Goal: Task Accomplishment & Management: Manage account settings

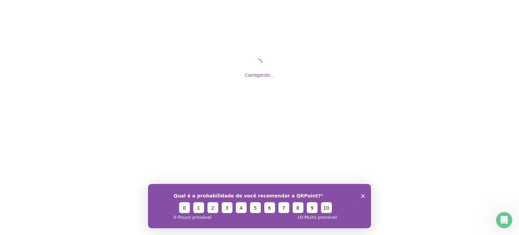
click at [366, 195] on div "Qual é a probabilidade de você recomendar a QRPoint? 0 1 2 3 4 5 6 7 8 9 10 0 -…" at bounding box center [259, 206] width 223 height 44
click at [363, 195] on icon "Encerrar pesquisa" at bounding box center [363, 196] width 4 height 4
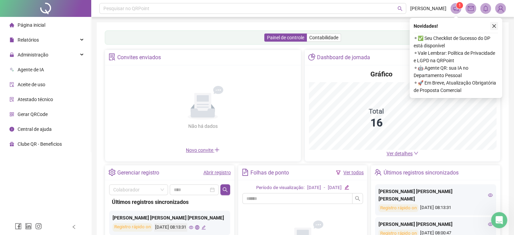
click at [494, 27] on icon "close" at bounding box center [495, 26] width 4 height 4
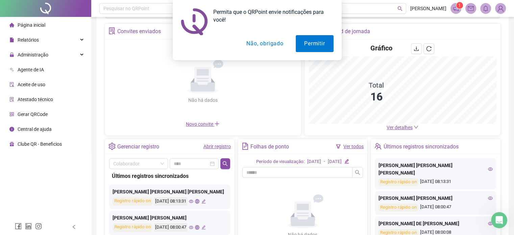
scroll to position [90, 0]
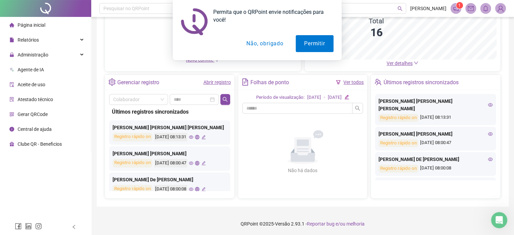
click at [64, 53] on div "Permita que o QRPoint envie notificações para você! Permitir Não, obrigado" at bounding box center [257, 30] width 514 height 60
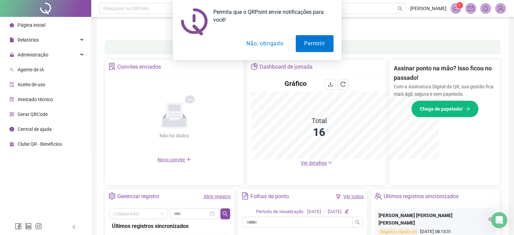
scroll to position [99, 0]
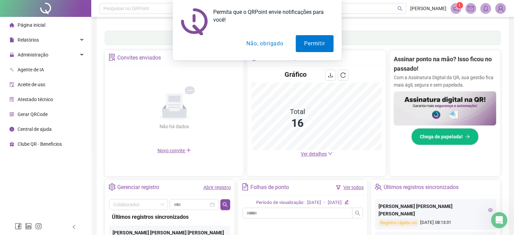
click at [73, 55] on div "Permita que o QRPoint envie notificações para você! Permitir Não, obrigado" at bounding box center [257, 30] width 514 height 60
click at [314, 44] on button "Permitir" at bounding box center [315, 43] width 38 height 17
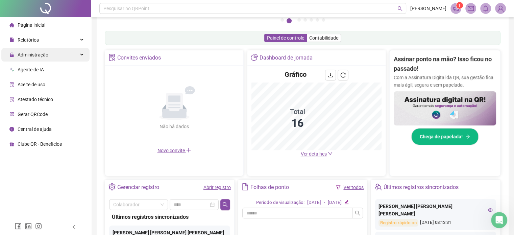
click at [65, 53] on div "Administração" at bounding box center [45, 55] width 88 height 14
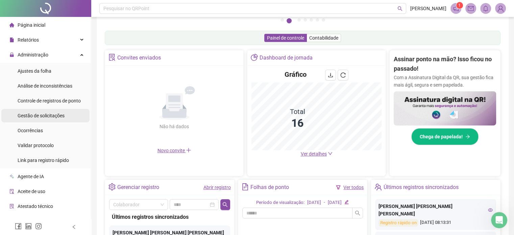
click at [48, 117] on span "Gestão de solicitações" at bounding box center [41, 115] width 47 height 5
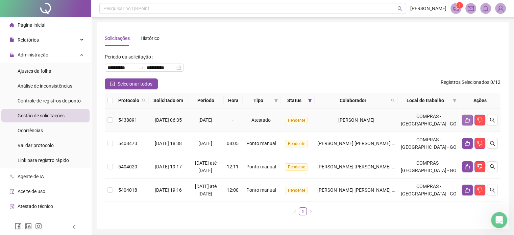
click at [466, 121] on icon "like" at bounding box center [467, 120] width 5 height 5
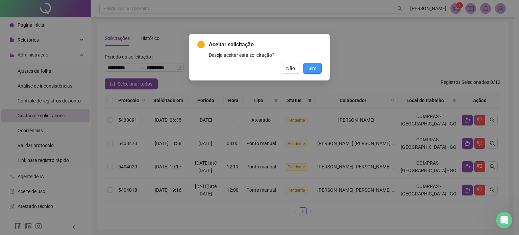
click at [311, 70] on span "Sim" at bounding box center [313, 68] width 8 height 7
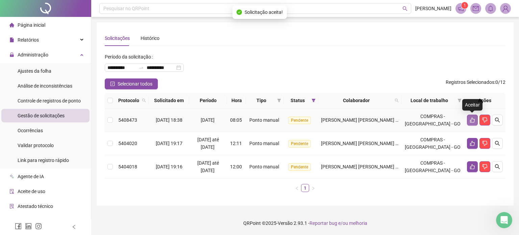
click at [471, 119] on icon "like" at bounding box center [472, 120] width 5 height 5
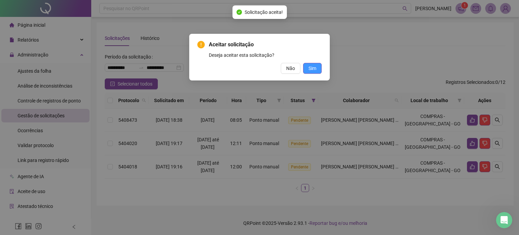
click at [315, 67] on span "Sim" at bounding box center [313, 68] width 8 height 7
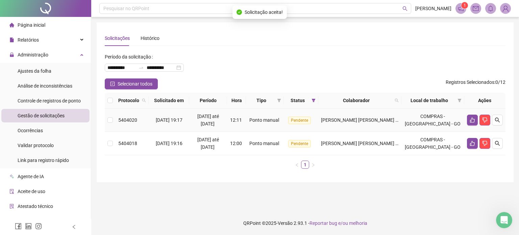
click at [471, 125] on td at bounding box center [485, 120] width 41 height 23
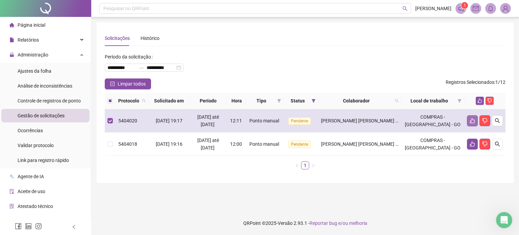
click at [468, 120] on button "button" at bounding box center [472, 120] width 11 height 11
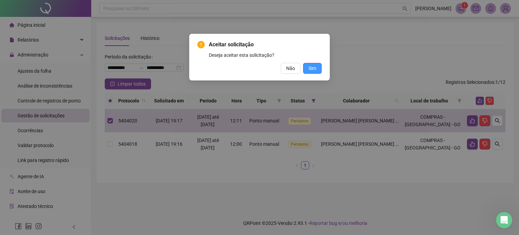
click at [315, 70] on span "Sim" at bounding box center [313, 68] width 8 height 7
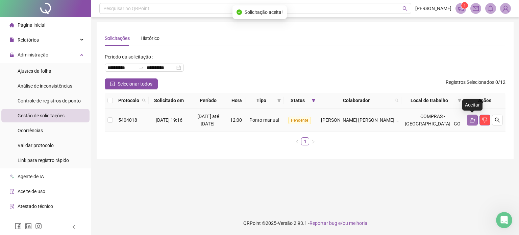
click at [472, 120] on icon "like" at bounding box center [472, 119] width 5 height 5
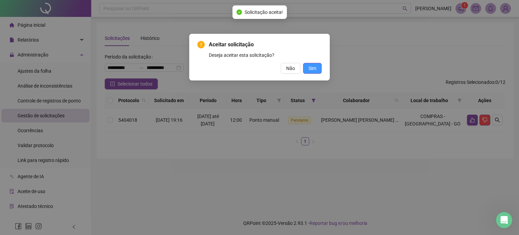
click at [317, 69] on span "Sim" at bounding box center [313, 68] width 8 height 7
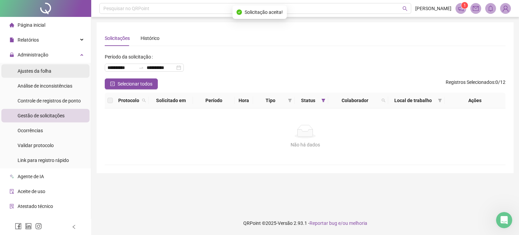
click at [45, 68] on span "Ajustes da folha" at bounding box center [35, 70] width 34 height 5
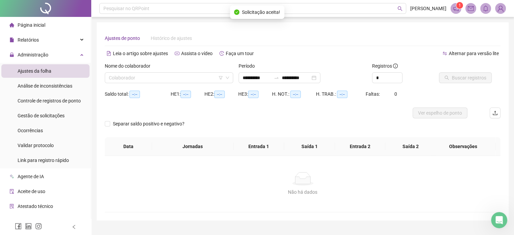
type input "**********"
click at [321, 77] on div "**********" at bounding box center [280, 77] width 82 height 11
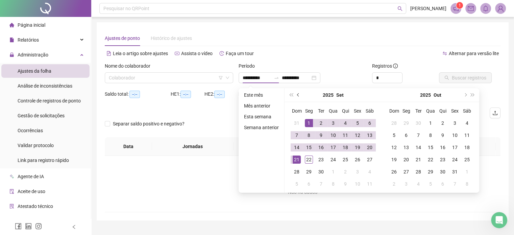
click at [299, 93] on button "prev-year" at bounding box center [298, 95] width 7 height 14
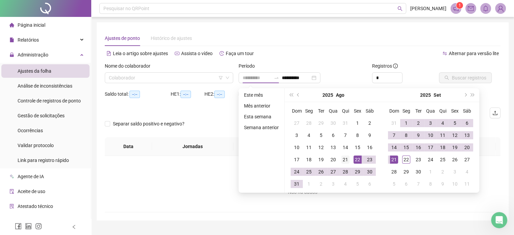
type input "**********"
click at [340, 161] on td "21" at bounding box center [346, 160] width 12 height 12
type input "**********"
click at [464, 148] on div "20" at bounding box center [467, 147] width 8 height 8
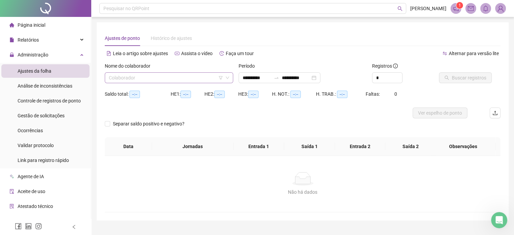
click at [210, 78] on input "search" at bounding box center [166, 78] width 114 height 10
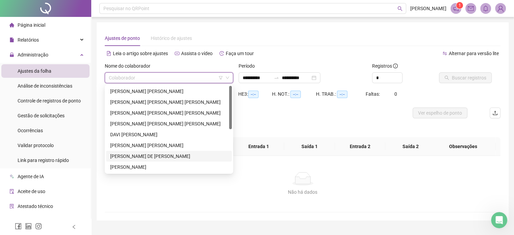
click at [139, 155] on div "[PERSON_NAME]" at bounding box center [169, 156] width 118 height 7
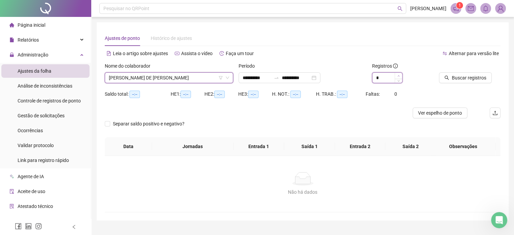
click at [400, 75] on icon "up" at bounding box center [399, 76] width 2 height 2
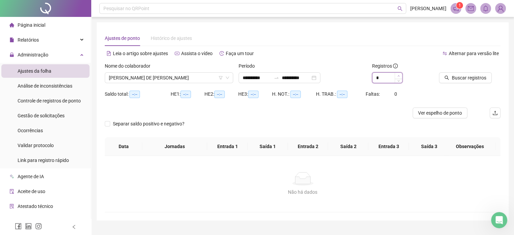
click at [399, 75] on icon "up" at bounding box center [399, 76] width 2 height 2
type input "*"
click at [400, 81] on span "Decrease Value" at bounding box center [398, 80] width 7 height 6
click at [464, 76] on span "Buscar registros" at bounding box center [469, 77] width 34 height 7
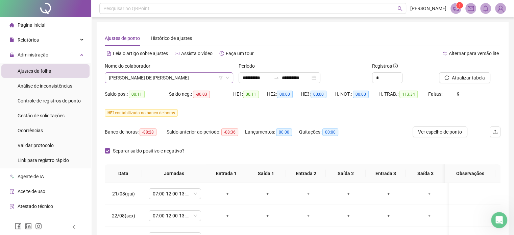
click at [207, 77] on span "[PERSON_NAME]" at bounding box center [169, 78] width 120 height 10
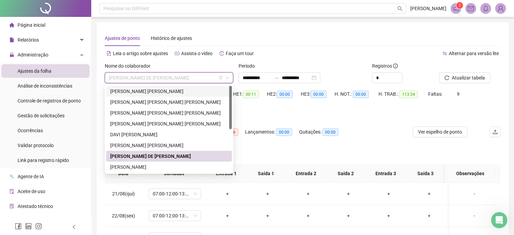
click at [160, 90] on div "ADRIELE [PERSON_NAME]" at bounding box center [169, 91] width 118 height 7
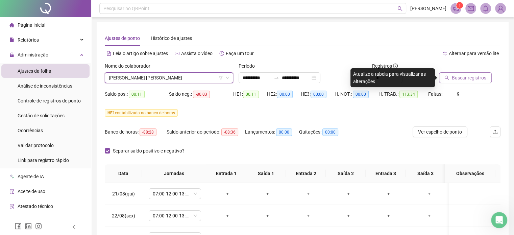
click at [459, 78] on span "Buscar registros" at bounding box center [469, 77] width 34 height 7
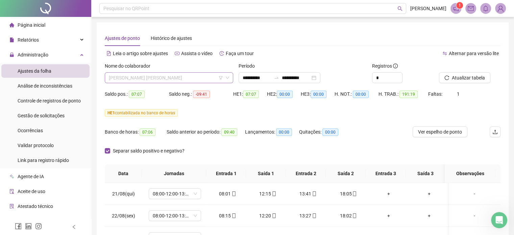
click at [194, 76] on span "ADRIELE [PERSON_NAME]" at bounding box center [169, 78] width 120 height 10
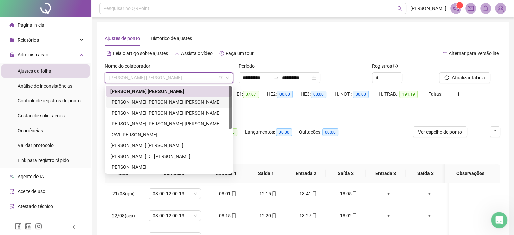
click at [161, 104] on div "[PERSON_NAME]" at bounding box center [169, 101] width 118 height 7
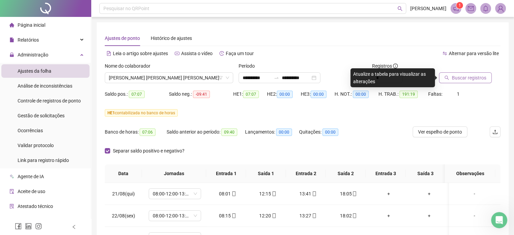
click at [460, 76] on span "Buscar registros" at bounding box center [469, 77] width 34 height 7
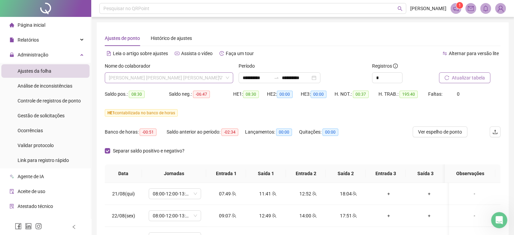
click at [205, 76] on span "[PERSON_NAME]" at bounding box center [169, 78] width 120 height 10
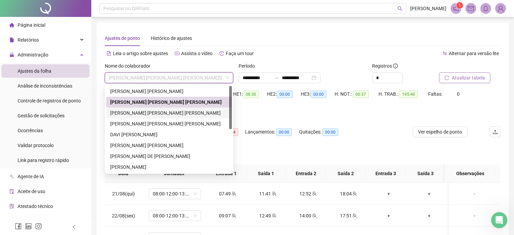
click at [164, 115] on div "[PERSON_NAME]" at bounding box center [169, 112] width 118 height 7
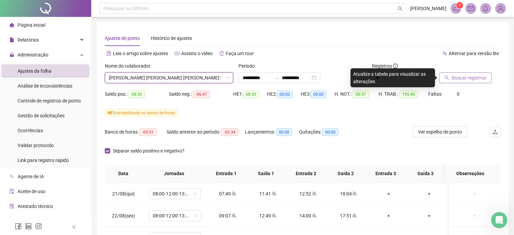
click at [453, 81] on span "Buscar registros" at bounding box center [469, 77] width 34 height 7
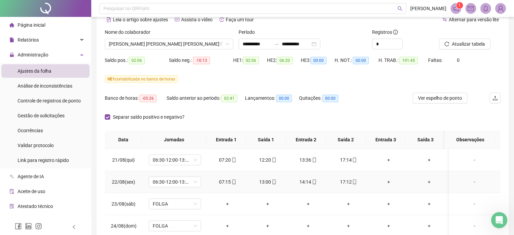
scroll to position [68, 0]
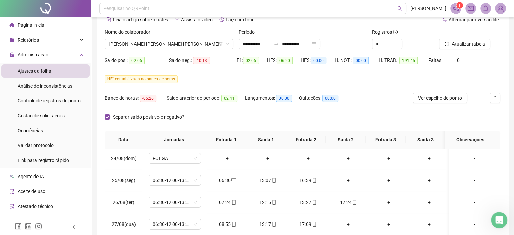
click at [393, 91] on div "HE 1 contabilizada no banco de horas" at bounding box center [303, 83] width 396 height 19
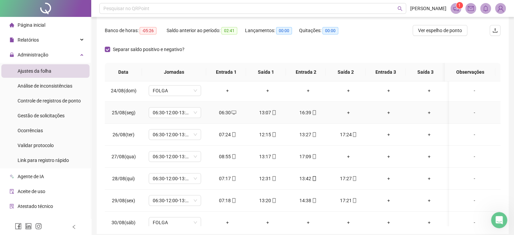
click at [344, 112] on div "+" at bounding box center [348, 112] width 29 height 7
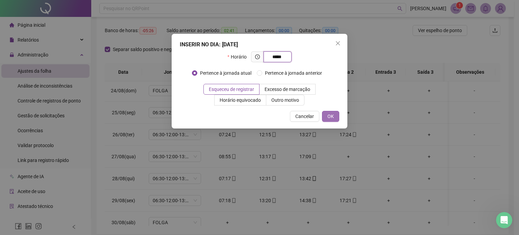
type input "*****"
click at [329, 118] on span "OK" at bounding box center [331, 116] width 6 height 7
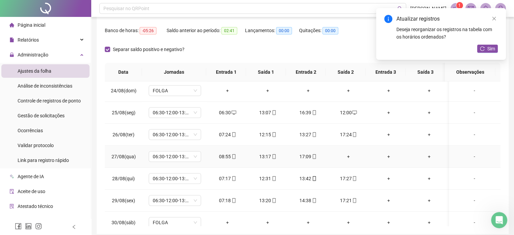
click at [350, 156] on div "+" at bounding box center [348, 156] width 29 height 7
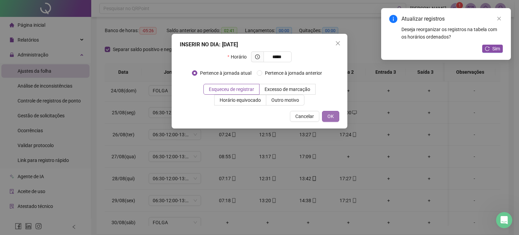
type input "*****"
click at [333, 115] on span "OK" at bounding box center [331, 116] width 6 height 7
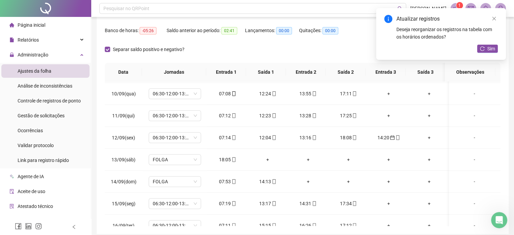
scroll to position [473, 0]
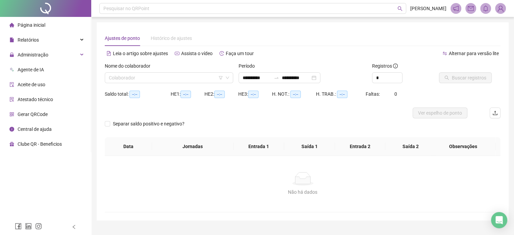
type input "**********"
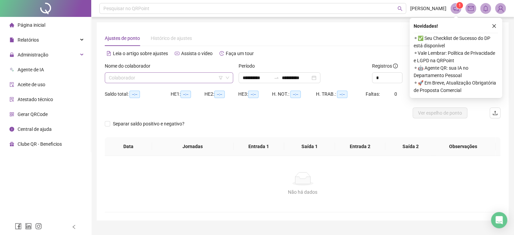
click at [219, 79] on icon "filter" at bounding box center [221, 78] width 4 height 4
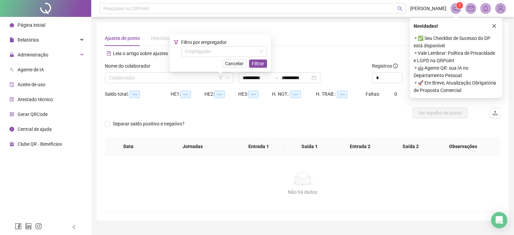
click at [333, 62] on div "Período" at bounding box center [303, 67] width 129 height 10
click at [321, 78] on div "**********" at bounding box center [280, 77] width 82 height 11
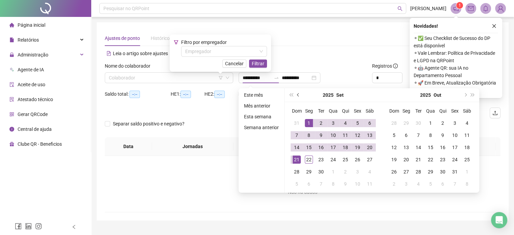
click at [295, 95] on button "prev-year" at bounding box center [298, 95] width 7 height 14
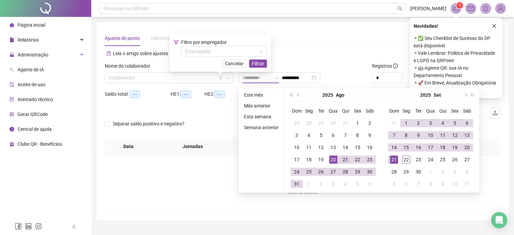
type input "**********"
click at [344, 160] on div "21" at bounding box center [346, 160] width 8 height 8
type input "**********"
click at [465, 145] on div "20" at bounding box center [467, 147] width 8 height 8
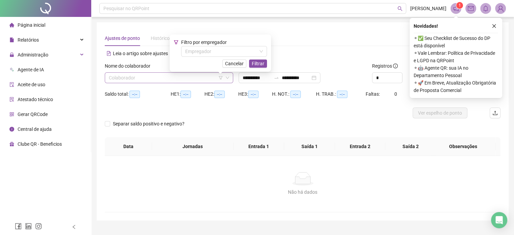
click at [201, 81] on input "search" at bounding box center [166, 78] width 114 height 10
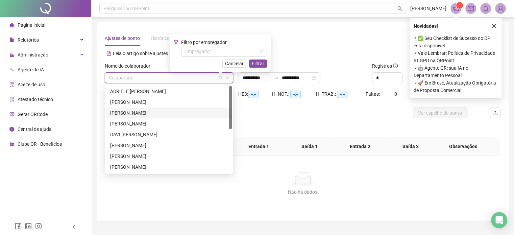
click at [170, 112] on div "[PERSON_NAME]" at bounding box center [169, 112] width 118 height 7
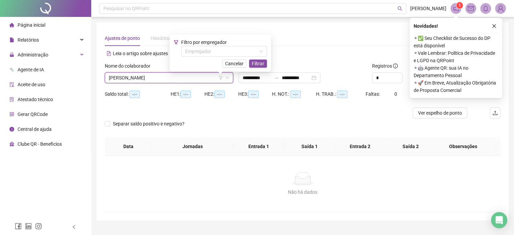
click at [259, 65] on span "Filtrar" at bounding box center [258, 63] width 13 height 7
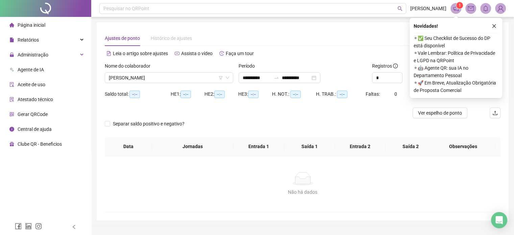
click at [496, 25] on icon "close" at bounding box center [494, 26] width 5 height 5
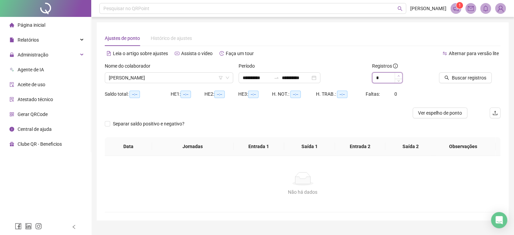
type input "*"
click at [400, 76] on icon "up" at bounding box center [399, 76] width 2 height 2
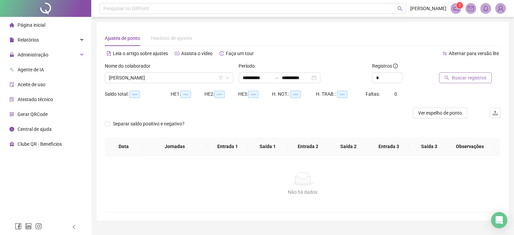
click at [467, 77] on span "Buscar registros" at bounding box center [469, 77] width 34 height 7
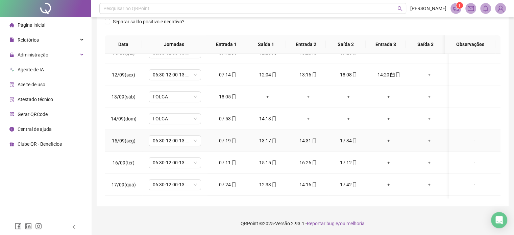
scroll to position [440, 0]
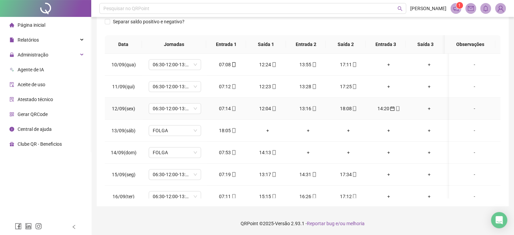
click at [380, 107] on div "14:20" at bounding box center [388, 108] width 29 height 7
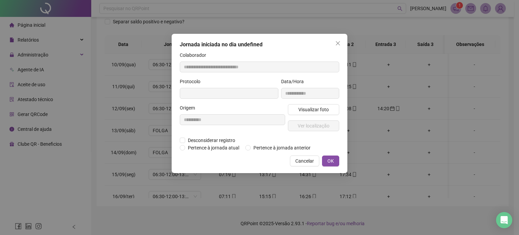
type input "**********"
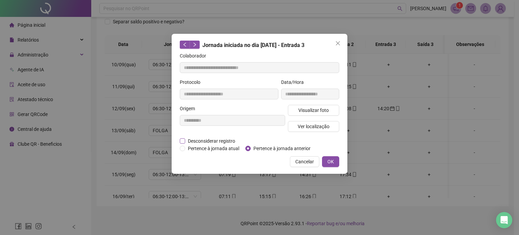
click at [196, 140] on span "Desconsiderar registro" at bounding box center [211, 140] width 53 height 7
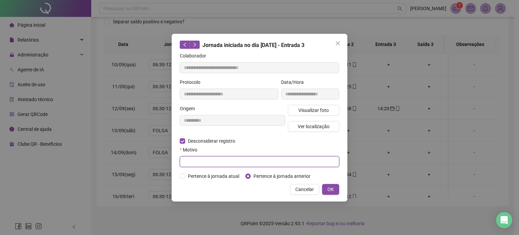
drag, startPoint x: 204, startPoint y: 161, endPoint x: 209, endPoint y: 164, distance: 5.5
click at [205, 161] on input "text" at bounding box center [260, 161] width 160 height 11
drag, startPoint x: 204, startPoint y: 162, endPoint x: 166, endPoint y: 163, distance: 37.9
click at [166, 163] on div "**********" at bounding box center [259, 117] width 519 height 235
type input "**********"
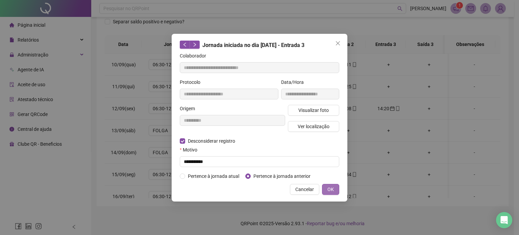
click at [333, 190] on span "OK" at bounding box center [331, 189] width 6 height 7
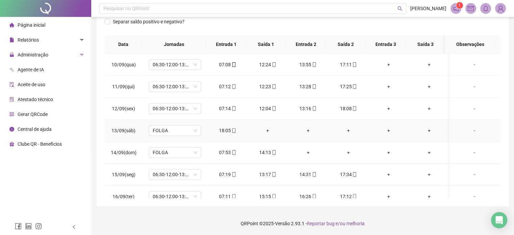
drag, startPoint x: 268, startPoint y: 128, endPoint x: 262, endPoint y: 129, distance: 6.2
click at [268, 128] on div "+" at bounding box center [267, 130] width 29 height 7
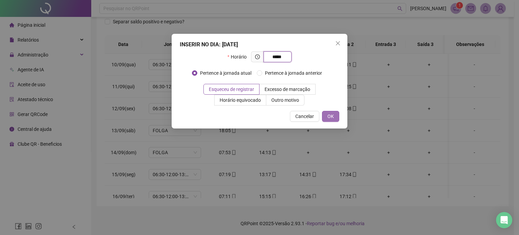
type input "*****"
drag, startPoint x: 328, startPoint y: 118, endPoint x: 366, endPoint y: 119, distance: 37.9
click at [329, 118] on span "OK" at bounding box center [331, 116] width 6 height 7
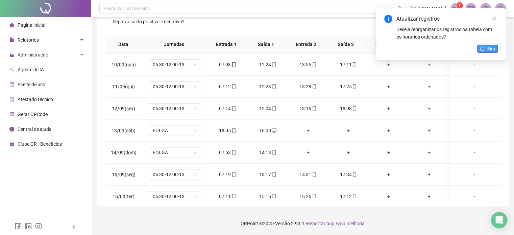
click at [489, 48] on span "Sim" at bounding box center [492, 48] width 8 height 7
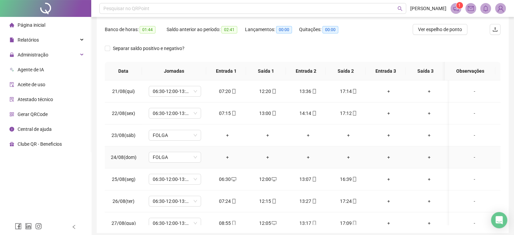
scroll to position [0, 0]
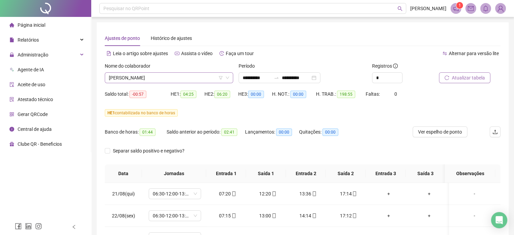
click at [211, 76] on span "[PERSON_NAME]" at bounding box center [169, 78] width 120 height 10
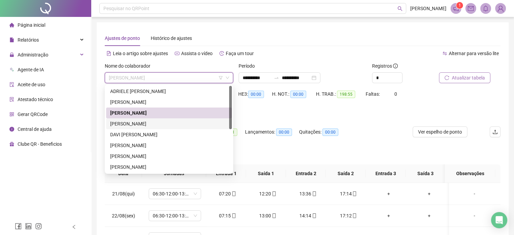
click at [156, 125] on div "[PERSON_NAME]" at bounding box center [169, 123] width 118 height 7
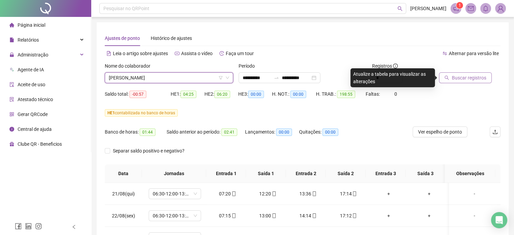
click at [449, 79] on button "Buscar registros" at bounding box center [465, 77] width 53 height 11
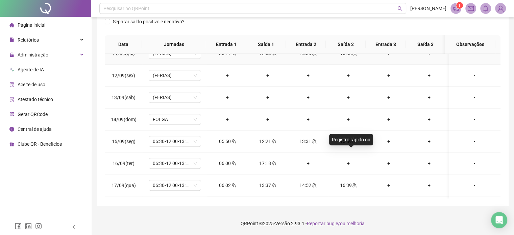
scroll to position [473, 0]
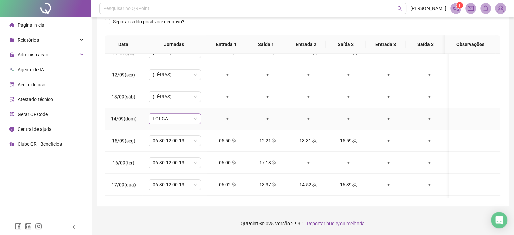
click at [197, 117] on div "FOLGA" at bounding box center [175, 118] width 52 height 11
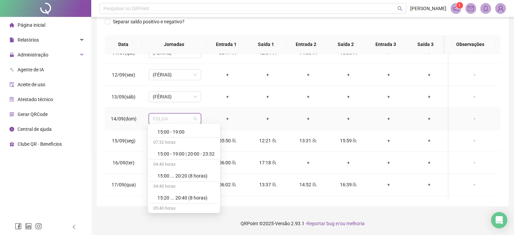
scroll to position [4297, 0]
click at [194, 194] on div "Folga compensatória" at bounding box center [186, 197] width 57 height 7
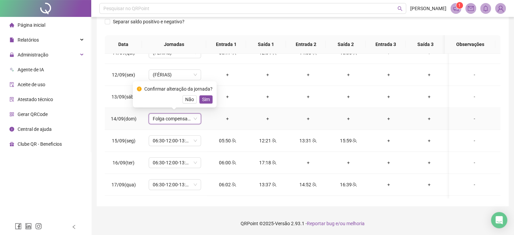
click at [203, 101] on span "Sim" at bounding box center [206, 99] width 8 height 7
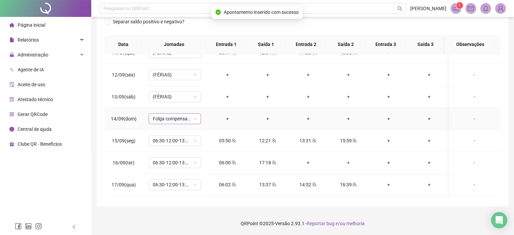
click at [193, 116] on span "Folga compensatória" at bounding box center [175, 119] width 44 height 10
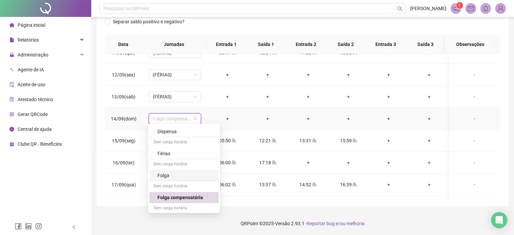
click at [177, 172] on div "Folga" at bounding box center [186, 175] width 57 height 7
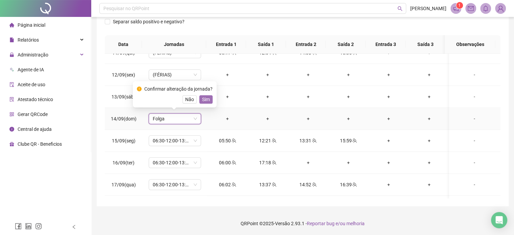
click at [207, 100] on span "Sim" at bounding box center [206, 99] width 8 height 7
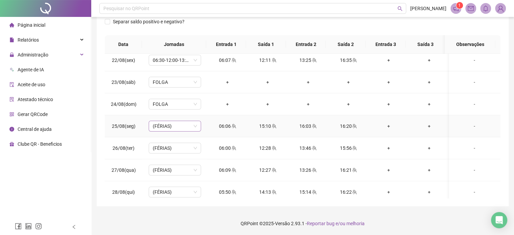
scroll to position [34, 0]
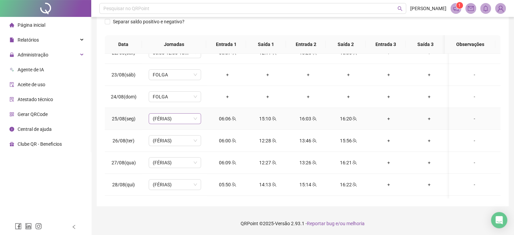
click at [195, 118] on span "(FÉRIAS)" at bounding box center [175, 119] width 44 height 10
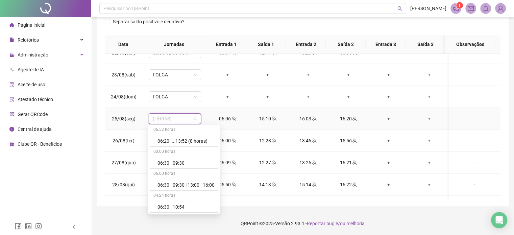
scroll to position [541, 0]
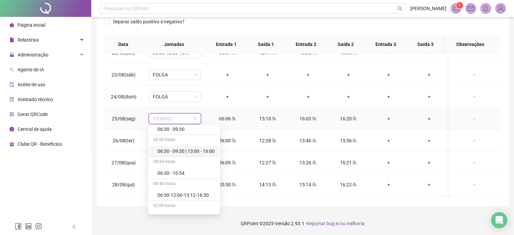
click at [192, 147] on div "06:30 - 09:30 | 13:00 - 16:00" at bounding box center [186, 150] width 57 height 7
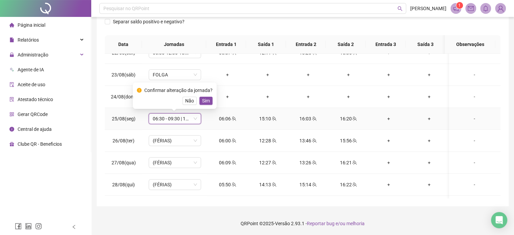
click at [191, 104] on span "Não" at bounding box center [189, 100] width 9 height 7
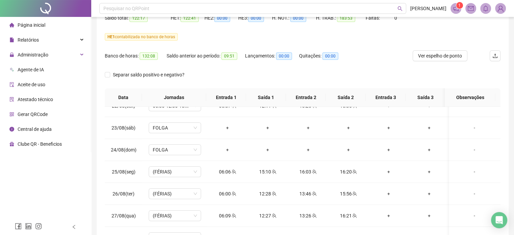
scroll to position [129, 0]
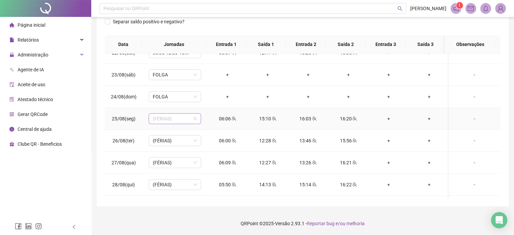
click at [191, 120] on span "(FÉRIAS)" at bounding box center [175, 119] width 44 height 10
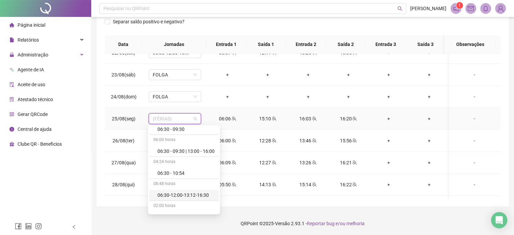
click at [203, 194] on div "06:30-12:00-13:12-16:30" at bounding box center [186, 194] width 57 height 7
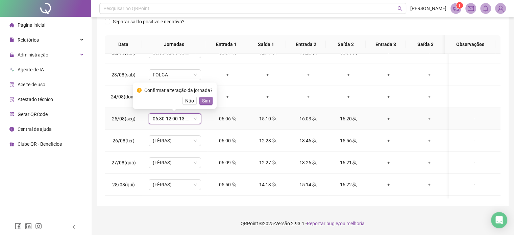
click at [203, 100] on span "Sim" at bounding box center [206, 100] width 8 height 7
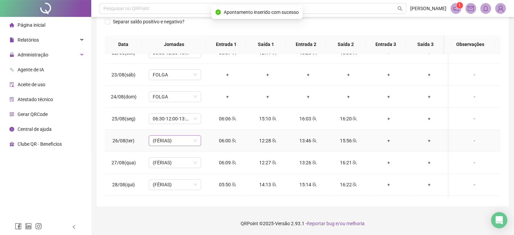
click at [192, 140] on span "(FÉRIAS)" at bounding box center [175, 141] width 44 height 10
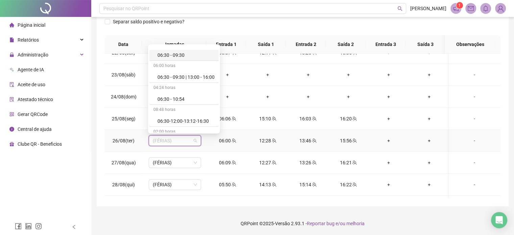
scroll to position [541, 0]
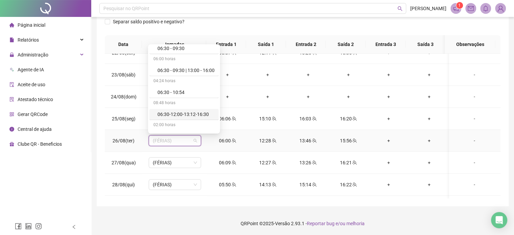
drag, startPoint x: 200, startPoint y: 113, endPoint x: 198, endPoint y: 132, distance: 19.1
click at [200, 112] on div "06:30-12:00-13:12-16:30" at bounding box center [186, 114] width 57 height 7
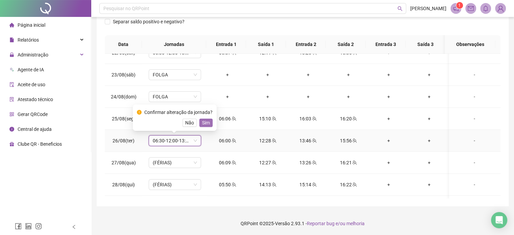
click at [206, 120] on span "Sim" at bounding box center [206, 122] width 8 height 7
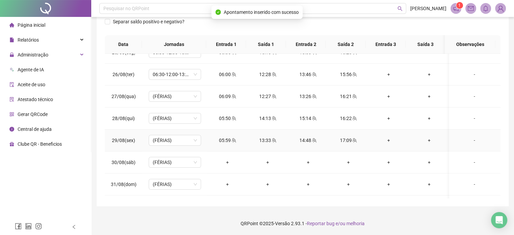
scroll to position [101, 0]
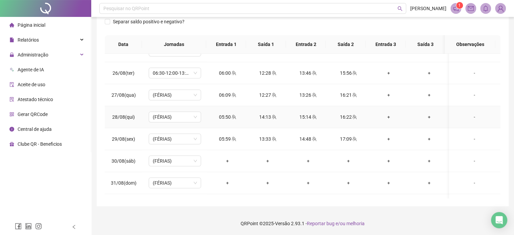
drag, startPoint x: 334, startPoint y: 118, endPoint x: 124, endPoint y: 148, distance: 211.8
click at [334, 118] on div "16:22" at bounding box center [348, 116] width 29 height 7
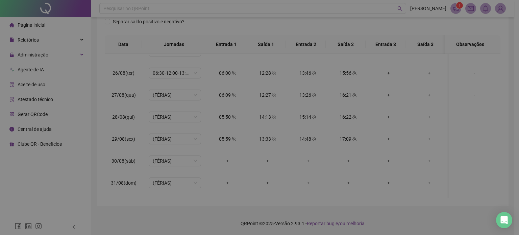
type input "**********"
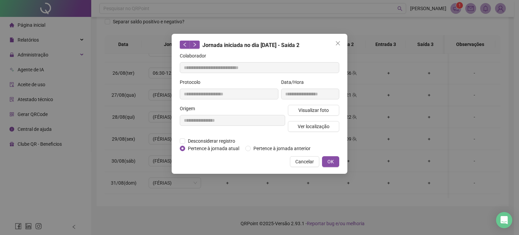
drag, startPoint x: 149, startPoint y: 72, endPoint x: 134, endPoint y: 66, distance: 16.0
click at [148, 71] on div "**********" at bounding box center [259, 117] width 519 height 235
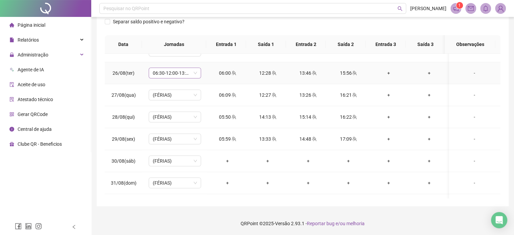
click at [185, 73] on span "06:30-12:00-13:12-16:30" at bounding box center [175, 73] width 44 height 10
click at [198, 95] on div "(FÉRIAS)" at bounding box center [175, 95] width 52 height 11
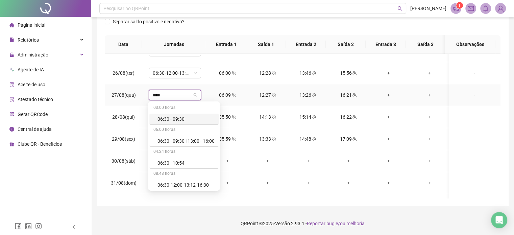
type input "*****"
click at [191, 187] on div "06:30-12:00-13:12-16:30" at bounding box center [186, 184] width 57 height 7
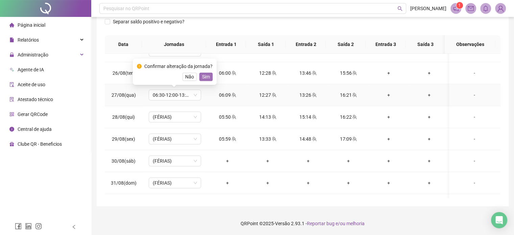
click at [210, 78] on button "Sim" at bounding box center [206, 77] width 13 height 8
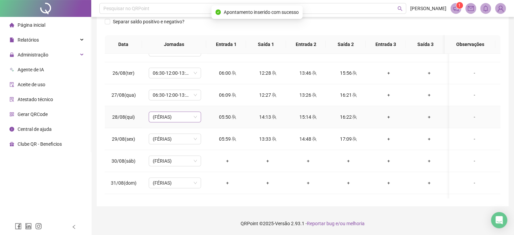
click at [178, 117] on span "(FÉRIAS)" at bounding box center [175, 117] width 44 height 10
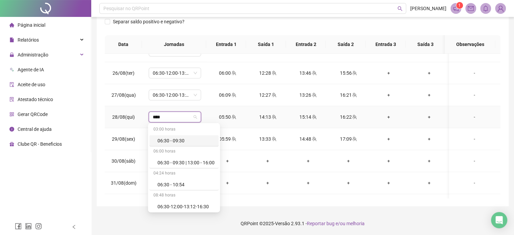
type input "*****"
click at [185, 207] on div "06:30-12:00-13:12-16:30" at bounding box center [186, 206] width 57 height 7
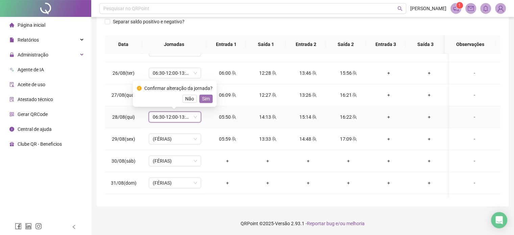
click at [207, 96] on span "Sim" at bounding box center [206, 98] width 8 height 7
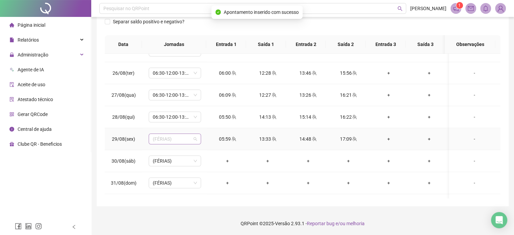
click at [183, 140] on span "(FÉRIAS)" at bounding box center [175, 139] width 44 height 10
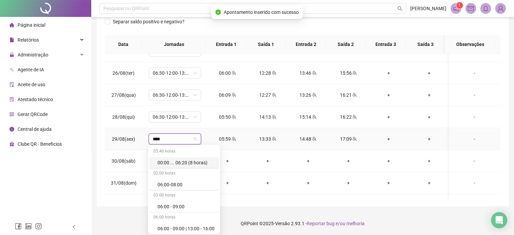
type input "*****"
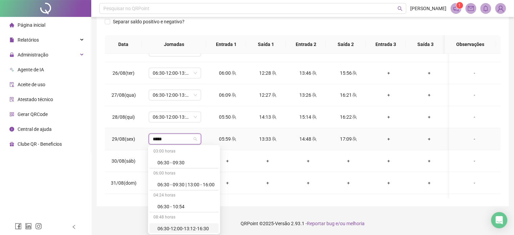
click at [203, 228] on div "06:30-12:00-13:12-16:30" at bounding box center [186, 228] width 57 height 7
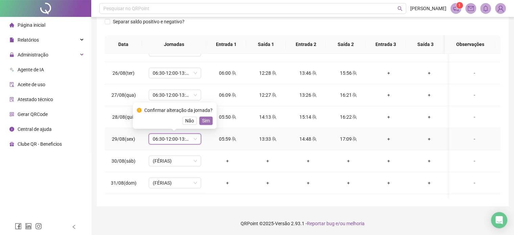
click at [204, 120] on span "Sim" at bounding box center [206, 120] width 8 height 7
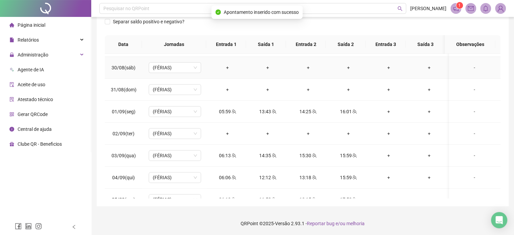
scroll to position [203, 0]
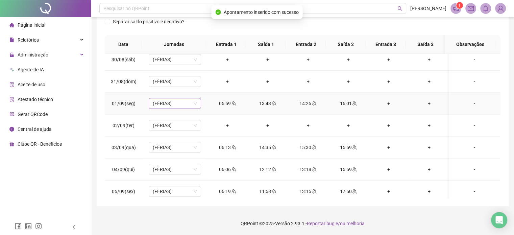
click at [193, 101] on span "(FÉRIAS)" at bounding box center [175, 103] width 44 height 10
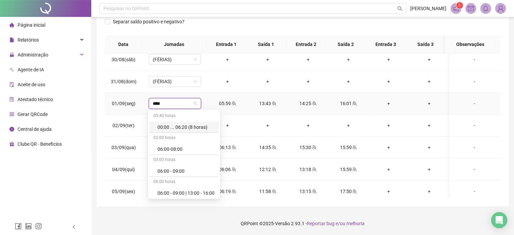
type input "*****"
click at [195, 190] on div "06:30-12:00-13:12-16:30" at bounding box center [186, 191] width 57 height 7
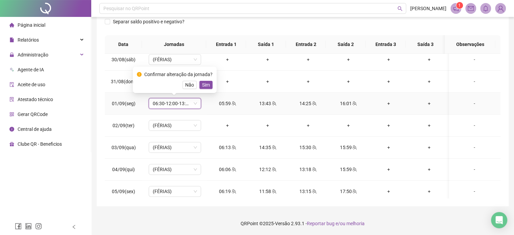
click at [207, 84] on span "Sim" at bounding box center [206, 84] width 8 height 7
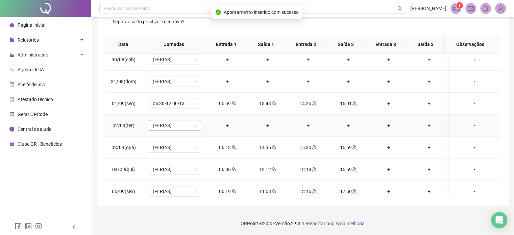
click at [194, 126] on span "(FÉRIAS)" at bounding box center [175, 125] width 44 height 10
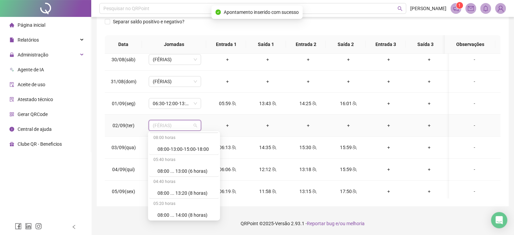
scroll to position [4297, 0]
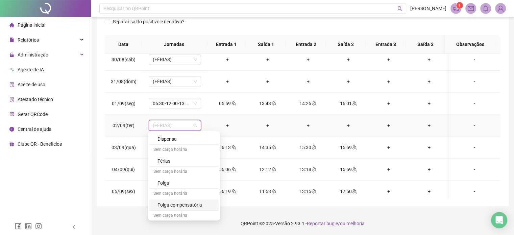
click at [182, 201] on div "Folga compensatória" at bounding box center [186, 204] width 57 height 7
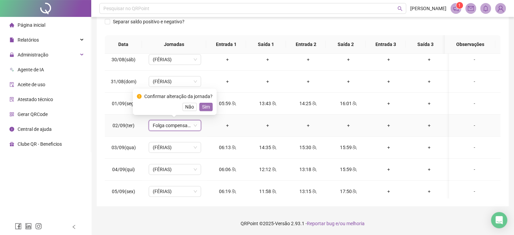
click at [203, 106] on span "Sim" at bounding box center [206, 106] width 8 height 7
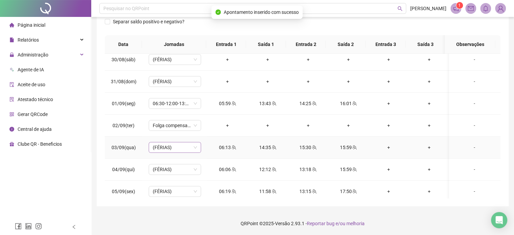
click at [192, 144] on span "(FÉRIAS)" at bounding box center [175, 147] width 44 height 10
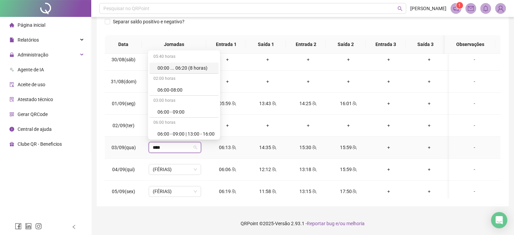
type input "*****"
click at [190, 135] on div "06:30-12:00-13:12-16:30" at bounding box center [186, 133] width 57 height 7
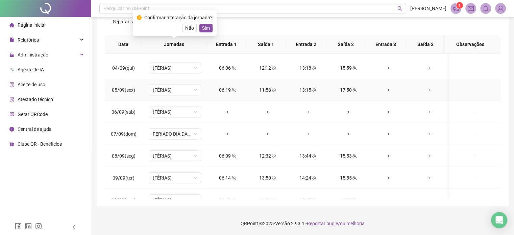
scroll to position [271, 0]
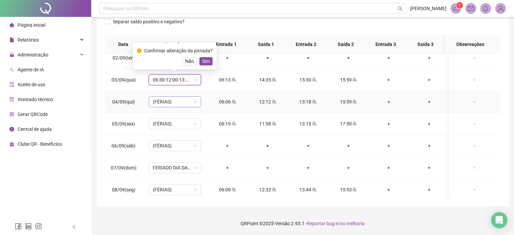
click at [191, 102] on span "(FÉRIAS)" at bounding box center [175, 102] width 44 height 10
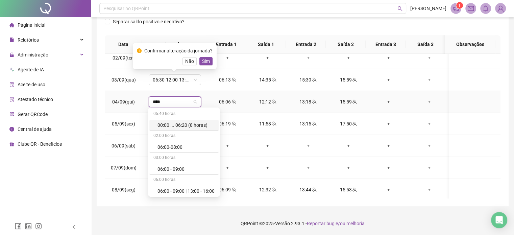
type input "*****"
click at [200, 190] on div "06:30-12:00-13:12-16:30" at bounding box center [186, 190] width 57 height 7
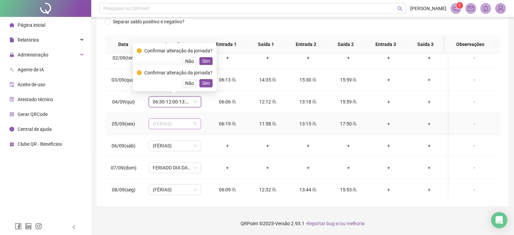
click at [178, 122] on span "(FÉRIAS)" at bounding box center [175, 124] width 44 height 10
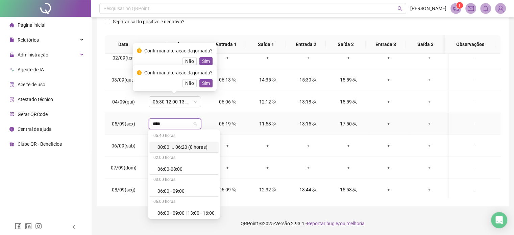
type input "*****"
click at [191, 216] on div "06:30-12:00-13:12-16:30" at bounding box center [186, 212] width 57 height 7
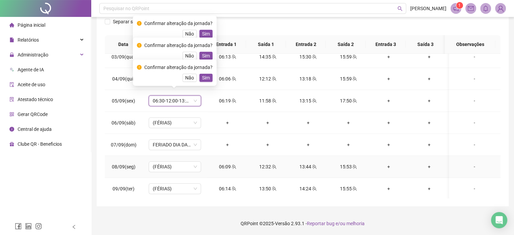
scroll to position [304, 0]
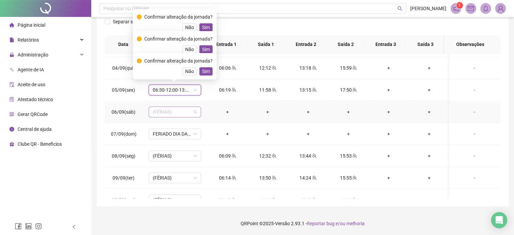
click at [192, 110] on span "(FÉRIAS)" at bounding box center [175, 112] width 44 height 10
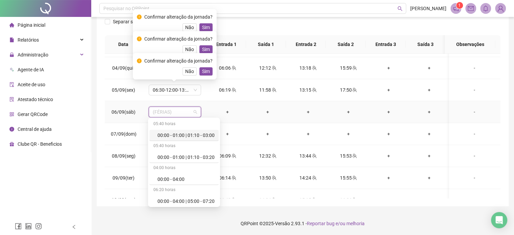
click at [192, 110] on span "(FÉRIAS)" at bounding box center [175, 112] width 44 height 10
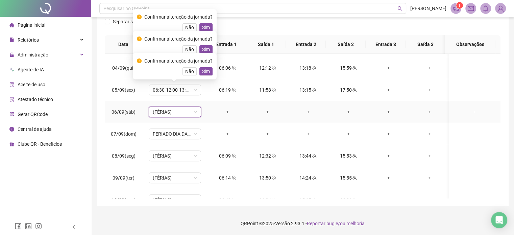
click at [195, 113] on span "(FÉRIAS)" at bounding box center [175, 112] width 44 height 10
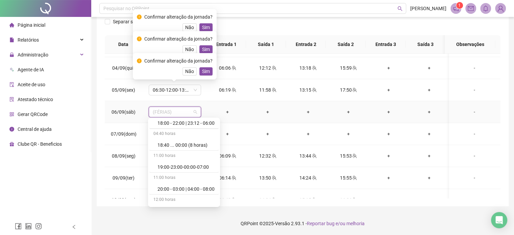
scroll to position [4297, 0]
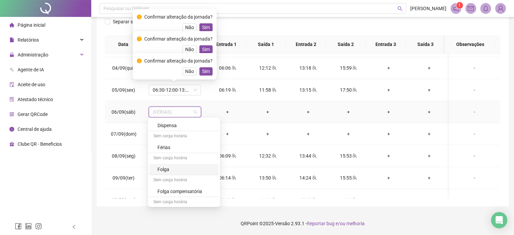
click at [176, 166] on div "Folga" at bounding box center [186, 169] width 57 height 7
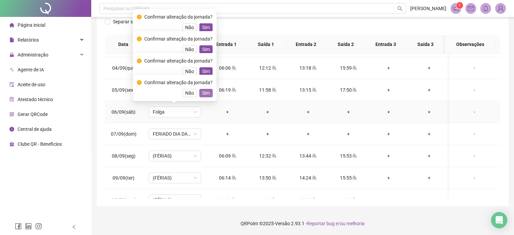
click at [203, 93] on span "Sim" at bounding box center [206, 92] width 8 height 7
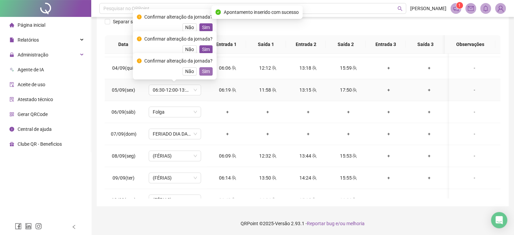
click at [207, 69] on span "Sim" at bounding box center [206, 71] width 8 height 7
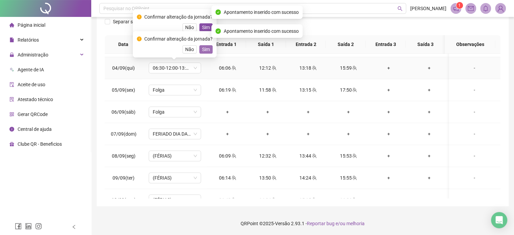
click at [207, 48] on span "Sim" at bounding box center [206, 49] width 8 height 7
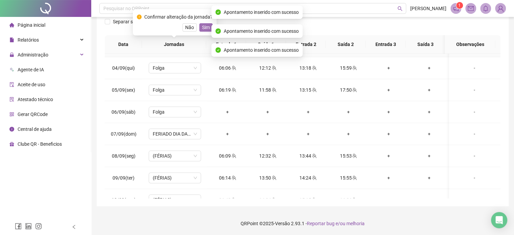
click at [204, 26] on span "Sim" at bounding box center [206, 27] width 8 height 7
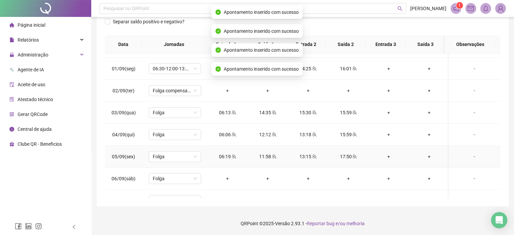
scroll to position [237, 0]
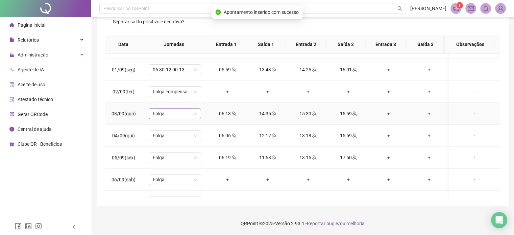
click at [194, 114] on span "Folga" at bounding box center [175, 114] width 44 height 10
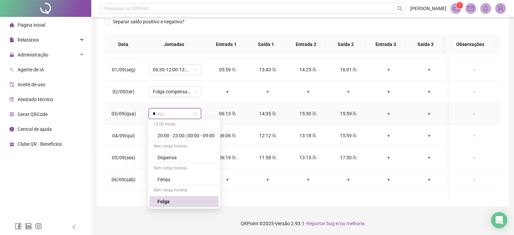
scroll to position [352, 0]
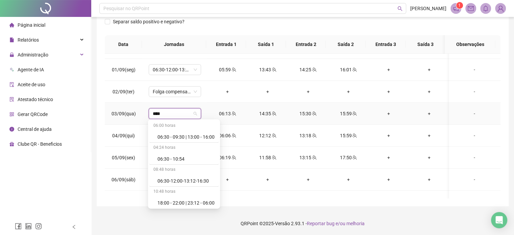
type input "*****"
click at [189, 139] on div "06:30 - 09:30" at bounding box center [186, 135] width 57 height 7
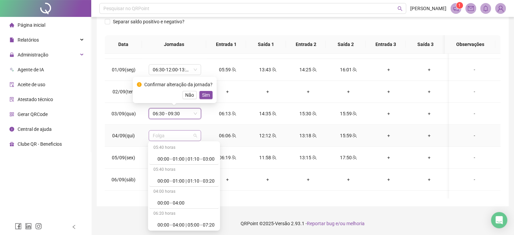
click at [179, 134] on span "Folga" at bounding box center [175, 136] width 44 height 10
type input "*****"
click at [189, 224] on div "06:30-12:00-13:12-16:30" at bounding box center [186, 223] width 57 height 7
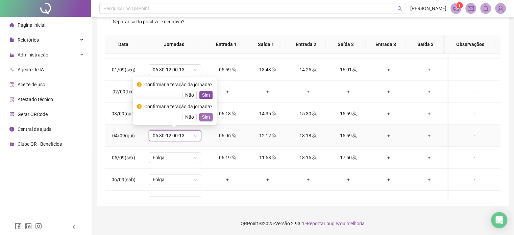
click at [203, 117] on span "Sim" at bounding box center [206, 116] width 8 height 7
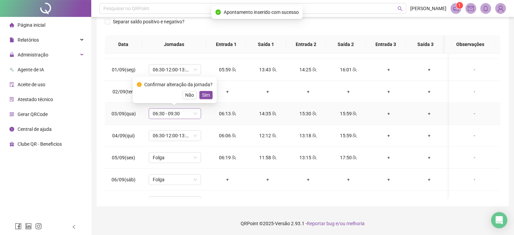
click at [187, 113] on span "06:30 - 09:30" at bounding box center [175, 114] width 44 height 10
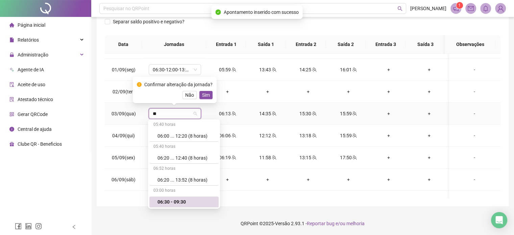
scroll to position [341, 0]
type input "*****"
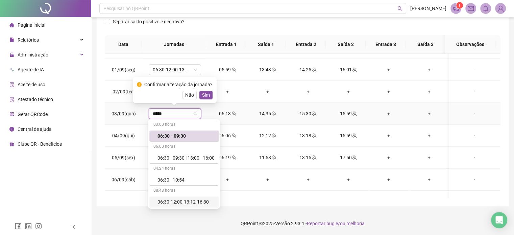
click at [184, 205] on div "06:30-12:00-13:12-16:30" at bounding box center [186, 201] width 57 height 7
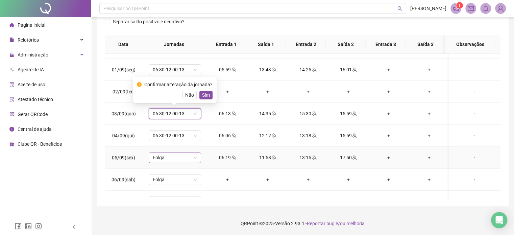
click at [187, 157] on span "Folga" at bounding box center [175, 158] width 44 height 10
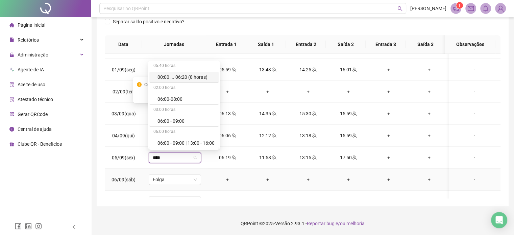
type input "*****"
click at [199, 143] on div "06:30-12:00-13:12-16:30" at bounding box center [186, 142] width 57 height 7
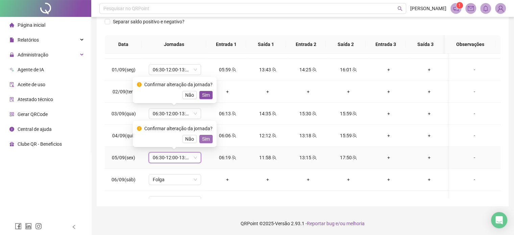
click at [206, 138] on span "Sim" at bounding box center [206, 138] width 8 height 7
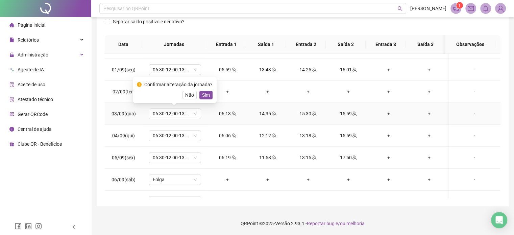
click at [207, 95] on span "Sim" at bounding box center [206, 94] width 8 height 7
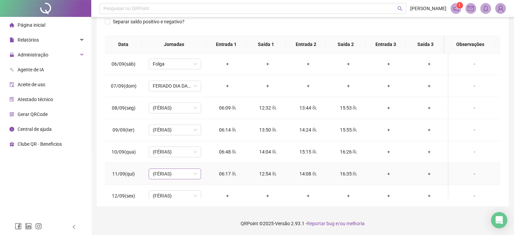
scroll to position [372, 0]
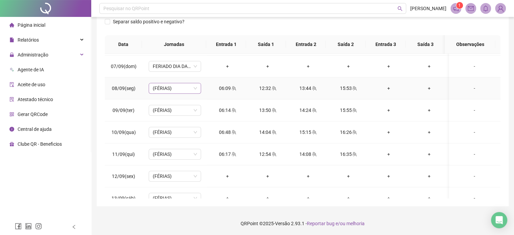
click at [184, 88] on span "(FÉRIAS)" at bounding box center [175, 88] width 44 height 10
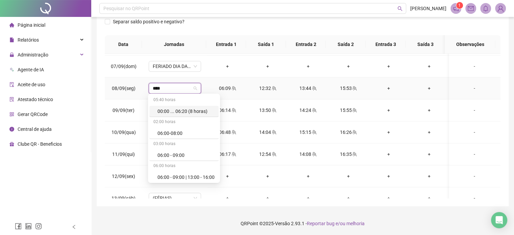
type input "*****"
click at [199, 177] on div "06:30-12:00-13:12-16:30" at bounding box center [186, 177] width 57 height 7
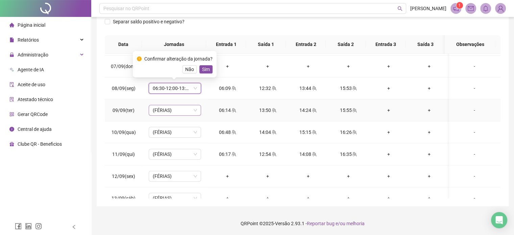
click at [182, 110] on span "(FÉRIAS)" at bounding box center [175, 110] width 44 height 10
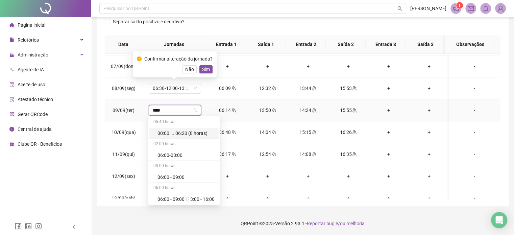
type input "*****"
click at [195, 200] on div "06:30-12:00-13:12-16:30" at bounding box center [186, 198] width 57 height 7
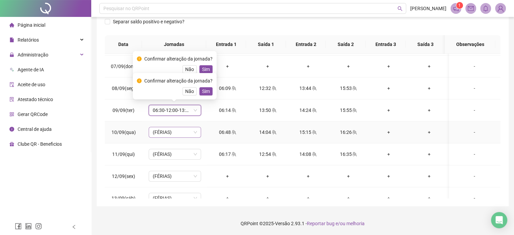
click at [182, 132] on span "(FÉRIAS)" at bounding box center [175, 132] width 44 height 10
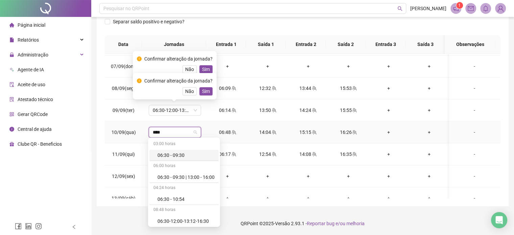
type input "*****"
click at [199, 220] on div "06:30-12:00-13:12-16:30" at bounding box center [186, 220] width 57 height 7
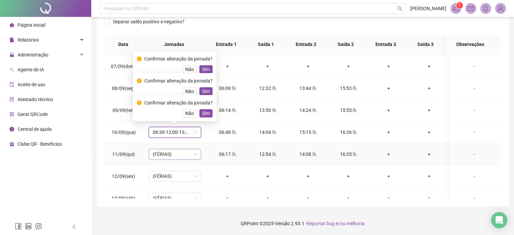
click at [175, 152] on span "(FÉRIAS)" at bounding box center [175, 154] width 44 height 10
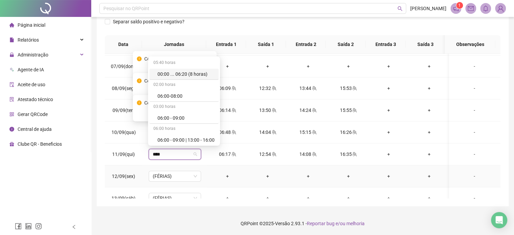
type input "*****"
click at [192, 139] on div "06:30-12:00-13:12-16:30" at bounding box center [186, 139] width 57 height 7
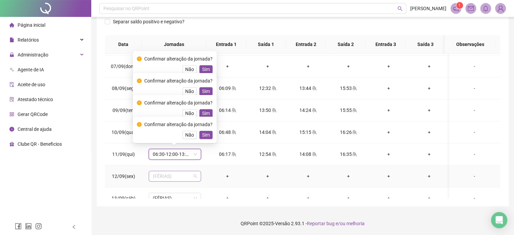
click at [194, 177] on span "(FÉRIAS)" at bounding box center [175, 176] width 44 height 10
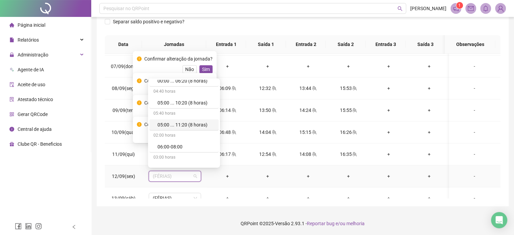
scroll to position [4297, 0]
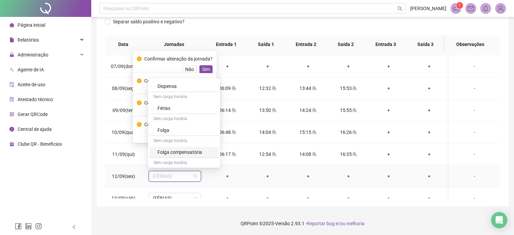
click at [190, 148] on div "Folga compensatória" at bounding box center [186, 151] width 57 height 7
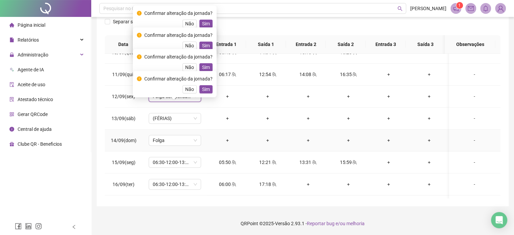
scroll to position [473, 0]
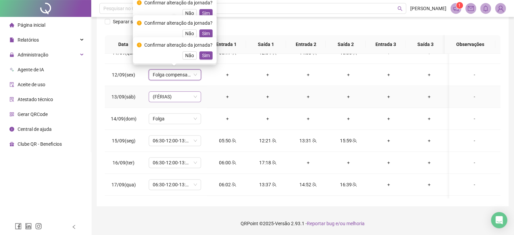
click at [194, 94] on span "(FÉRIAS)" at bounding box center [175, 97] width 44 height 10
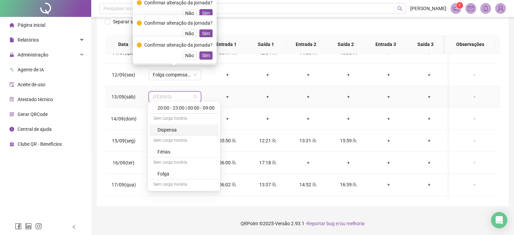
scroll to position [4297, 0]
click at [163, 150] on div "Folga" at bounding box center [186, 153] width 57 height 7
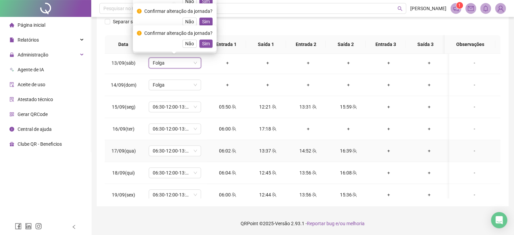
scroll to position [540, 0]
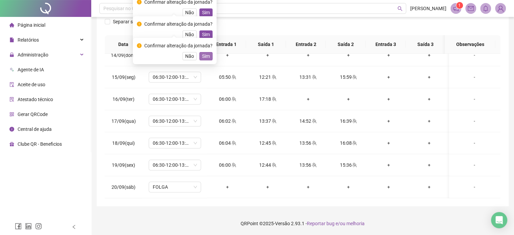
click at [205, 56] on span "Sim" at bounding box center [206, 55] width 8 height 7
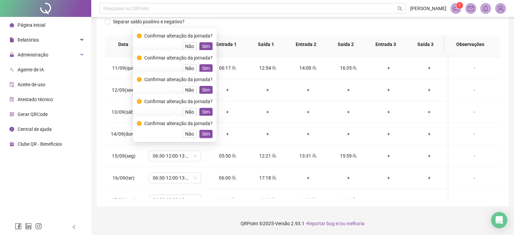
scroll to position [438, 0]
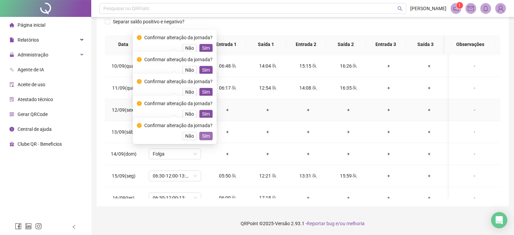
click at [207, 135] on span "Sim" at bounding box center [206, 135] width 8 height 7
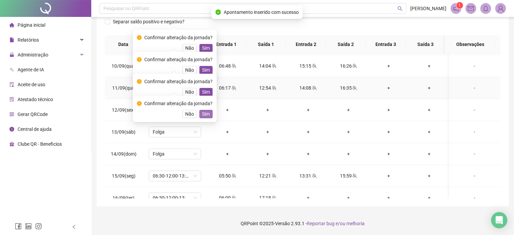
click at [206, 113] on span "Sim" at bounding box center [206, 113] width 8 height 7
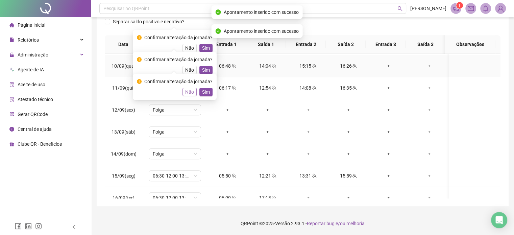
click at [190, 91] on span "Não" at bounding box center [189, 91] width 9 height 7
click at [188, 71] on span "Não" at bounding box center [189, 69] width 9 height 7
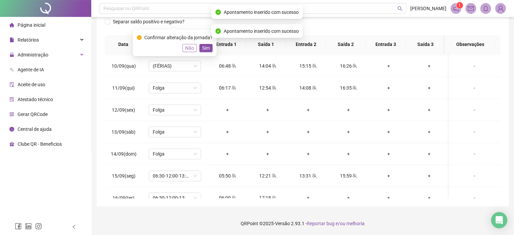
click at [187, 46] on span "Não" at bounding box center [189, 47] width 9 height 7
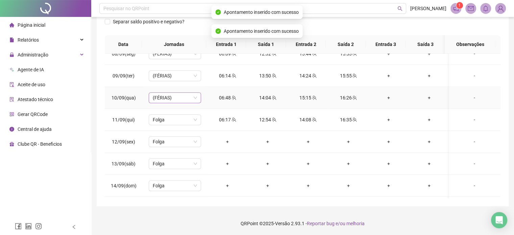
scroll to position [371, 0]
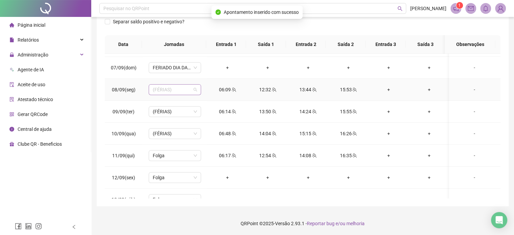
click at [191, 90] on span "(FÉRIAS)" at bounding box center [175, 90] width 44 height 10
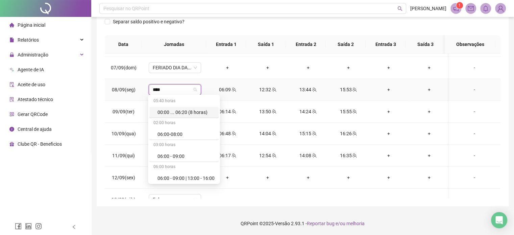
type input "*****"
click at [200, 175] on div "06:30-12:00-13:12-16:30" at bounding box center [186, 178] width 57 height 7
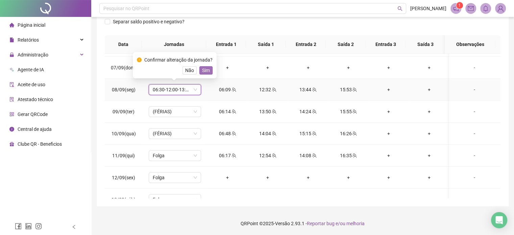
click at [205, 72] on span "Sim" at bounding box center [206, 70] width 8 height 7
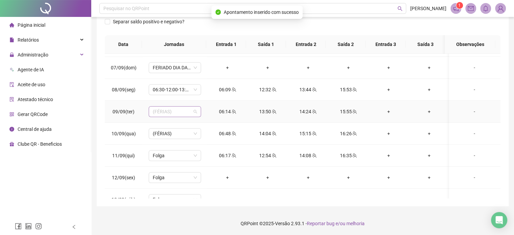
click at [183, 111] on span "(FÉRIAS)" at bounding box center [175, 112] width 44 height 10
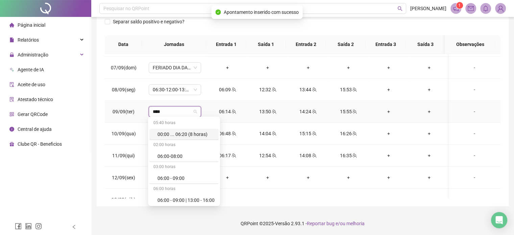
type input "*****"
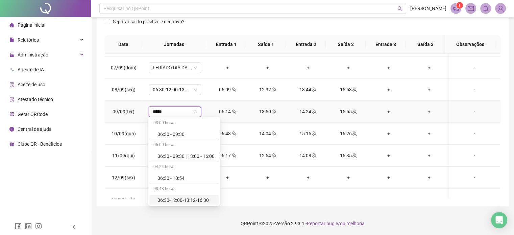
click at [198, 201] on div "06:30-12:00-13:12-16:30" at bounding box center [186, 200] width 57 height 7
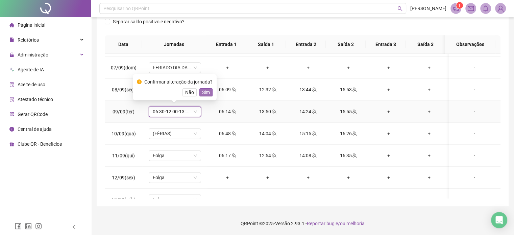
click at [203, 92] on span "Sim" at bounding box center [206, 92] width 8 height 7
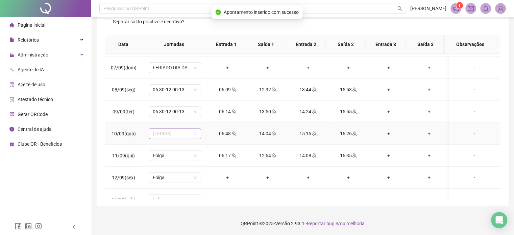
click at [185, 132] on span "(FÉRIAS)" at bounding box center [175, 134] width 44 height 10
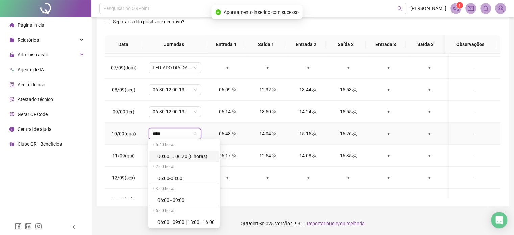
type input "*****"
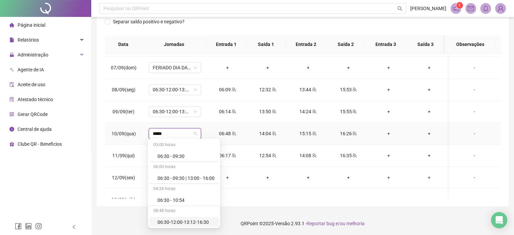
click at [195, 223] on div "06:30-12:00-13:12-16:30" at bounding box center [186, 221] width 57 height 7
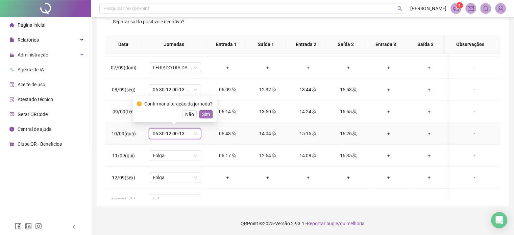
click at [204, 114] on span "Sim" at bounding box center [206, 114] width 8 height 7
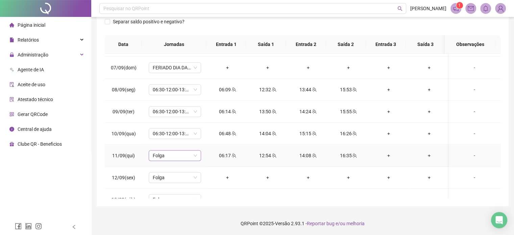
click at [185, 157] on span "Folga" at bounding box center [175, 156] width 44 height 10
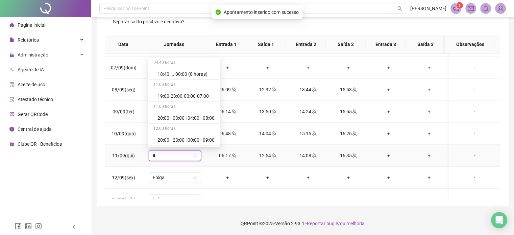
scroll to position [352, 0]
type input "*****"
click at [204, 138] on div "06:30-12:00-13:12-16:30" at bounding box center [186, 140] width 57 height 7
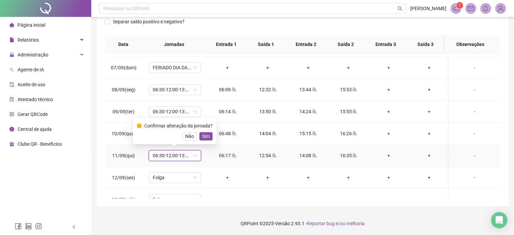
click at [207, 136] on span "Sim" at bounding box center [206, 136] width 8 height 7
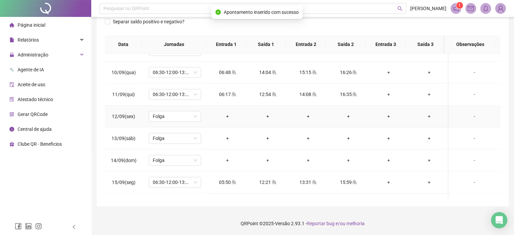
scroll to position [438, 0]
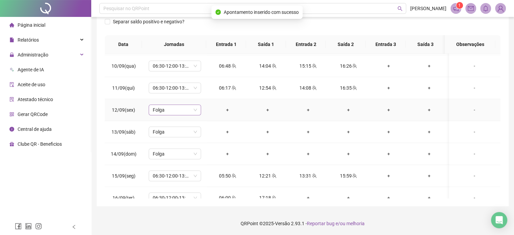
click at [192, 111] on span "Folga" at bounding box center [175, 110] width 44 height 10
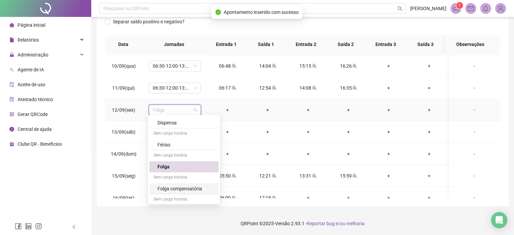
click at [193, 185] on div "Folga compensatória" at bounding box center [186, 188] width 57 height 7
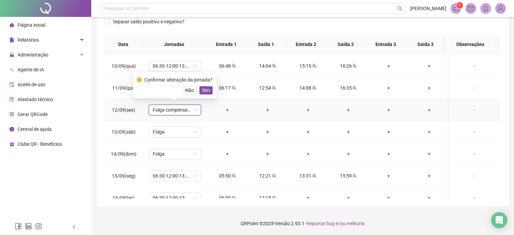
drag, startPoint x: 206, startPoint y: 90, endPoint x: 210, endPoint y: 98, distance: 9.2
click at [206, 89] on span "Sim" at bounding box center [206, 90] width 8 height 7
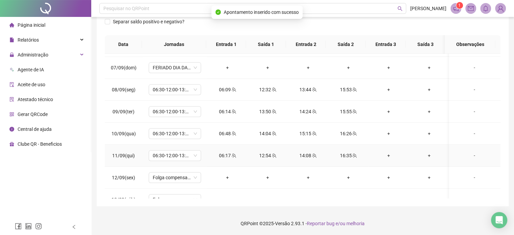
scroll to position [540, 0]
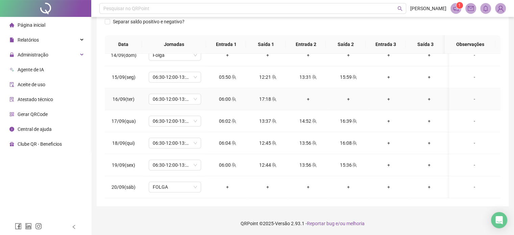
click at [309, 95] on div "+" at bounding box center [308, 98] width 29 height 7
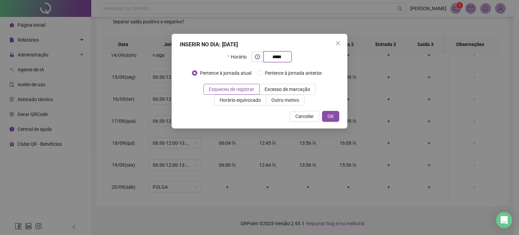
type input "*****"
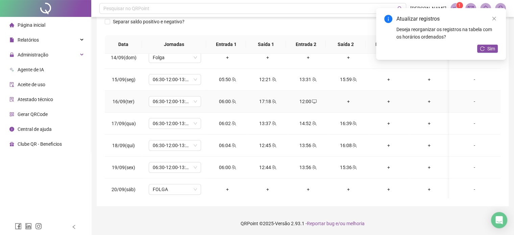
click at [349, 99] on div "+" at bounding box center [348, 101] width 29 height 7
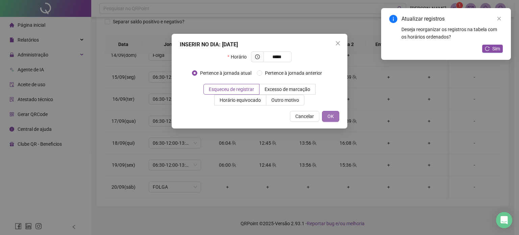
type input "*****"
click at [336, 115] on button "OK" at bounding box center [330, 116] width 17 height 11
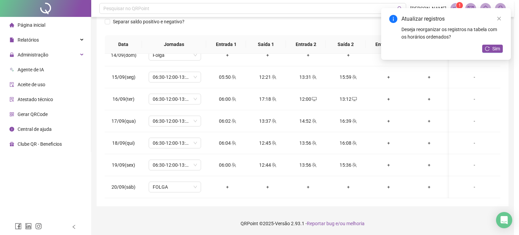
scroll to position [535, 0]
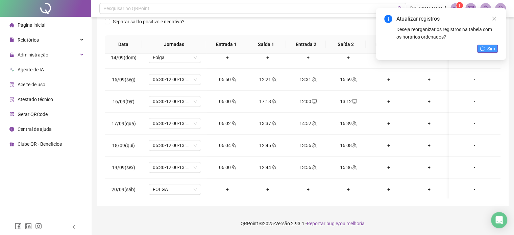
click at [488, 46] on span "Sim" at bounding box center [492, 48] width 8 height 7
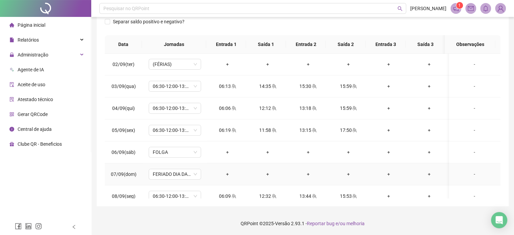
scroll to position [197, 0]
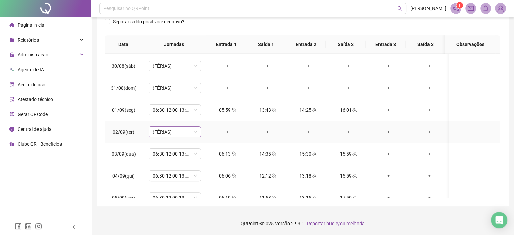
click at [190, 132] on span "(FÉRIAS)" at bounding box center [175, 132] width 44 height 10
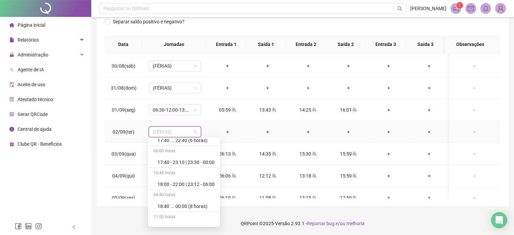
scroll to position [4297, 0]
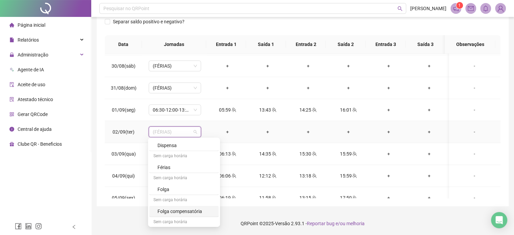
click at [197, 208] on div "Folga compensatória" at bounding box center [186, 211] width 57 height 7
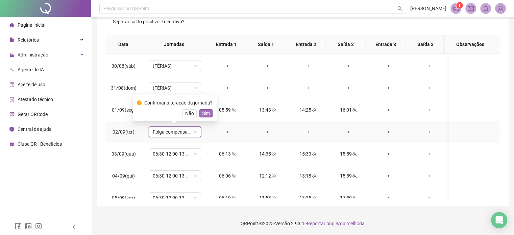
click at [206, 115] on span "Sim" at bounding box center [206, 113] width 8 height 7
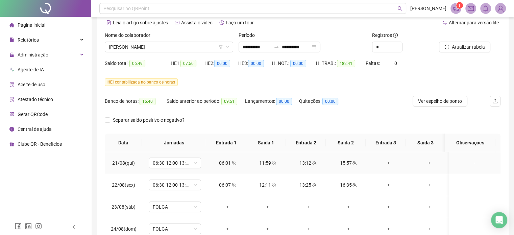
scroll to position [0, 0]
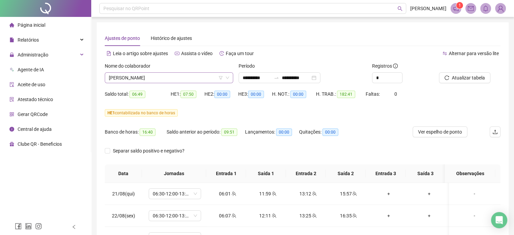
click at [188, 79] on span "[PERSON_NAME]" at bounding box center [169, 78] width 120 height 10
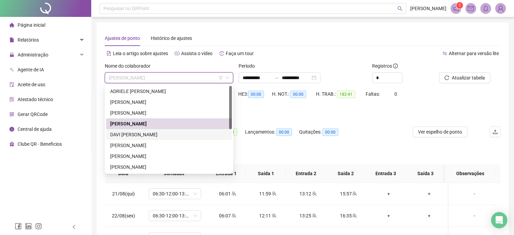
click at [164, 136] on div "DAVI [PERSON_NAME]" at bounding box center [169, 134] width 118 height 7
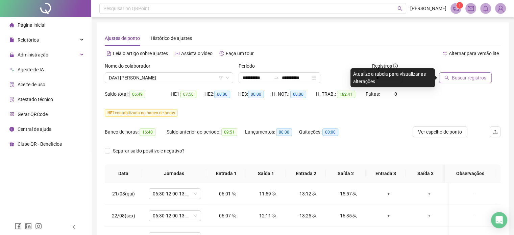
click at [461, 76] on span "Buscar registros" at bounding box center [469, 77] width 34 height 7
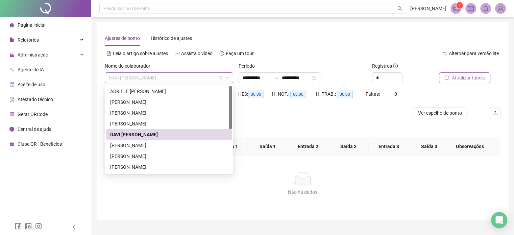
click at [180, 79] on span "DAVI [PERSON_NAME]" at bounding box center [169, 78] width 120 height 10
click at [160, 147] on div "[PERSON_NAME]" at bounding box center [169, 145] width 118 height 7
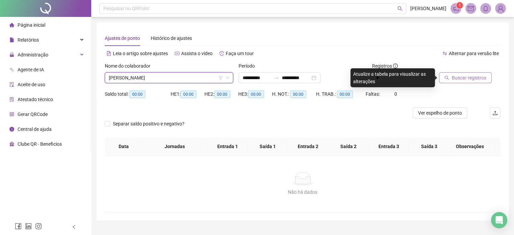
click at [457, 77] on span "Buscar registros" at bounding box center [469, 77] width 34 height 7
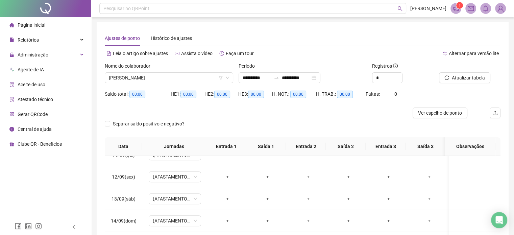
scroll to position [535, 0]
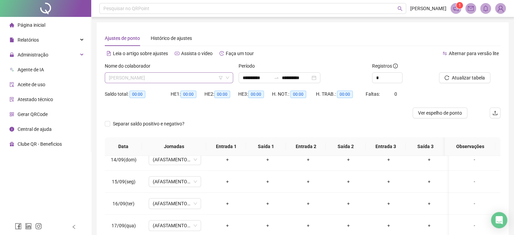
click at [200, 78] on span "[PERSON_NAME]" at bounding box center [169, 78] width 120 height 10
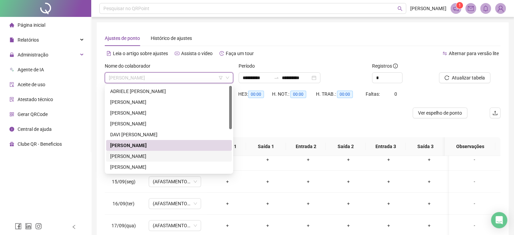
click at [150, 158] on div "[PERSON_NAME]" at bounding box center [169, 156] width 118 height 7
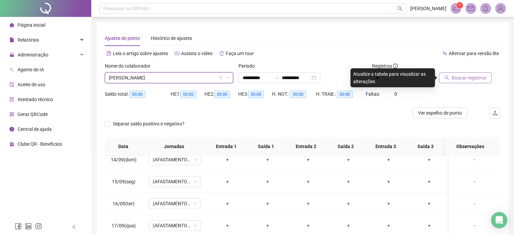
click at [461, 82] on button "Buscar registros" at bounding box center [465, 77] width 53 height 11
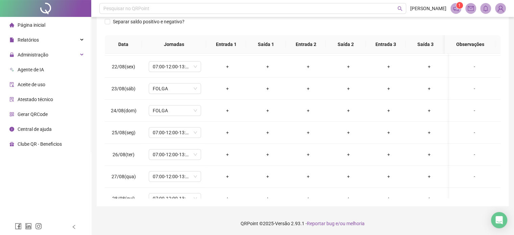
scroll to position [0, 0]
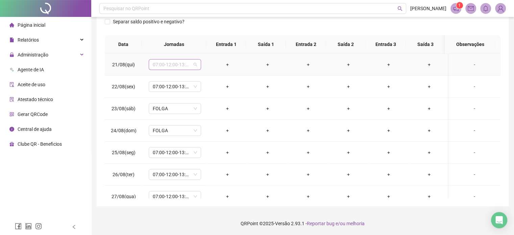
click at [195, 64] on span "07:00-12:00-13:12-17:00" at bounding box center [175, 65] width 44 height 10
type input "*"
click at [205, 23] on div "Separar saldo positivo e negativo?" at bounding box center [303, 25] width 396 height 19
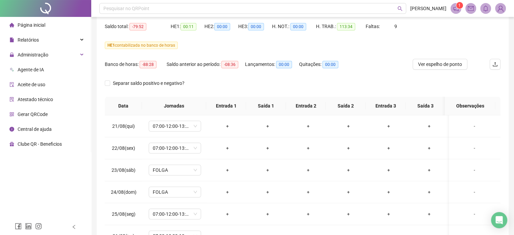
scroll to position [34, 0]
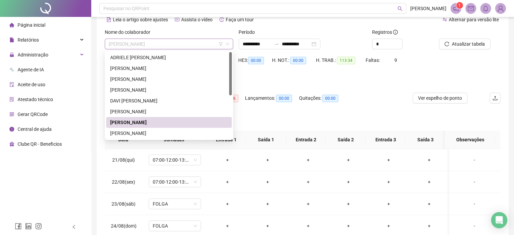
click at [189, 42] on span "[PERSON_NAME]" at bounding box center [169, 44] width 120 height 10
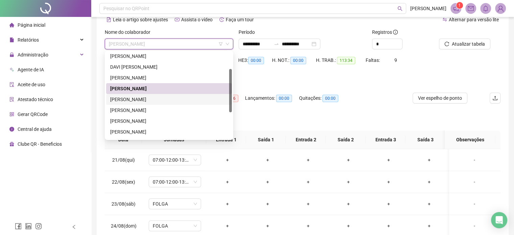
click at [163, 103] on div "[PERSON_NAME]" at bounding box center [169, 99] width 126 height 11
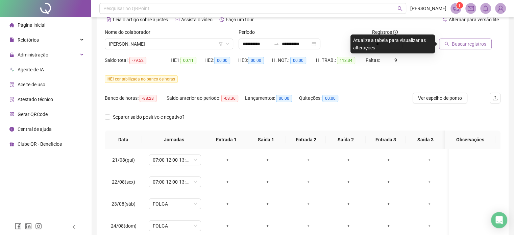
click at [468, 43] on span "Buscar registros" at bounding box center [469, 43] width 34 height 7
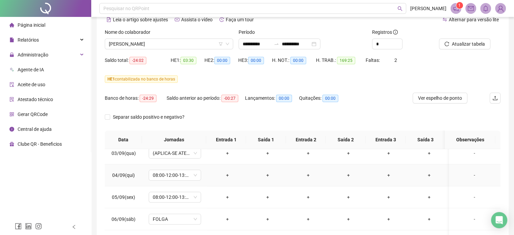
scroll to position [304, 0]
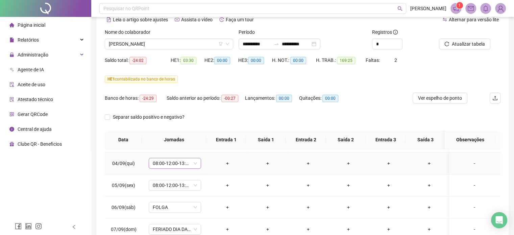
click at [198, 163] on div "08:00-12:00-13:12-18:00" at bounding box center [175, 163] width 52 height 11
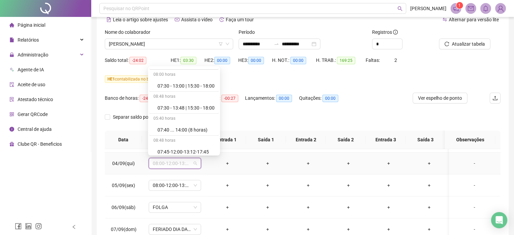
scroll to position [4297, 0]
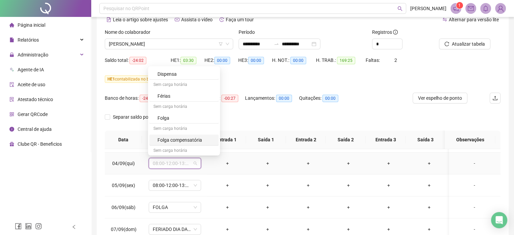
click at [192, 136] on div "Folga compensatória" at bounding box center [186, 139] width 57 height 7
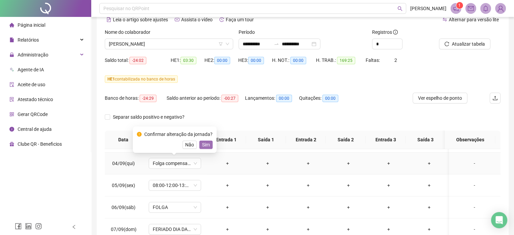
click at [206, 144] on span "Sim" at bounding box center [206, 144] width 8 height 7
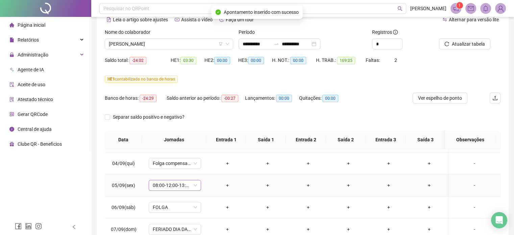
click at [194, 183] on span "08:00-12:00-13:12-18:00" at bounding box center [175, 185] width 44 height 10
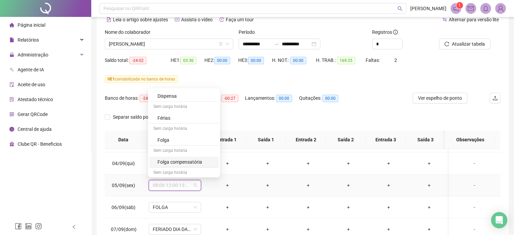
click at [199, 158] on div "Folga compensatória" at bounding box center [186, 161] width 57 height 7
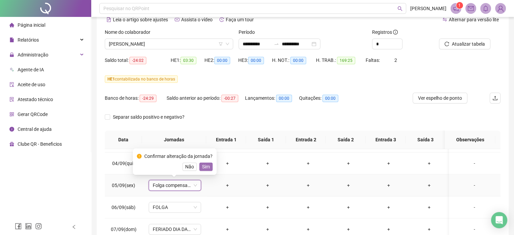
click at [204, 167] on span "Sim" at bounding box center [206, 166] width 8 height 7
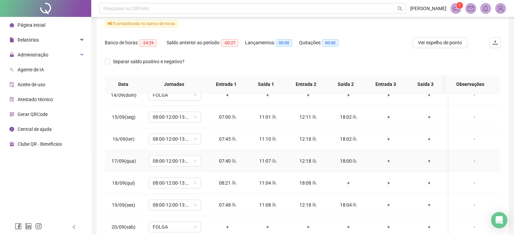
scroll to position [101, 0]
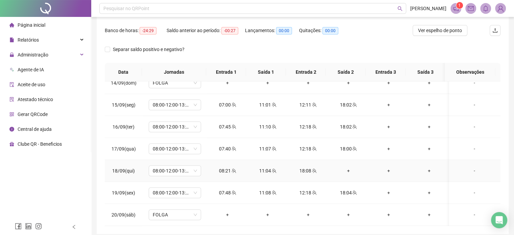
click at [349, 167] on div "+" at bounding box center [348, 170] width 29 height 7
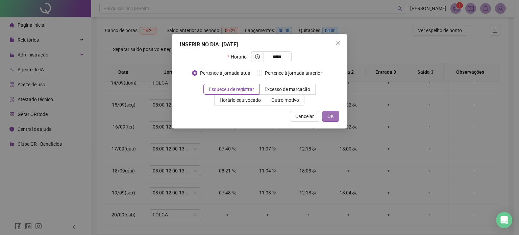
type input "*****"
click at [330, 115] on span "OK" at bounding box center [331, 116] width 6 height 7
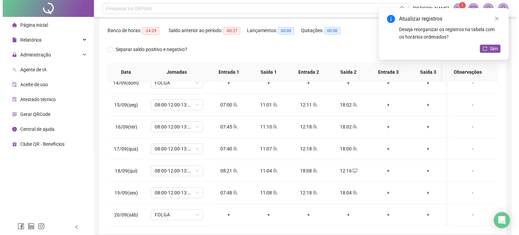
scroll to position [535, 0]
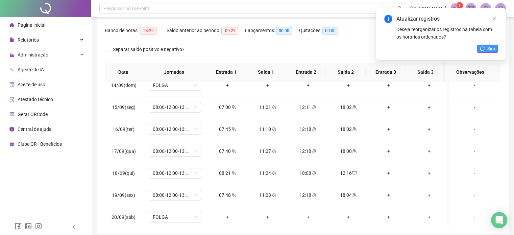
click at [484, 52] on button "Sim" at bounding box center [488, 49] width 21 height 8
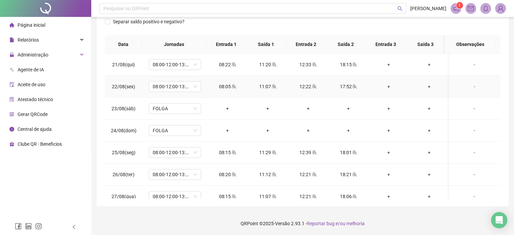
scroll to position [0, 0]
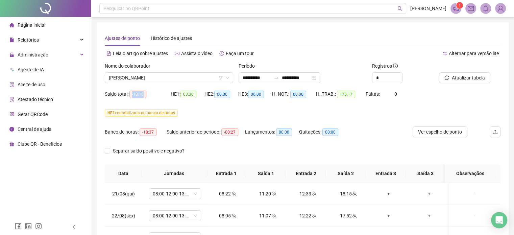
drag, startPoint x: 131, startPoint y: 93, endPoint x: 149, endPoint y: 97, distance: 18.0
click at [149, 97] on div "Saldo total: -18:10" at bounding box center [138, 94] width 66 height 8
click at [162, 98] on div "Saldo total: -18:10" at bounding box center [138, 94] width 66 height 11
click at [194, 79] on span "[PERSON_NAME]" at bounding box center [169, 78] width 120 height 10
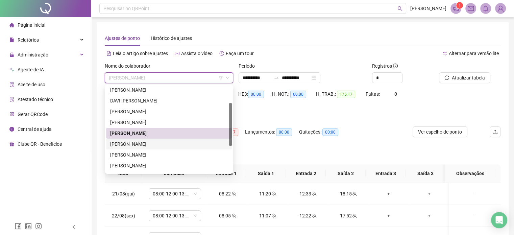
drag, startPoint x: 132, startPoint y: 142, endPoint x: 138, endPoint y: 143, distance: 6.1
click at [132, 142] on div "[PERSON_NAME]" at bounding box center [169, 143] width 118 height 7
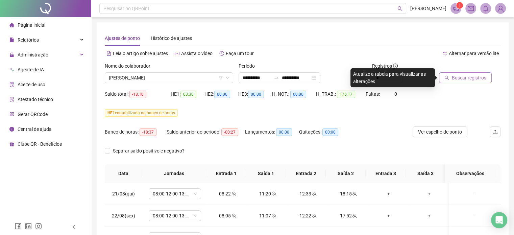
click at [468, 78] on span "Buscar registros" at bounding box center [469, 77] width 34 height 7
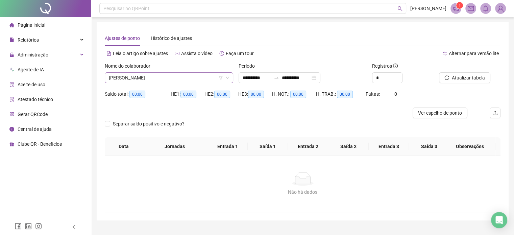
click at [205, 76] on span "[PERSON_NAME]" at bounding box center [169, 78] width 120 height 10
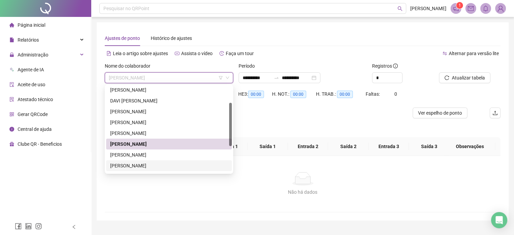
scroll to position [87, 0]
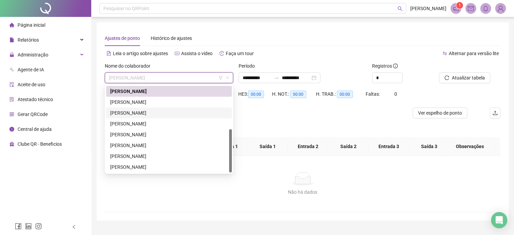
click at [138, 112] on div "[PERSON_NAME]" at bounding box center [169, 112] width 118 height 7
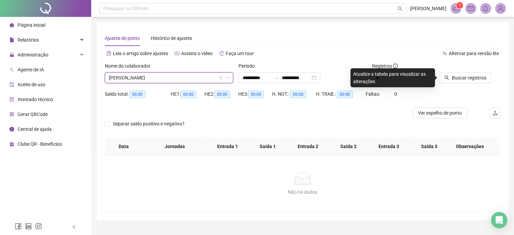
click at [462, 86] on div "Buscar registros" at bounding box center [470, 75] width 67 height 26
click at [461, 78] on span "Buscar registros" at bounding box center [469, 77] width 34 height 7
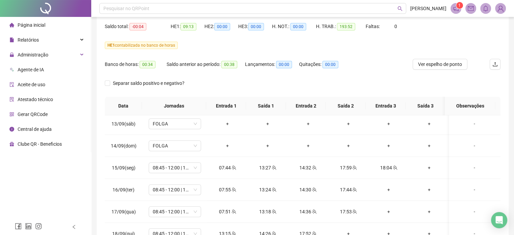
scroll to position [535, 0]
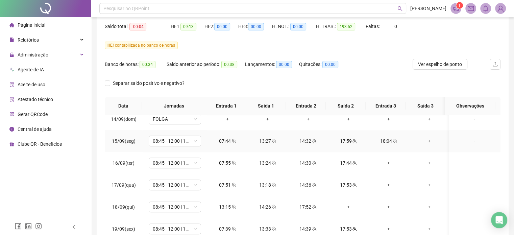
click at [344, 140] on div "17:59" at bounding box center [348, 140] width 29 height 7
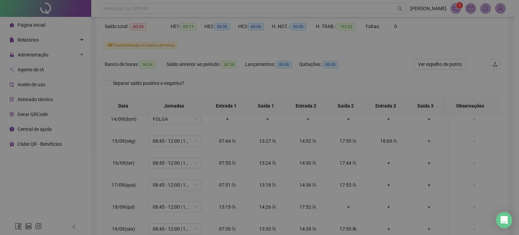
type input "**********"
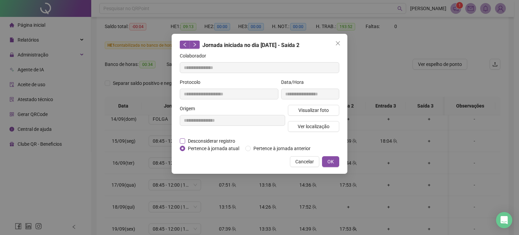
click at [213, 138] on span "Desconsiderar registro" at bounding box center [211, 140] width 53 height 7
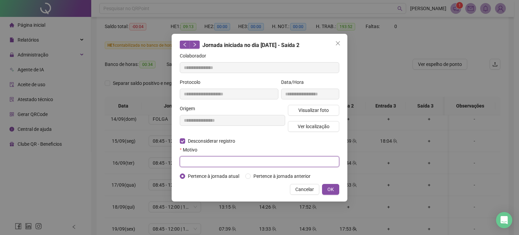
click at [215, 162] on input "text" at bounding box center [260, 161] width 160 height 11
type input "**********"
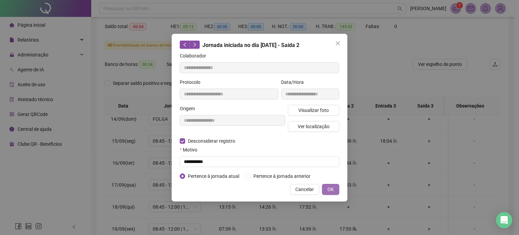
click at [337, 186] on button "OK" at bounding box center [330, 189] width 17 height 11
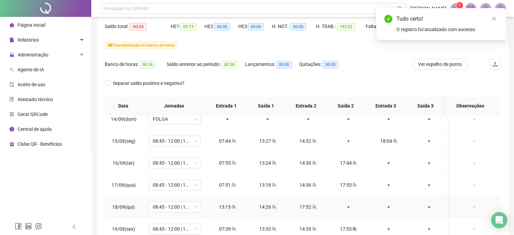
click at [348, 206] on div "+" at bounding box center [348, 206] width 29 height 7
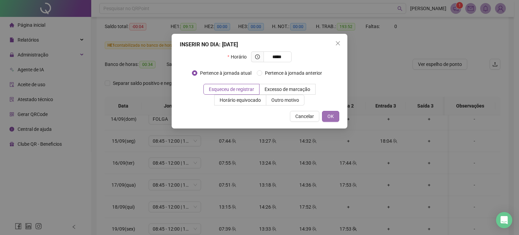
type input "*****"
click at [334, 116] on span "OK" at bounding box center [331, 116] width 6 height 7
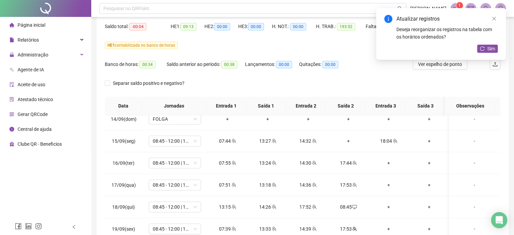
drag, startPoint x: 479, startPoint y: 48, endPoint x: 481, endPoint y: 52, distance: 4.0
click at [480, 49] on button "Sim" at bounding box center [488, 49] width 21 height 8
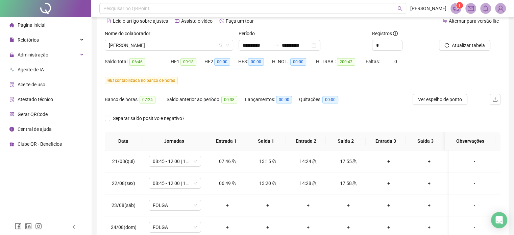
scroll to position [0, 0]
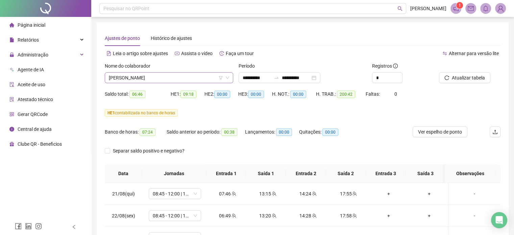
click at [192, 76] on span "[PERSON_NAME]" at bounding box center [169, 78] width 120 height 10
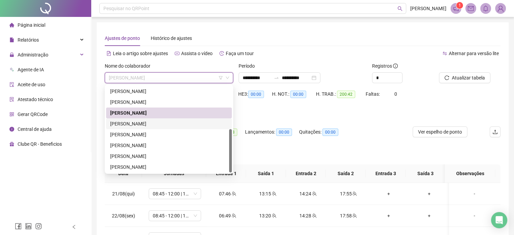
click at [156, 127] on div "[PERSON_NAME]" at bounding box center [169, 123] width 118 height 7
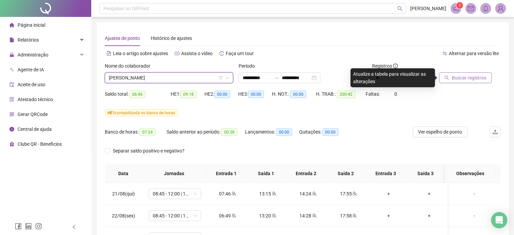
click at [458, 82] on button "Buscar registros" at bounding box center [465, 77] width 53 height 11
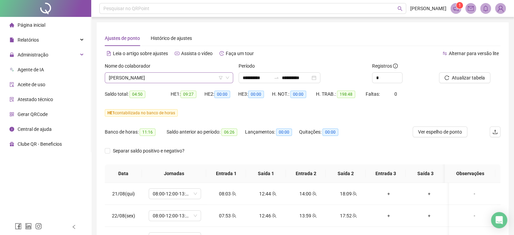
click at [198, 80] on span "[PERSON_NAME]" at bounding box center [169, 78] width 120 height 10
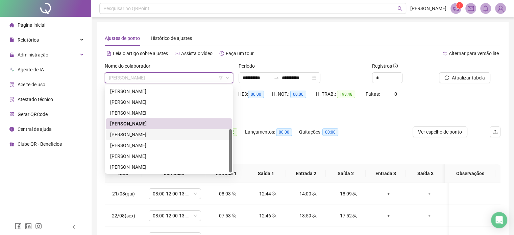
click at [143, 134] on div "[PERSON_NAME]" at bounding box center [169, 134] width 118 height 7
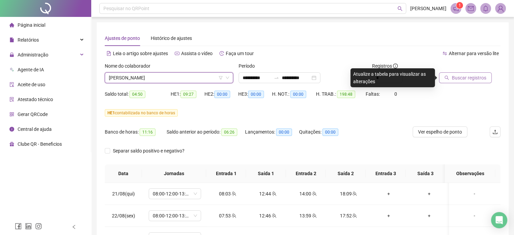
click at [465, 74] on span "Buscar registros" at bounding box center [469, 77] width 34 height 7
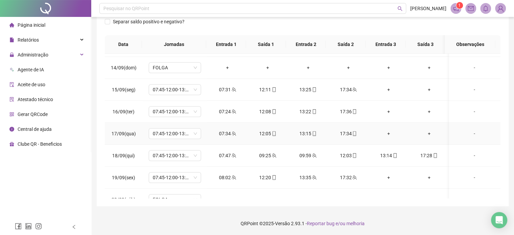
scroll to position [535, 0]
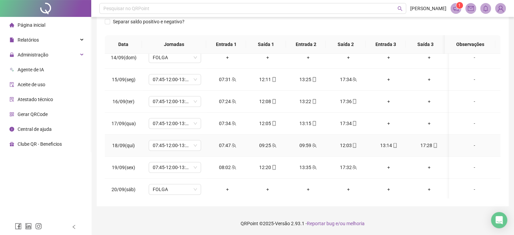
click at [268, 142] on div "09:25" at bounding box center [267, 145] width 29 height 7
type input "**********"
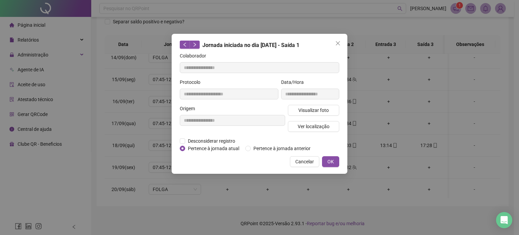
click at [374, 124] on div "**********" at bounding box center [259, 117] width 519 height 235
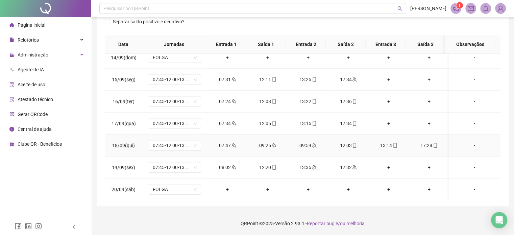
click at [267, 145] on div "09:25" at bounding box center [267, 145] width 29 height 7
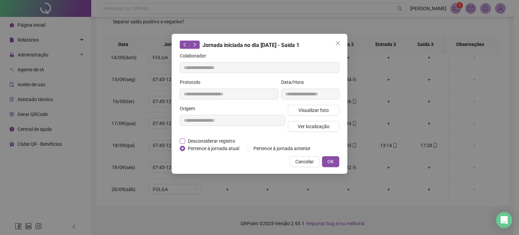
click at [222, 141] on span "Desconsiderar registro" at bounding box center [211, 140] width 53 height 7
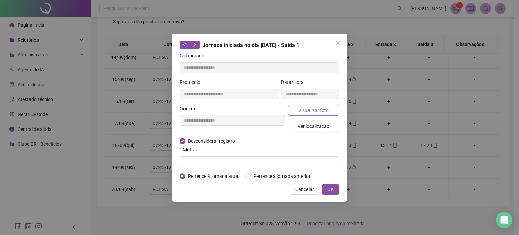
click at [316, 110] on span "Visualizar foto" at bounding box center [314, 110] width 30 height 7
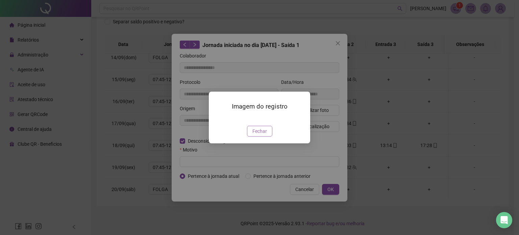
click at [264, 135] on span "Fechar" at bounding box center [260, 131] width 15 height 7
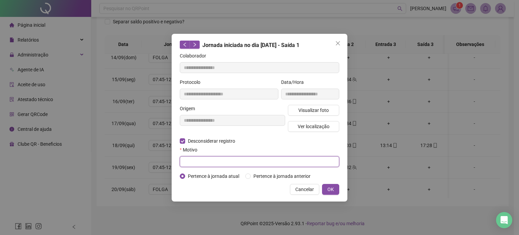
click at [254, 161] on input "text" at bounding box center [260, 161] width 160 height 11
type input "******"
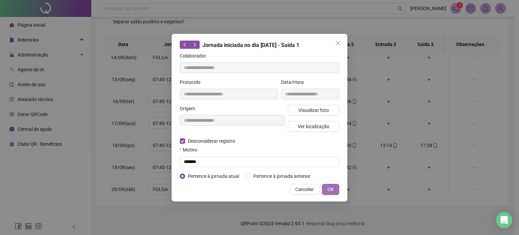
click at [331, 192] on span "OK" at bounding box center [331, 189] width 6 height 7
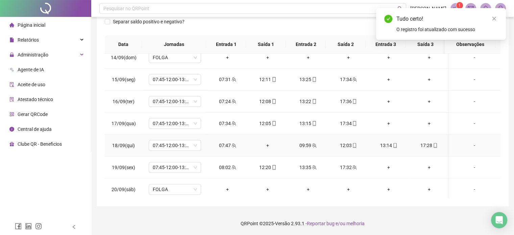
drag, startPoint x: 303, startPoint y: 143, endPoint x: 300, endPoint y: 146, distance: 4.1
click at [300, 146] on div "09:59" at bounding box center [308, 145] width 29 height 7
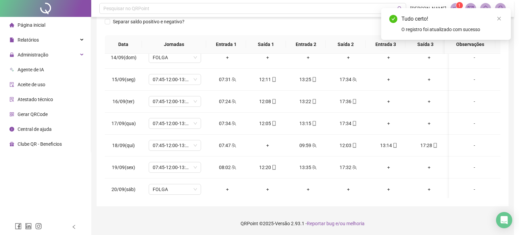
type input "**********"
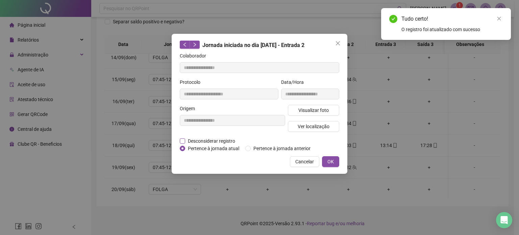
click at [231, 140] on span "Desconsiderar registro" at bounding box center [211, 140] width 53 height 7
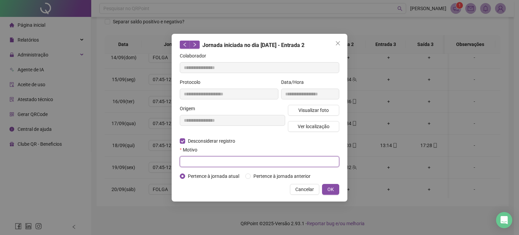
click at [240, 165] on input "text" at bounding box center [260, 161] width 160 height 11
type input "******"
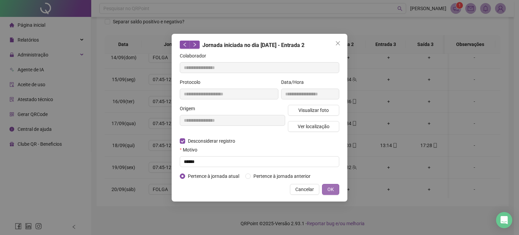
click at [339, 184] on button "OK" at bounding box center [330, 189] width 17 height 11
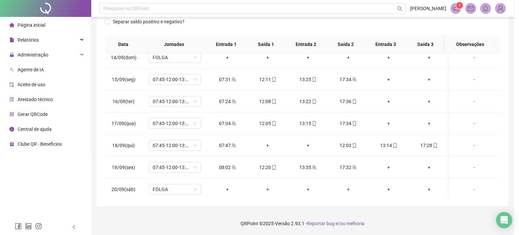
click at [337, 188] on div "**********" at bounding box center [259, 117] width 519 height 235
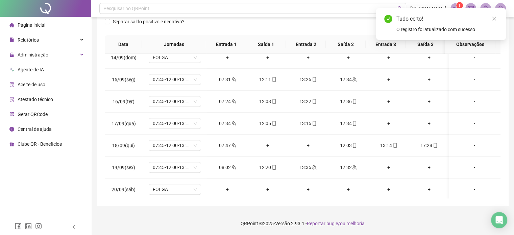
click at [329, 25] on div "Separar saldo positivo e negativo?" at bounding box center [303, 25] width 396 height 19
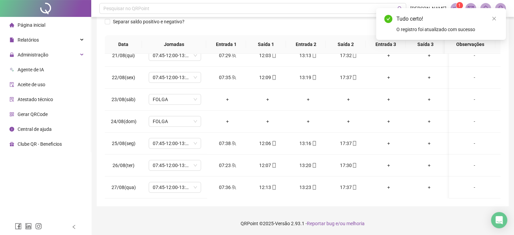
scroll to position [0, 0]
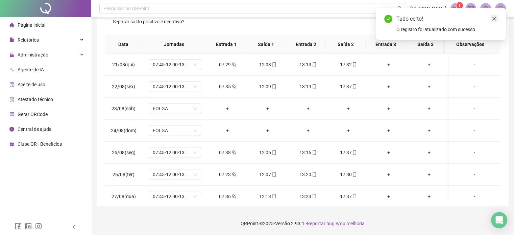
click at [493, 17] on icon "close" at bounding box center [494, 18] width 5 height 5
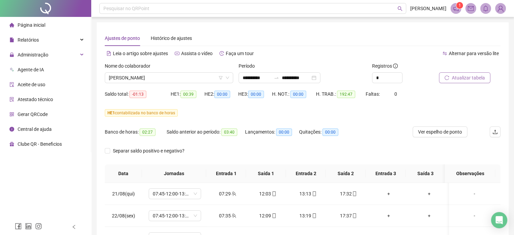
click at [466, 81] on span "Atualizar tabela" at bounding box center [468, 77] width 33 height 7
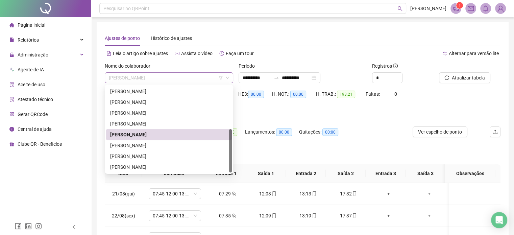
click at [199, 76] on span "[PERSON_NAME]" at bounding box center [169, 78] width 120 height 10
click at [164, 143] on div "[PERSON_NAME]" at bounding box center [169, 145] width 118 height 7
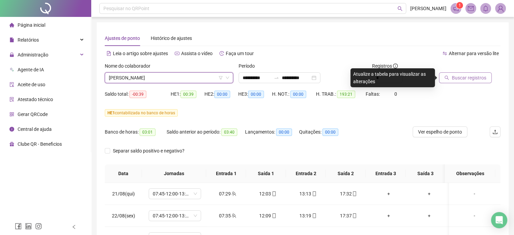
click at [475, 77] on span "Buscar registros" at bounding box center [469, 77] width 34 height 7
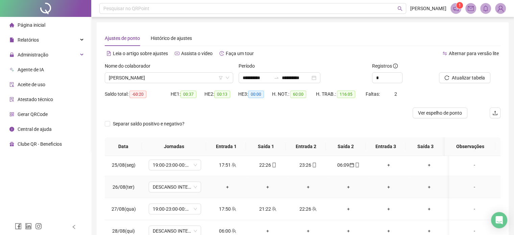
scroll to position [101, 0]
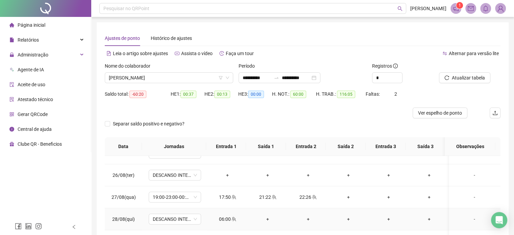
drag, startPoint x: 226, startPoint y: 219, endPoint x: 223, endPoint y: 220, distance: 3.9
click at [223, 220] on div "06:00" at bounding box center [227, 218] width 29 height 7
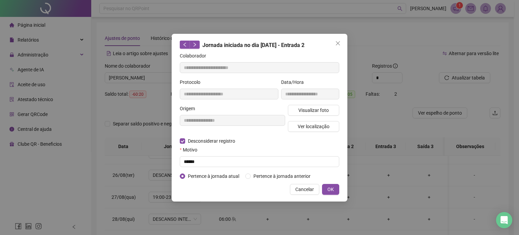
type input "**********"
click at [223, 219] on div "**********" at bounding box center [259, 117] width 519 height 235
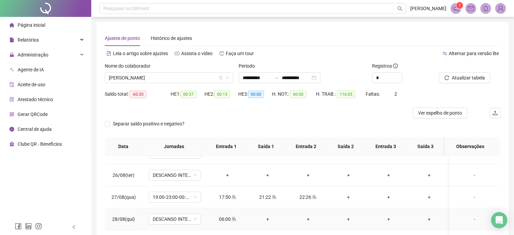
click at [226, 216] on div "06:00" at bounding box center [227, 218] width 29 height 7
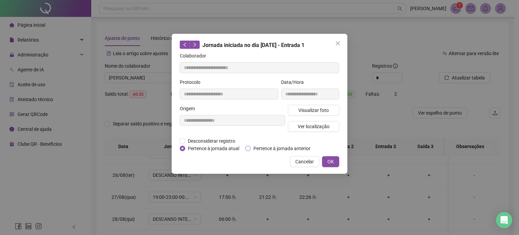
click at [263, 148] on span "Pertence à jornada anterior" at bounding box center [282, 148] width 63 height 7
click at [338, 159] on button "OK" at bounding box center [330, 161] width 17 height 11
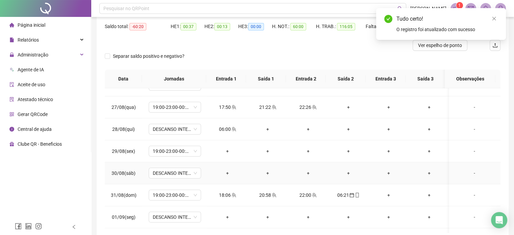
scroll to position [135, 0]
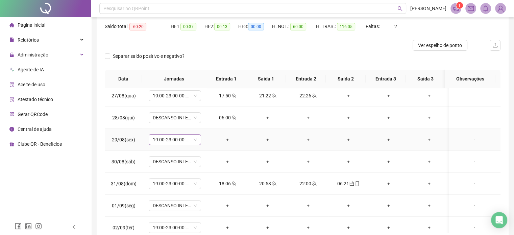
click at [193, 139] on span "19:00-23:00-00:00-07:00" at bounding box center [175, 140] width 44 height 10
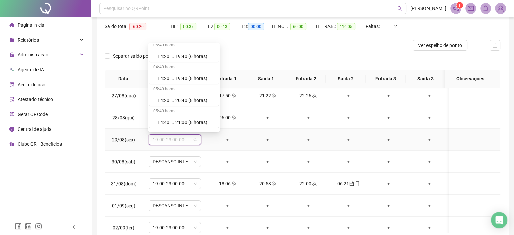
scroll to position [4297, 0]
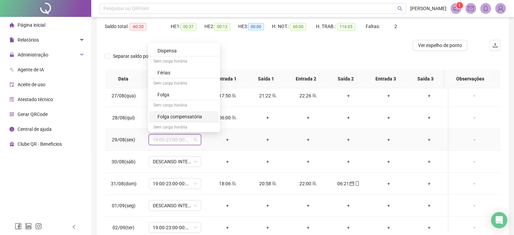
click at [193, 113] on div "Folga compensatória" at bounding box center [186, 116] width 57 height 7
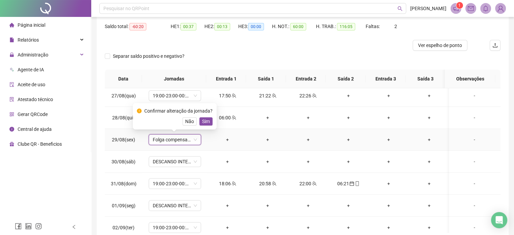
click at [205, 122] on span "Sim" at bounding box center [206, 121] width 8 height 7
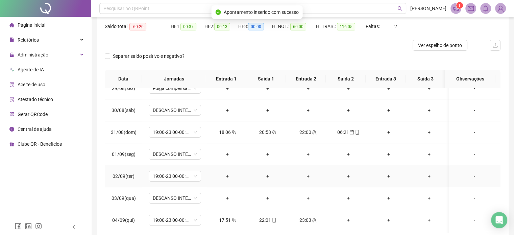
scroll to position [203, 0]
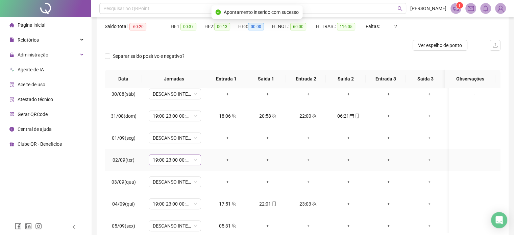
click at [188, 158] on span "19:00-23:00-00:00-07:00" at bounding box center [175, 160] width 44 height 10
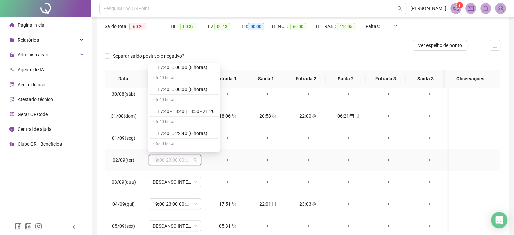
scroll to position [4297, 0]
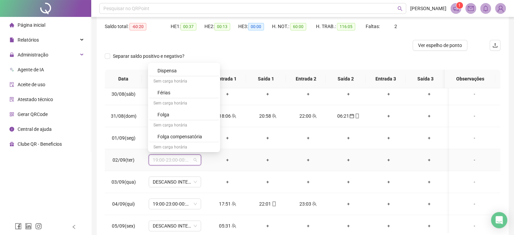
drag, startPoint x: 224, startPoint y: 74, endPoint x: 226, endPoint y: 149, distance: 74.4
click at [220, 149] on div "05:40 horas 00:00 - 01:00 | 01:10 - 03:00 05:40 horas 00:00 - 01:00 | 01:10 - 0…" at bounding box center [184, 107] width 72 height 89
click at [195, 133] on div "Folga compensatória" at bounding box center [186, 136] width 57 height 7
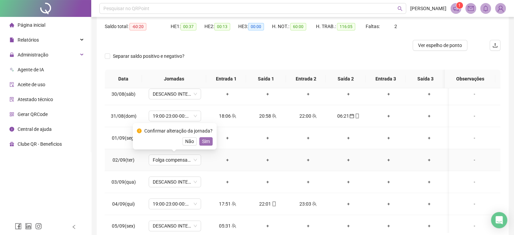
click at [206, 139] on span "Sim" at bounding box center [206, 141] width 8 height 7
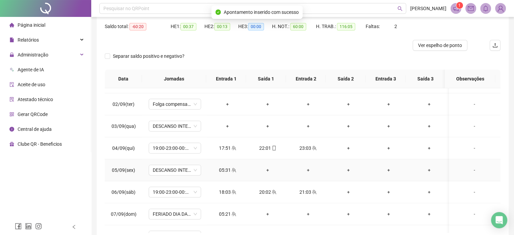
scroll to position [271, 0]
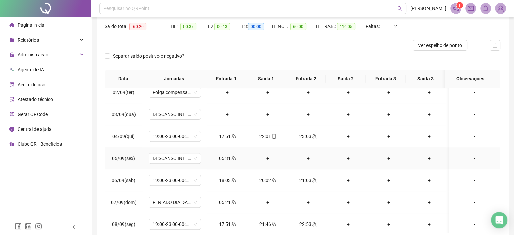
click at [223, 158] on div "05:31" at bounding box center [227, 158] width 29 height 7
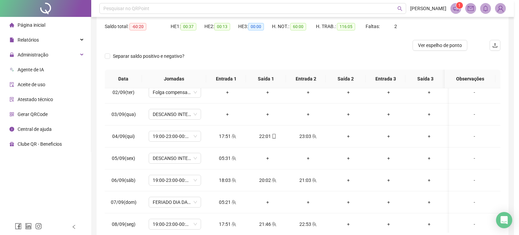
click at [223, 158] on div "Cancelar OK" at bounding box center [260, 161] width 160 height 11
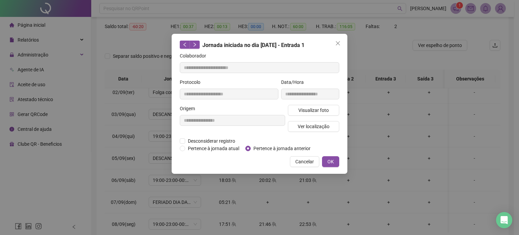
type input "**********"
click at [264, 148] on span "Pertence à jornada anterior" at bounding box center [282, 148] width 63 height 7
click at [332, 160] on span "OK" at bounding box center [331, 161] width 6 height 7
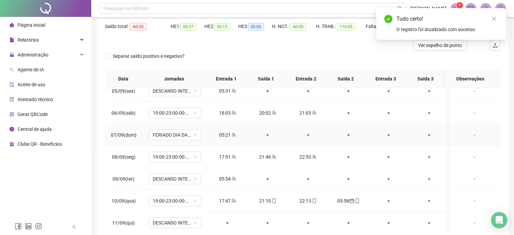
scroll to position [338, 0]
click at [225, 176] on div "05:54" at bounding box center [227, 178] width 29 height 7
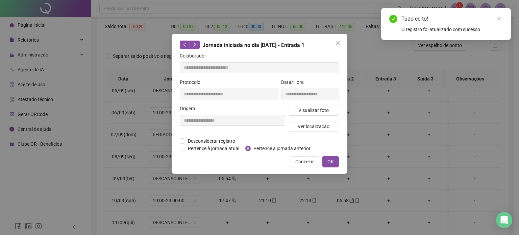
type input "**********"
click at [266, 148] on span "Pertence à jornada anterior" at bounding box center [282, 148] width 63 height 7
click at [334, 160] on span "OK" at bounding box center [331, 161] width 6 height 7
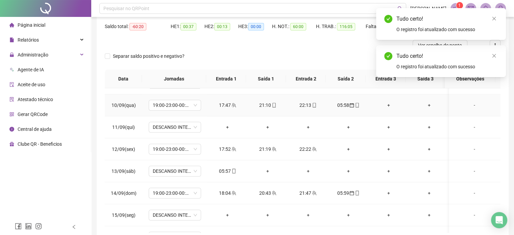
scroll to position [440, 0]
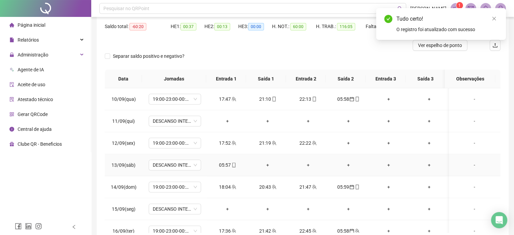
click at [224, 163] on div "05:57" at bounding box center [227, 164] width 29 height 7
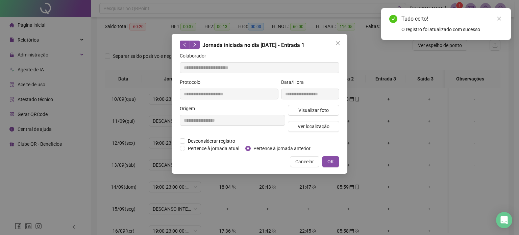
type input "**********"
click at [279, 148] on span "Pertence à jornada anterior" at bounding box center [282, 148] width 63 height 7
click at [335, 164] on button "OK" at bounding box center [330, 161] width 17 height 11
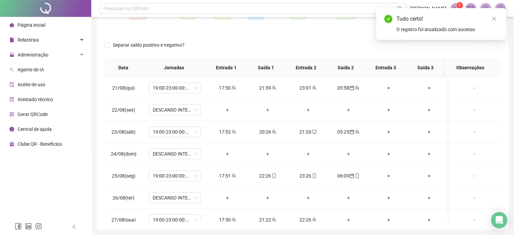
scroll to position [34, 0]
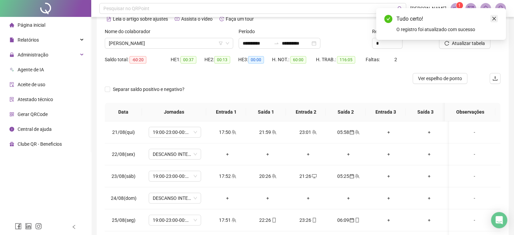
click at [492, 19] on icon "close" at bounding box center [494, 18] width 5 height 5
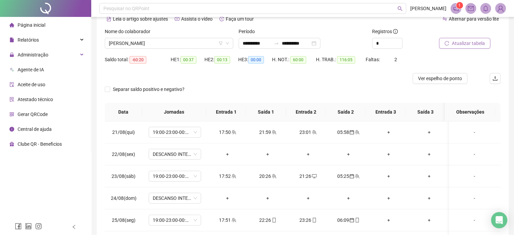
click at [458, 46] on span "Atualizar tabela" at bounding box center [468, 43] width 33 height 7
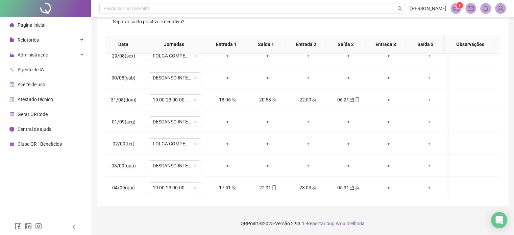
scroll to position [197, 0]
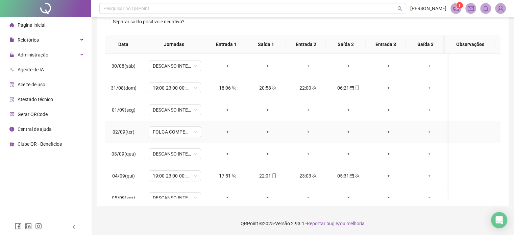
click at [470, 132] on div "-" at bounding box center [475, 131] width 40 height 7
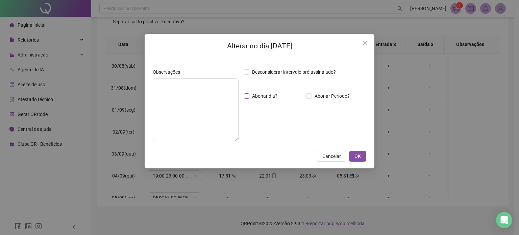
click at [251, 97] on span "Abonar dia?" at bounding box center [265, 95] width 31 height 7
click at [216, 99] on textarea at bounding box center [196, 109] width 86 height 63
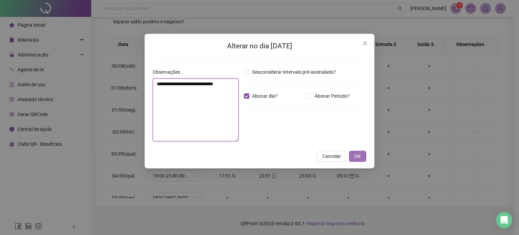
type textarea "**********"
click at [361, 156] on span "OK" at bounding box center [358, 156] width 6 height 7
click at [355, 158] on span "OK" at bounding box center [358, 156] width 6 height 7
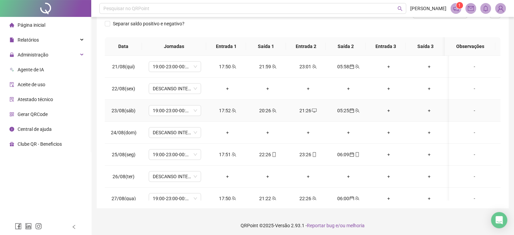
scroll to position [0, 0]
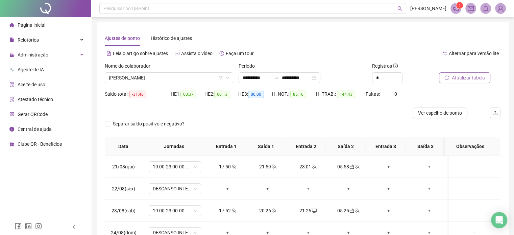
click at [459, 82] on button "Atualizar tabela" at bounding box center [464, 77] width 51 height 11
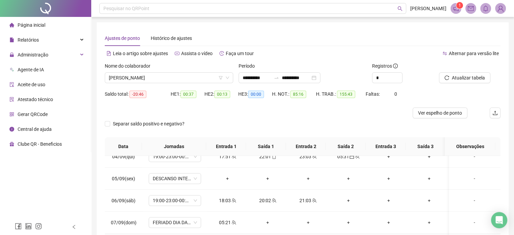
scroll to position [304, 0]
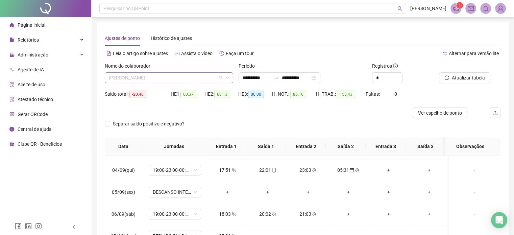
click at [203, 74] on span "[PERSON_NAME]" at bounding box center [169, 78] width 120 height 10
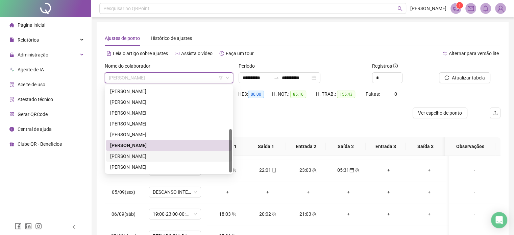
click at [157, 156] on div "[PERSON_NAME]" at bounding box center [169, 156] width 118 height 7
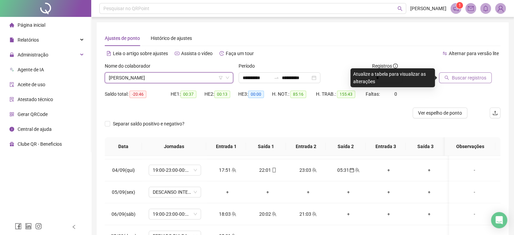
click at [470, 76] on span "Buscar registros" at bounding box center [469, 77] width 34 height 7
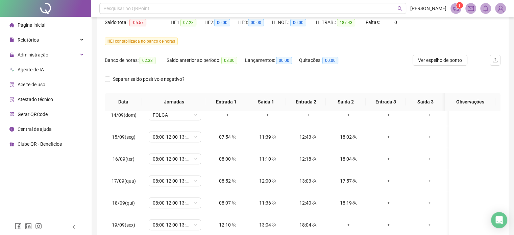
scroll to position [129, 0]
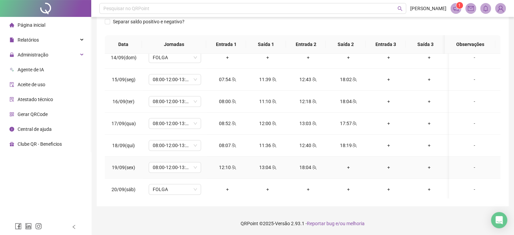
click at [342, 164] on div "+" at bounding box center [348, 167] width 29 height 7
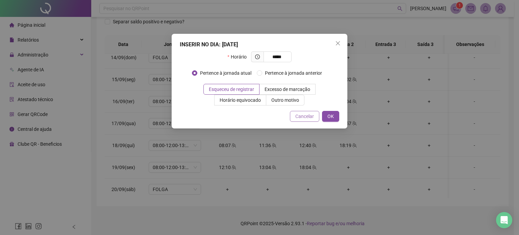
type input "*****"
click at [310, 116] on span "Cancelar" at bounding box center [305, 116] width 19 height 7
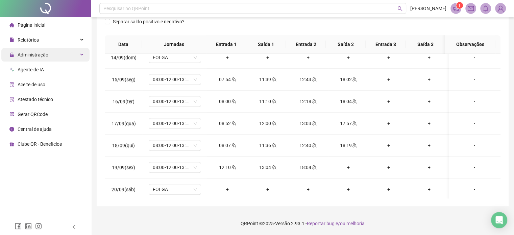
click at [49, 55] on div "Administração" at bounding box center [45, 55] width 88 height 14
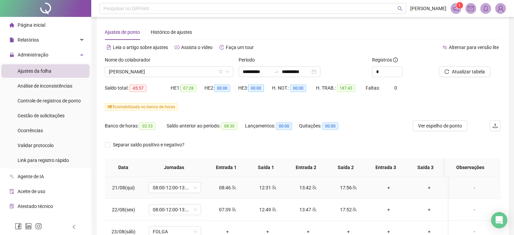
scroll to position [0, 0]
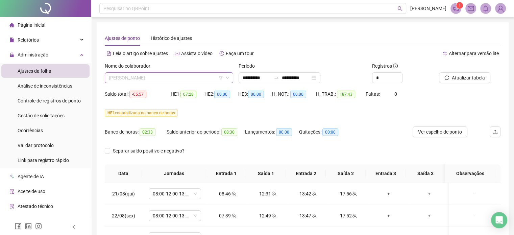
click at [186, 77] on span "[PERSON_NAME]" at bounding box center [169, 78] width 120 height 10
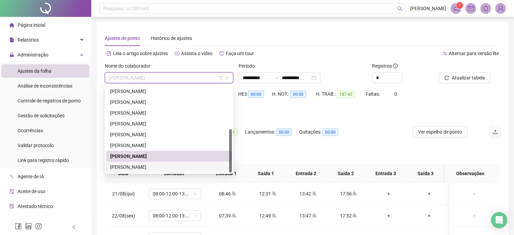
click at [156, 167] on div "[PERSON_NAME]" at bounding box center [169, 166] width 118 height 7
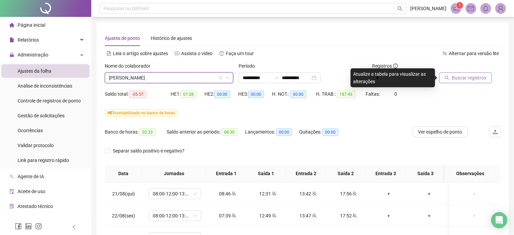
click at [462, 83] on button "Buscar registros" at bounding box center [465, 77] width 53 height 11
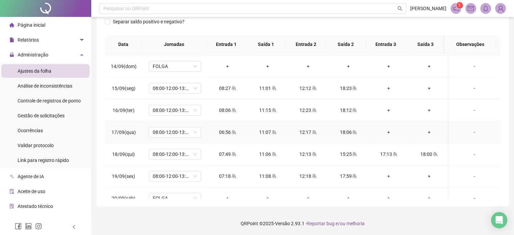
scroll to position [535, 0]
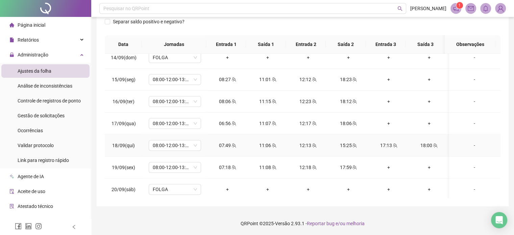
click at [470, 145] on div "-" at bounding box center [475, 145] width 40 height 7
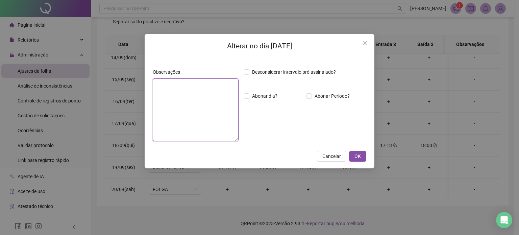
click at [199, 84] on textarea at bounding box center [196, 109] width 86 height 63
type textarea "*"
type textarea "**********"
drag, startPoint x: 318, startPoint y: 50, endPoint x: 317, endPoint y: 84, distance: 33.2
click at [317, 84] on div "**********" at bounding box center [260, 94] width 214 height 106
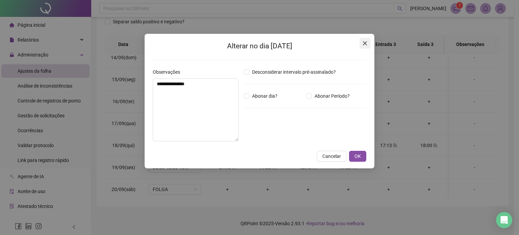
click at [365, 38] on button "Close" at bounding box center [365, 43] width 11 height 11
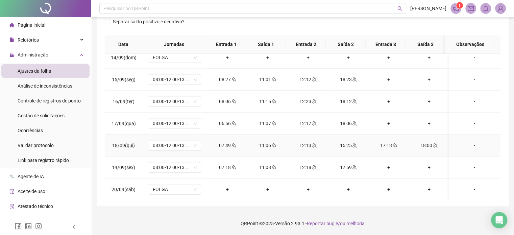
click at [472, 144] on div "-" at bounding box center [475, 145] width 40 height 7
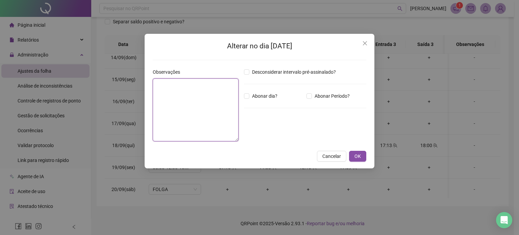
click at [194, 84] on textarea at bounding box center [196, 109] width 86 height 63
type textarea "**********"
click at [355, 154] on span "OK" at bounding box center [358, 156] width 6 height 7
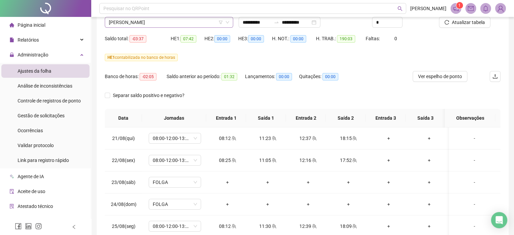
scroll to position [0, 0]
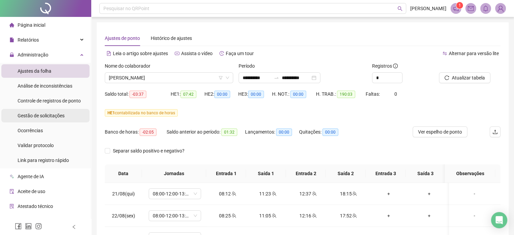
click at [48, 116] on span "Gestão de solicitações" at bounding box center [41, 115] width 47 height 5
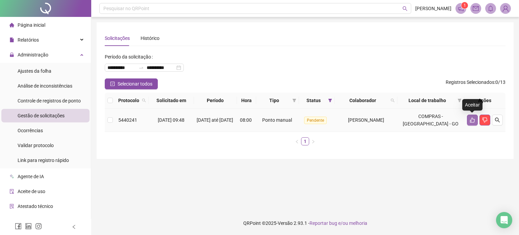
click at [472, 118] on icon "like" at bounding box center [472, 120] width 5 height 5
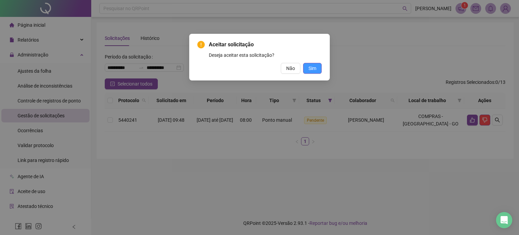
click at [319, 69] on button "Sim" at bounding box center [312, 68] width 19 height 11
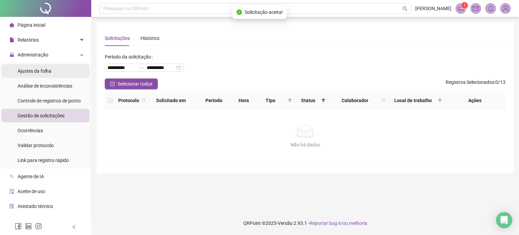
click at [52, 74] on li "Ajustes da folha" at bounding box center [45, 71] width 88 height 14
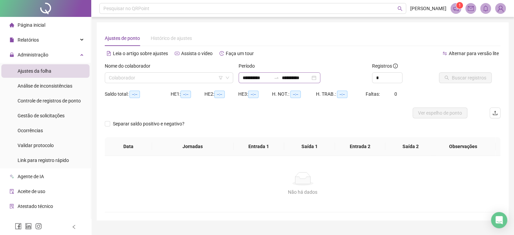
click at [279, 78] on icon "swap-right" at bounding box center [277, 77] width 4 height 1
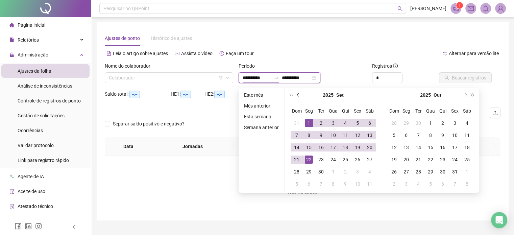
type input "**********"
click at [295, 93] on button "prev-year" at bounding box center [298, 95] width 7 height 14
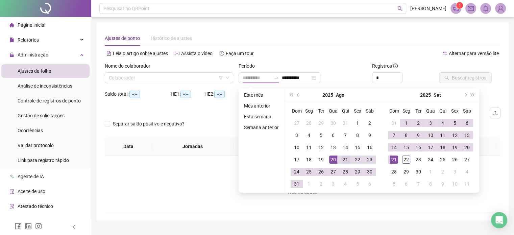
type input "**********"
click at [348, 161] on div "21" at bounding box center [346, 160] width 8 height 8
type input "**********"
click at [469, 148] on div "20" at bounding box center [467, 147] width 8 height 8
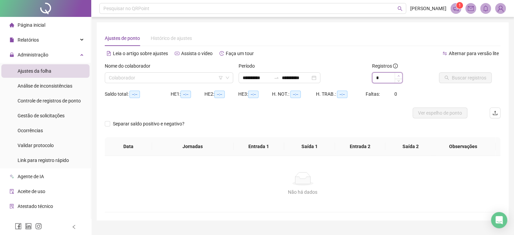
click at [399, 75] on icon "up" at bounding box center [399, 76] width 2 height 2
type input "*"
click at [400, 80] on icon "down" at bounding box center [399, 80] width 2 height 2
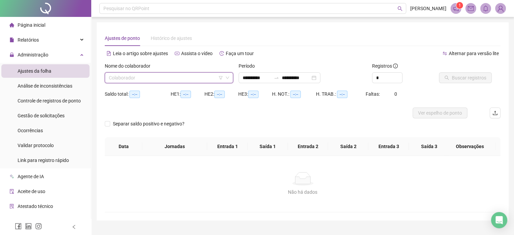
click at [181, 82] on input "search" at bounding box center [166, 78] width 114 height 10
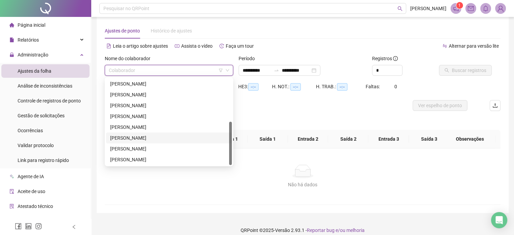
scroll to position [14, 0]
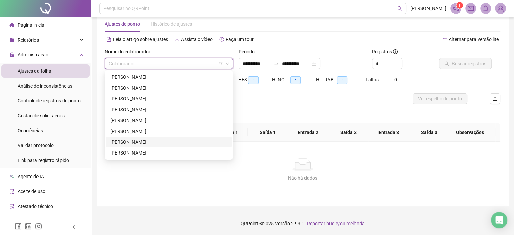
click at [143, 143] on div "[PERSON_NAME]" at bounding box center [169, 141] width 118 height 7
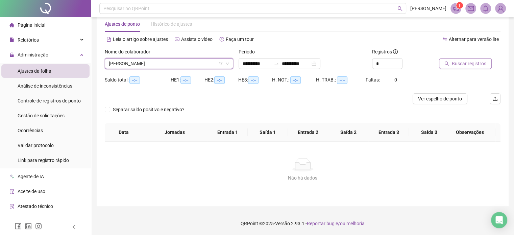
click at [472, 61] on span "Buscar registros" at bounding box center [469, 63] width 34 height 7
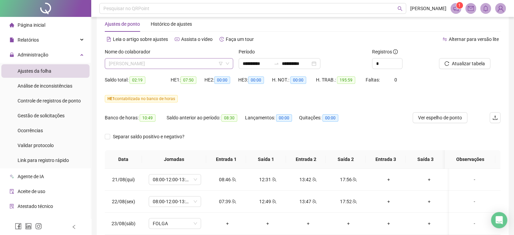
click at [199, 63] on span "[PERSON_NAME]" at bounding box center [169, 64] width 120 height 10
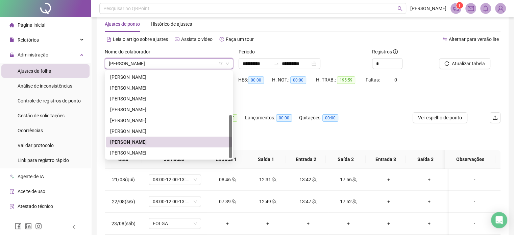
click at [200, 65] on span "[PERSON_NAME]" at bounding box center [169, 64] width 120 height 10
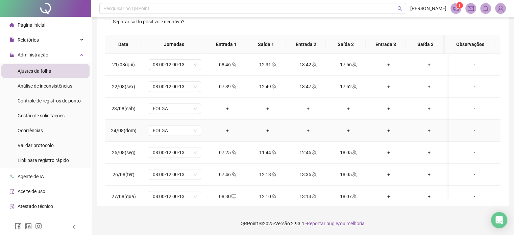
scroll to position [0, 0]
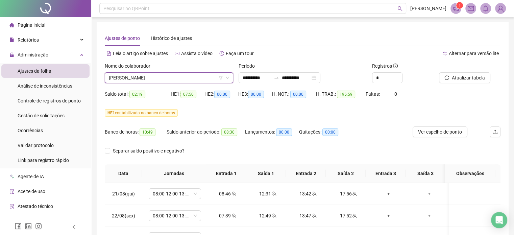
click at [186, 78] on span "[PERSON_NAME]" at bounding box center [169, 78] width 120 height 10
click at [310, 37] on div "Ajustes de ponto Histórico de ajustes" at bounding box center [303, 38] width 396 height 16
click at [202, 80] on span "[PERSON_NAME]" at bounding box center [169, 78] width 120 height 10
click at [186, 79] on span "[PERSON_NAME]" at bounding box center [169, 78] width 120 height 10
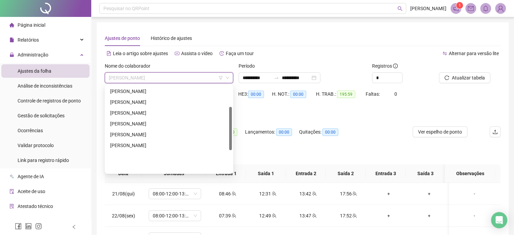
scroll to position [42, 0]
click at [150, 112] on div "[PERSON_NAME]" at bounding box center [169, 114] width 118 height 7
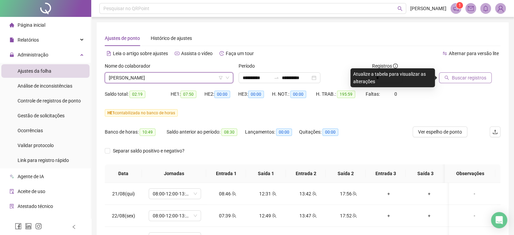
click at [459, 75] on span "Buscar registros" at bounding box center [469, 77] width 34 height 7
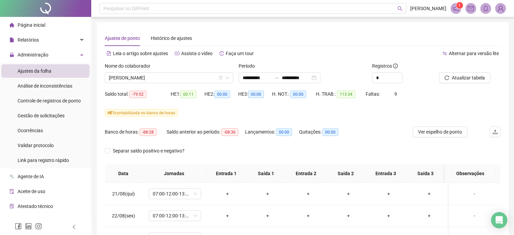
scroll to position [129, 0]
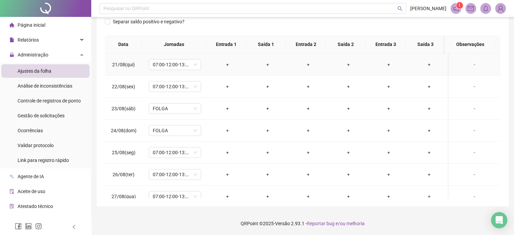
click at [468, 65] on div "-" at bounding box center [475, 64] width 40 height 7
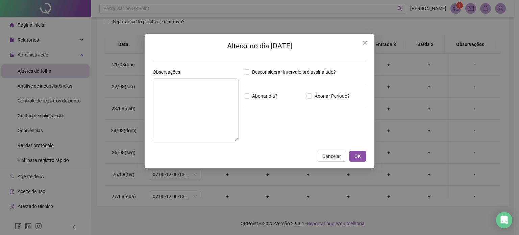
click at [241, 99] on div "Desconsiderar intervalo pré-assinalado? Abonar dia? Abonar Período? Horas a abo…" at bounding box center [305, 107] width 128 height 78
click at [191, 101] on textarea at bounding box center [196, 109] width 86 height 63
drag, startPoint x: 157, startPoint y: 89, endPoint x: 138, endPoint y: 92, distance: 19.2
click at [138, 90] on div "Alterar no dia [DATE] Observações ******** Desconsiderar intervalo pré-assinala…" at bounding box center [259, 117] width 519 height 235
type textarea "********"
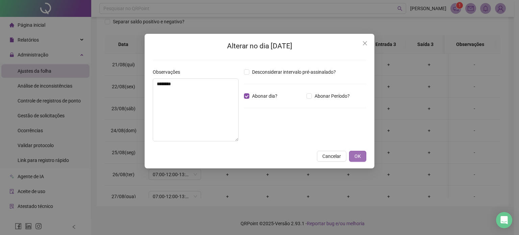
click at [364, 154] on button "OK" at bounding box center [357, 156] width 17 height 11
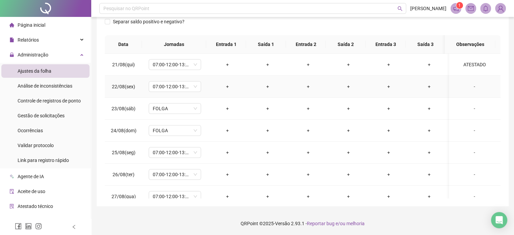
click at [469, 87] on div "-" at bounding box center [475, 86] width 40 height 7
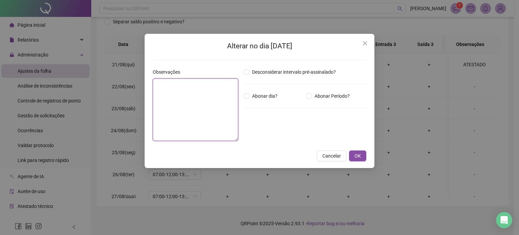
click at [187, 93] on textarea at bounding box center [196, 109] width 86 height 63
paste textarea "********"
type textarea "********"
click at [251, 95] on span "Abonar dia?" at bounding box center [265, 95] width 31 height 7
click at [361, 157] on span "OK" at bounding box center [358, 156] width 6 height 7
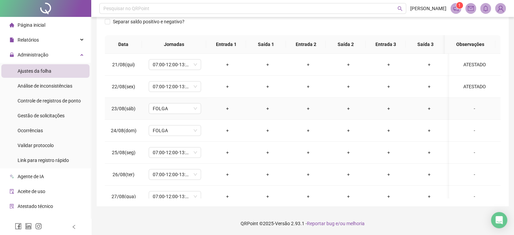
click at [469, 108] on div "-" at bounding box center [475, 108] width 40 height 7
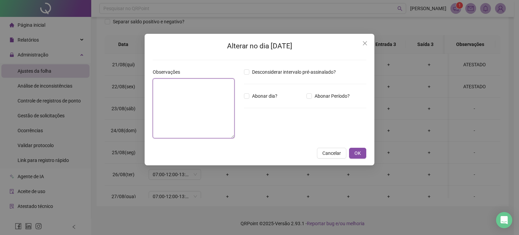
click at [214, 93] on textarea at bounding box center [194, 108] width 82 height 60
paste textarea "********"
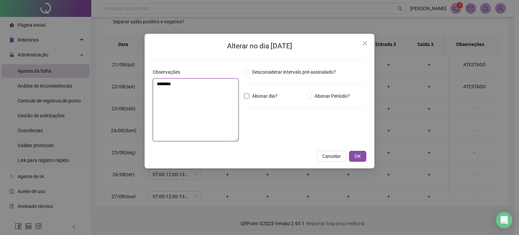
type textarea "********"
click at [252, 96] on span "Abonar dia?" at bounding box center [265, 95] width 31 height 7
click at [359, 159] on span "OK" at bounding box center [358, 156] width 6 height 7
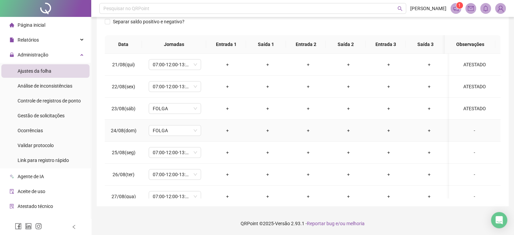
click at [471, 132] on div "-" at bounding box center [475, 130] width 40 height 7
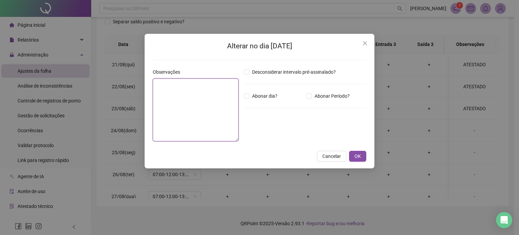
click at [164, 89] on textarea at bounding box center [196, 109] width 86 height 63
paste textarea "********"
type textarea "********"
click at [251, 95] on span "Abonar dia?" at bounding box center [265, 95] width 31 height 7
click at [362, 158] on button "OK" at bounding box center [357, 156] width 17 height 11
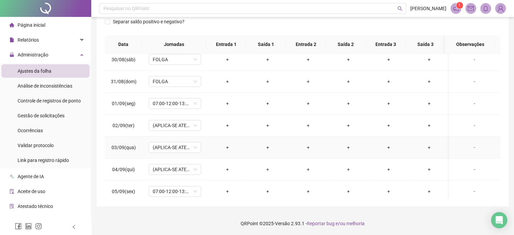
scroll to position [169, 0]
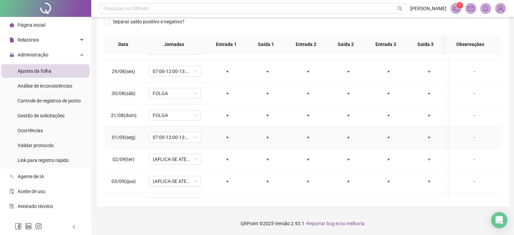
drag, startPoint x: 469, startPoint y: 137, endPoint x: 480, endPoint y: 144, distance: 12.2
click at [469, 137] on div "-" at bounding box center [475, 137] width 40 height 7
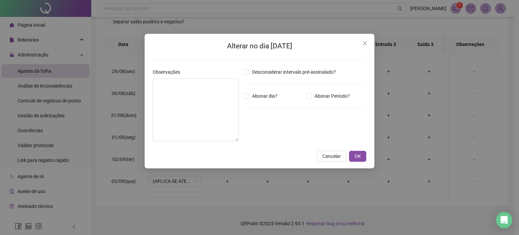
click at [243, 100] on div "Desconsiderar intervalo pré-assinalado? Abonar dia? Abonar Período? Horas a abo…" at bounding box center [305, 107] width 128 height 78
click at [249, 101] on div "Desconsiderar intervalo pré-assinalado? Abonar dia? Abonar Período? Horas a abo…" at bounding box center [305, 107] width 128 height 78
click at [183, 108] on textarea at bounding box center [196, 109] width 86 height 63
paste textarea "********"
type textarea "********"
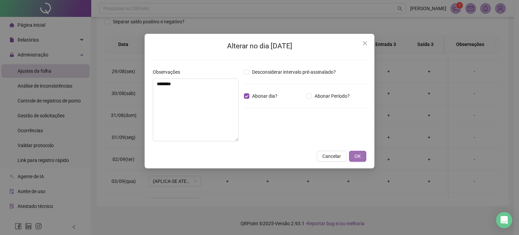
click at [359, 153] on span "OK" at bounding box center [358, 156] width 6 height 7
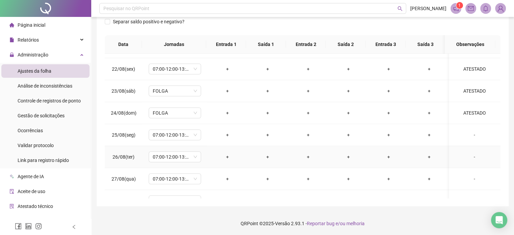
scroll to position [34, 0]
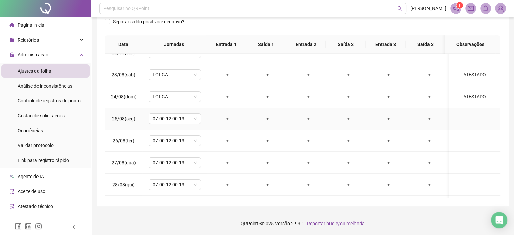
click at [473, 117] on div "-" at bounding box center [475, 118] width 40 height 7
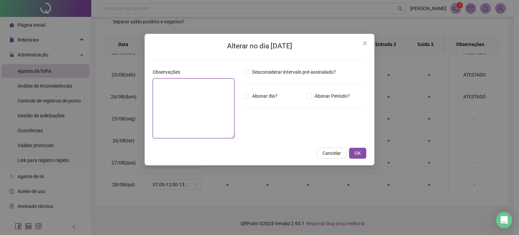
click at [208, 122] on textarea at bounding box center [194, 108] width 82 height 60
paste textarea "********"
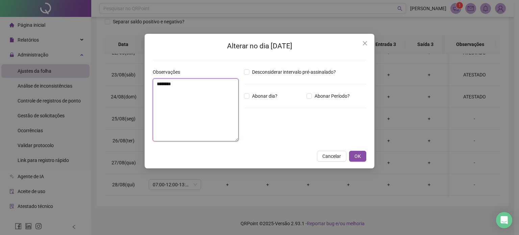
type textarea "********"
click at [249, 100] on div "Desconsiderar intervalo pré-assinalado? Abonar dia? Abonar Período? Horas a abo…" at bounding box center [305, 107] width 128 height 78
click at [361, 157] on span "OK" at bounding box center [358, 156] width 6 height 7
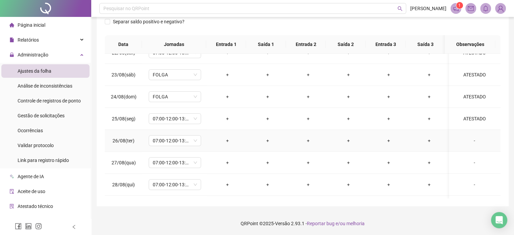
click at [469, 138] on div "-" at bounding box center [475, 140] width 40 height 7
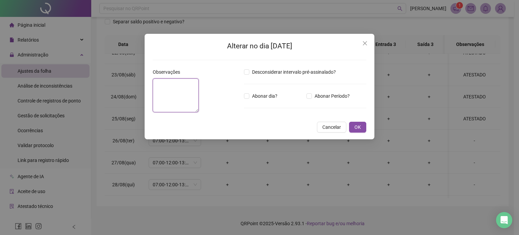
click at [191, 112] on textarea at bounding box center [176, 95] width 46 height 34
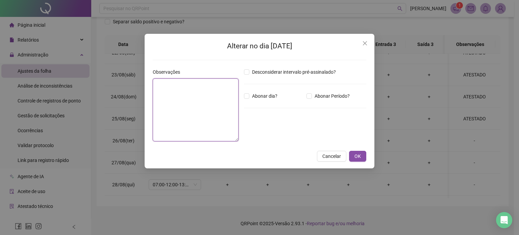
paste textarea "********"
type textarea "********"
click at [358, 157] on span "OK" at bounding box center [358, 156] width 6 height 7
click at [355, 154] on span "OK" at bounding box center [358, 156] width 6 height 7
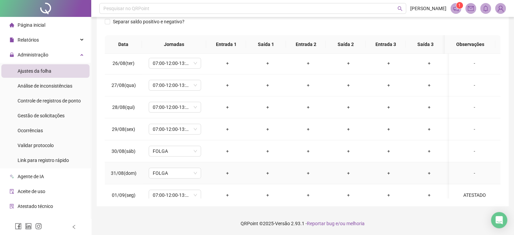
scroll to position [169, 0]
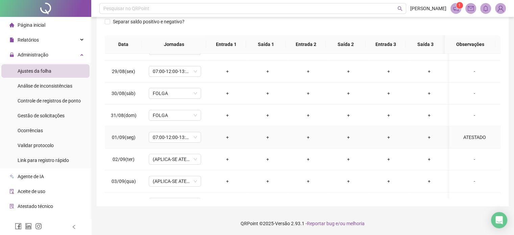
click at [472, 138] on div "ATESTADO" at bounding box center [475, 137] width 40 height 7
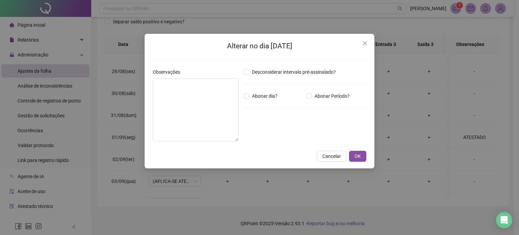
type textarea "********"
drag, startPoint x: 200, startPoint y: 84, endPoint x: 115, endPoint y: 91, distance: 85.2
click at [115, 91] on div "Alterar no dia [DATE] Observações ******** Desconsiderar intervalo pré-assinala…" at bounding box center [259, 117] width 519 height 235
click at [368, 44] on icon "close" at bounding box center [365, 43] width 5 height 5
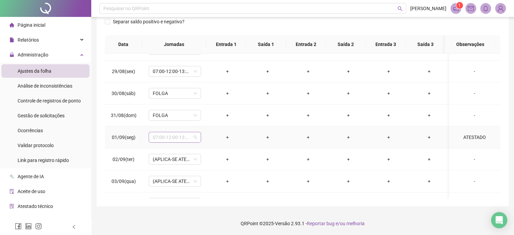
click at [198, 139] on div "07:00-12:00-13:12-17:00" at bounding box center [175, 137] width 52 height 11
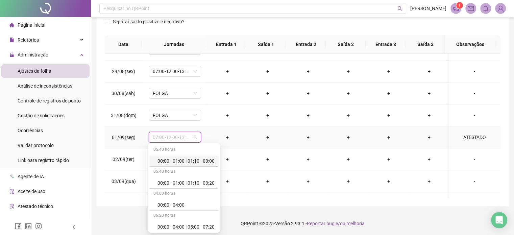
scroll to position [4297, 0]
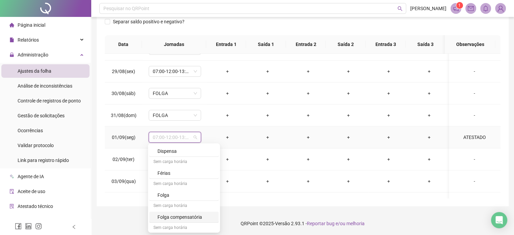
drag, startPoint x: 199, startPoint y: 205, endPoint x: 208, endPoint y: 204, distance: 9.0
click at [199, 213] on div "Folga compensatória" at bounding box center [186, 216] width 57 height 7
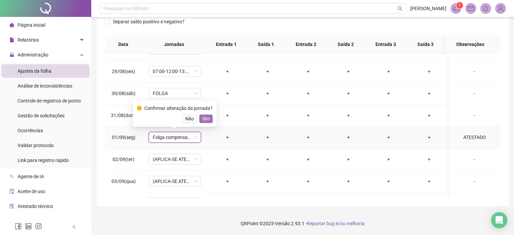
click at [204, 116] on span "Sim" at bounding box center [206, 118] width 8 height 7
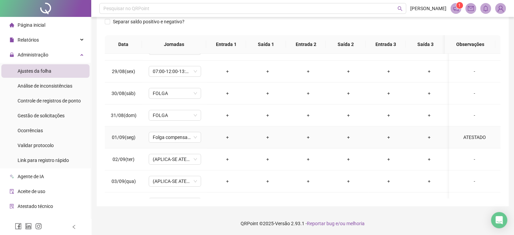
click at [472, 134] on div "ATESTADO" at bounding box center [475, 137] width 40 height 7
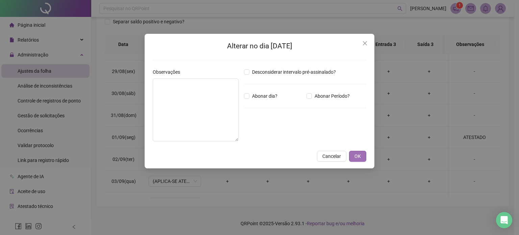
click at [360, 158] on span "OK" at bounding box center [358, 156] width 6 height 7
type textarea "********"
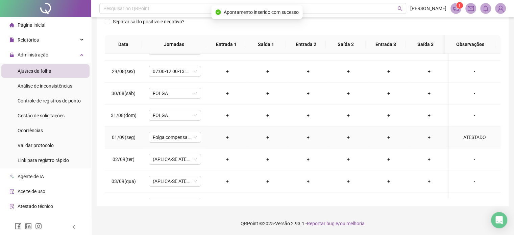
click at [459, 137] on div "ATESTADO" at bounding box center [475, 137] width 40 height 7
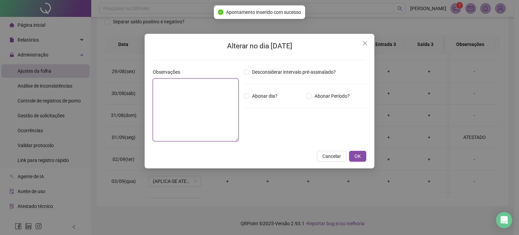
click at [167, 96] on textarea at bounding box center [196, 109] width 86 height 63
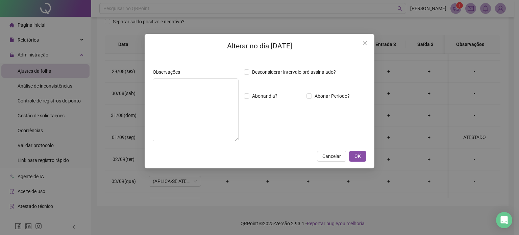
click at [244, 73] on div "Desconsiderar intervalo pré-assinalado? Abonar dia? Abonar Período? Horas a abo…" at bounding box center [305, 107] width 128 height 78
click at [363, 151] on button "OK" at bounding box center [357, 156] width 17 height 11
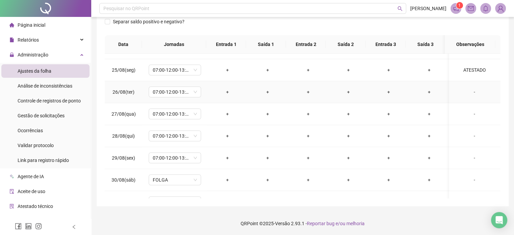
scroll to position [68, 0]
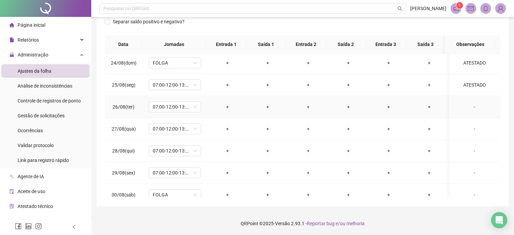
click at [471, 107] on div "-" at bounding box center [475, 106] width 40 height 7
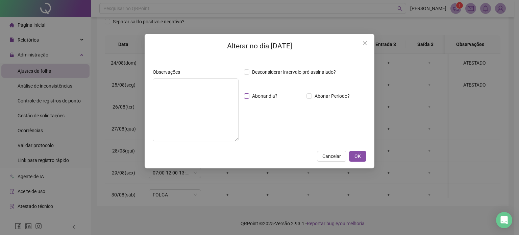
click at [251, 99] on span "Abonar dia?" at bounding box center [265, 95] width 31 height 7
click at [187, 102] on textarea "********" at bounding box center [196, 109] width 86 height 63
paste textarea "********"
drag, startPoint x: 202, startPoint y: 89, endPoint x: 135, endPoint y: 101, distance: 68.1
click at [135, 101] on div "**********" at bounding box center [259, 117] width 519 height 235
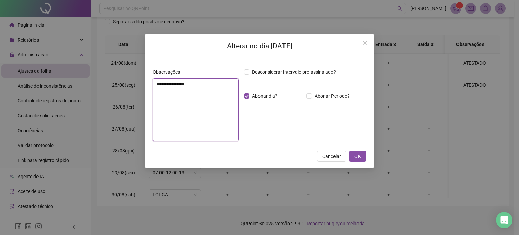
paste textarea
type textarea "********"
click at [364, 159] on button "OK" at bounding box center [357, 156] width 17 height 11
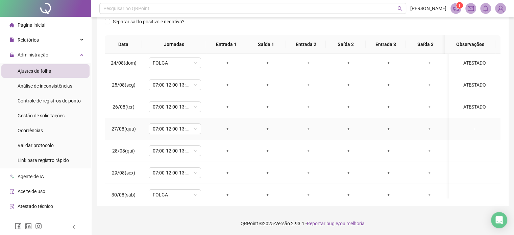
click at [473, 128] on div "-" at bounding box center [475, 128] width 40 height 7
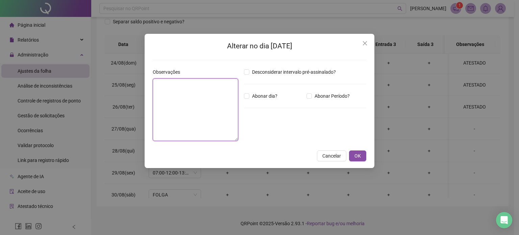
drag, startPoint x: 182, startPoint y: 107, endPoint x: 195, endPoint y: 99, distance: 14.6
click at [183, 105] on textarea at bounding box center [196, 109] width 86 height 63
paste textarea "********"
type textarea "********"
click at [252, 98] on span "Abonar dia?" at bounding box center [265, 95] width 31 height 7
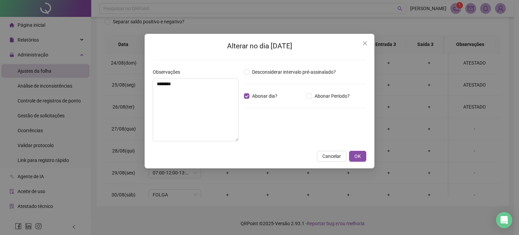
drag, startPoint x: 359, startPoint y: 157, endPoint x: 384, endPoint y: 155, distance: 25.8
click at [360, 157] on span "OK" at bounding box center [358, 156] width 6 height 7
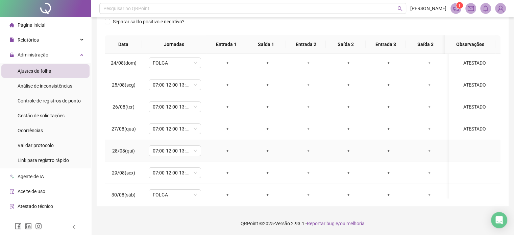
click at [473, 150] on div "-" at bounding box center [475, 150] width 40 height 7
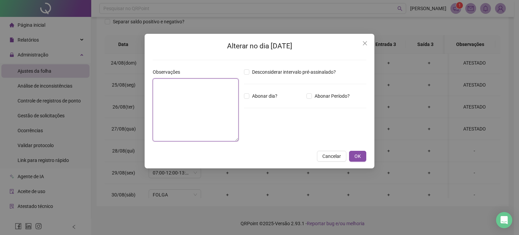
click at [215, 106] on textarea at bounding box center [196, 109] width 86 height 63
paste textarea "********"
type textarea "********"
drag, startPoint x: 356, startPoint y: 157, endPoint x: 361, endPoint y: 157, distance: 4.1
click at [357, 157] on span "OK" at bounding box center [358, 156] width 6 height 7
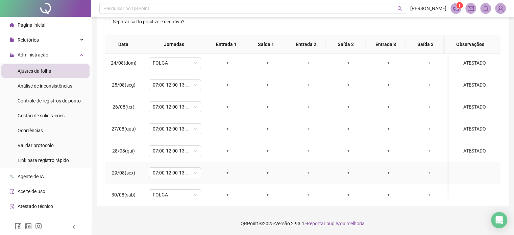
click at [479, 172] on div "-" at bounding box center [475, 172] width 40 height 7
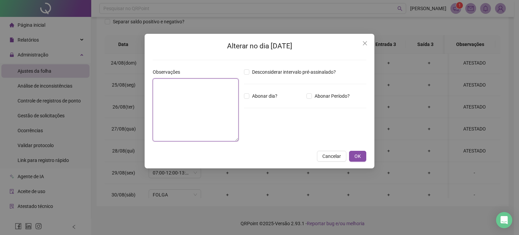
click at [202, 118] on textarea at bounding box center [196, 109] width 86 height 63
paste textarea "********"
type textarea "********"
drag, startPoint x: 357, startPoint y: 158, endPoint x: 365, endPoint y: 159, distance: 8.2
click at [359, 158] on span "OK" at bounding box center [358, 156] width 6 height 7
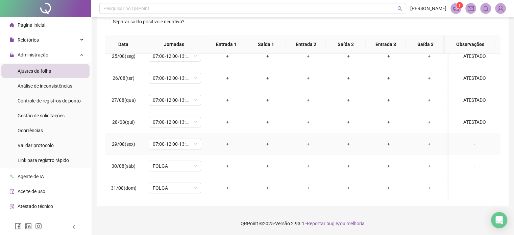
scroll to position [135, 0]
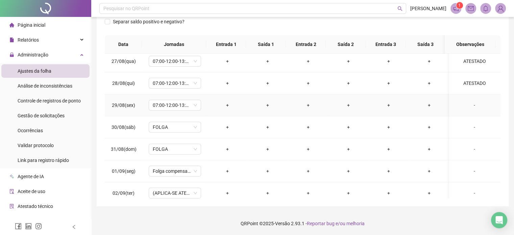
click at [470, 109] on td "-" at bounding box center [474, 105] width 51 height 22
click at [469, 105] on div "-" at bounding box center [475, 104] width 40 height 7
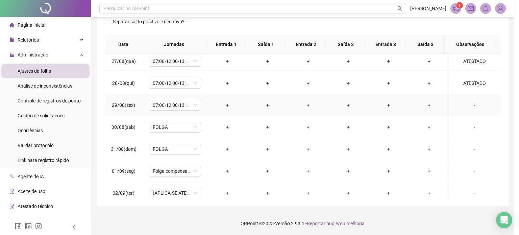
type textarea "********"
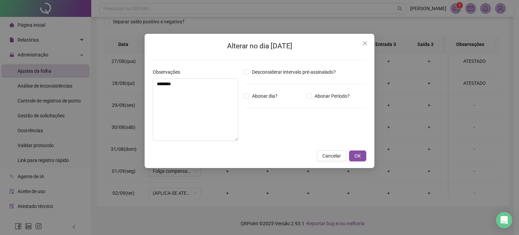
click at [263, 101] on div "Desconsiderar intervalo pré-assinalado? Abonar dia? Abonar Período? Horas a abo…" at bounding box center [305, 107] width 128 height 78
click at [260, 96] on span "Abonar dia?" at bounding box center [265, 95] width 31 height 7
drag, startPoint x: 360, startPoint y: 162, endPoint x: 385, endPoint y: 159, distance: 25.2
click at [361, 162] on div "Alterar no dia [DATE] Observações ******** Desconsiderar intervalo pré-assinala…" at bounding box center [260, 101] width 230 height 134
click at [365, 155] on button "OK" at bounding box center [357, 156] width 17 height 11
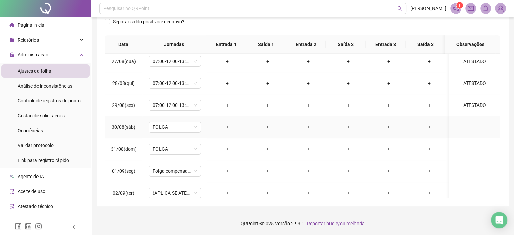
click at [467, 127] on div "-" at bounding box center [475, 126] width 40 height 7
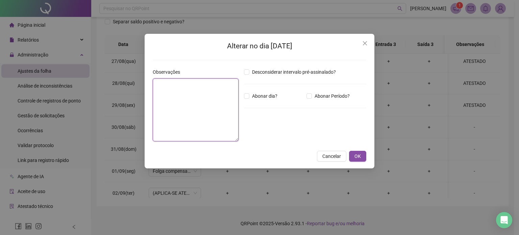
click at [169, 106] on textarea at bounding box center [196, 109] width 86 height 63
paste textarea "********"
type textarea "********"
drag, startPoint x: 356, startPoint y: 157, endPoint x: 360, endPoint y: 157, distance: 3.7
click at [357, 157] on span "OK" at bounding box center [358, 156] width 6 height 7
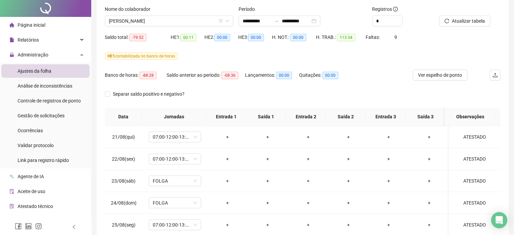
scroll to position [0, 0]
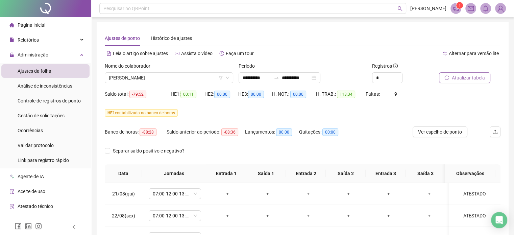
click at [463, 78] on span "Atualizar tabela" at bounding box center [468, 77] width 33 height 7
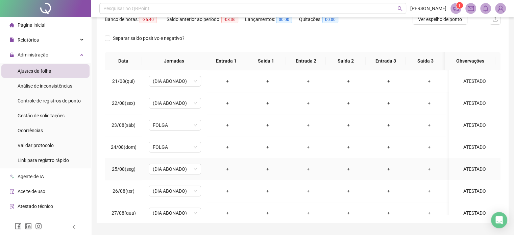
scroll to position [129, 0]
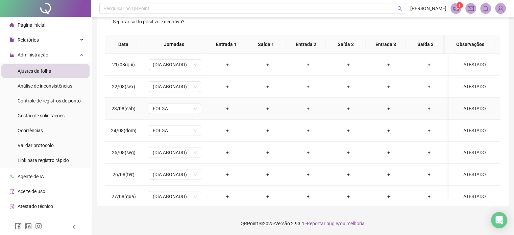
click at [460, 110] on div "ATESTADO" at bounding box center [475, 108] width 40 height 7
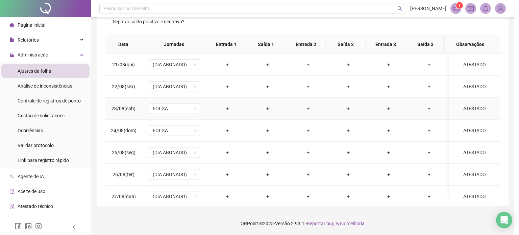
type textarea "********"
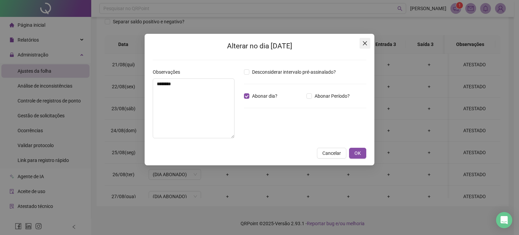
click at [367, 41] on icon "close" at bounding box center [365, 43] width 5 height 5
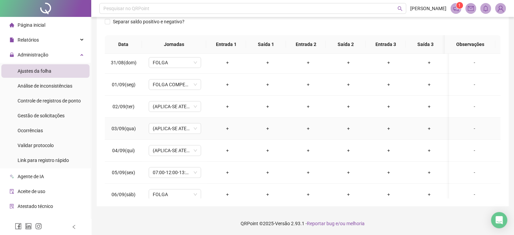
scroll to position [237, 0]
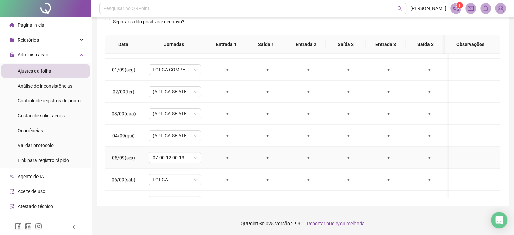
click at [470, 158] on div "-" at bounding box center [475, 157] width 40 height 7
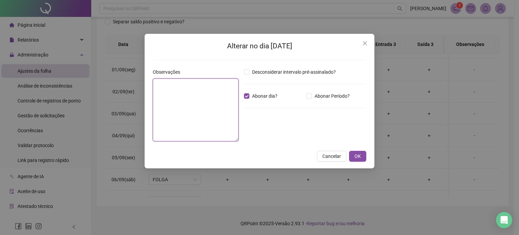
click at [180, 109] on textarea at bounding box center [196, 109] width 86 height 63
paste textarea "********"
type textarea "********"
click at [357, 159] on span "OK" at bounding box center [358, 156] width 6 height 7
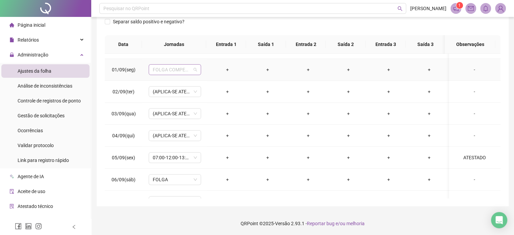
click at [194, 69] on span "FOLGA COMPENSATÓRIA" at bounding box center [175, 70] width 44 height 10
click at [470, 66] on div "-" at bounding box center [475, 69] width 40 height 7
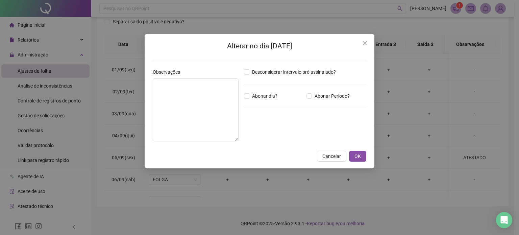
click at [471, 69] on div "Alterar no dia [DATE] Observações Desconsiderar intervalo pré-assinalado? Abona…" at bounding box center [259, 117] width 519 height 235
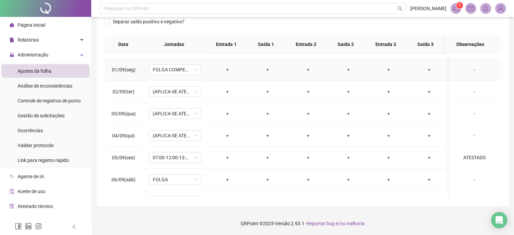
click at [468, 71] on div "-" at bounding box center [475, 69] width 40 height 7
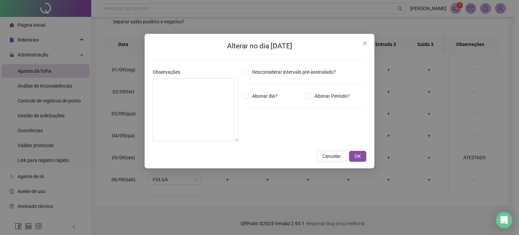
drag, startPoint x: 256, startPoint y: 98, endPoint x: 239, endPoint y: 98, distance: 16.2
click at [255, 98] on span "Abonar dia?" at bounding box center [265, 95] width 31 height 7
click at [201, 104] on textarea at bounding box center [196, 109] width 86 height 63
paste textarea "********"
type textarea "********"
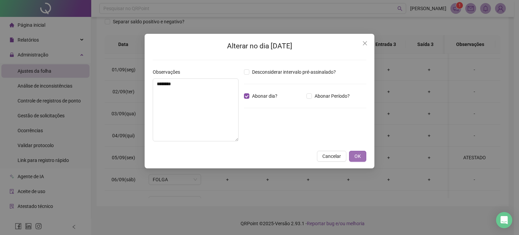
click at [358, 156] on span "OK" at bounding box center [358, 156] width 6 height 7
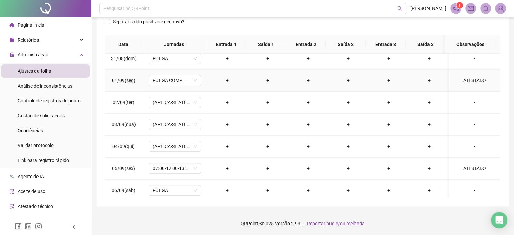
scroll to position [169, 0]
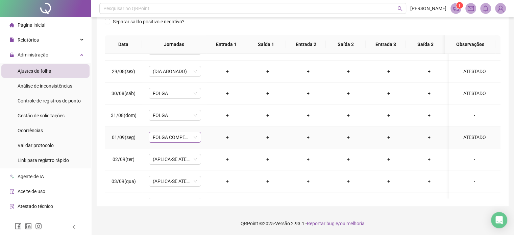
click at [196, 139] on span "FOLGA COMPENSATÓRIA" at bounding box center [175, 137] width 44 height 10
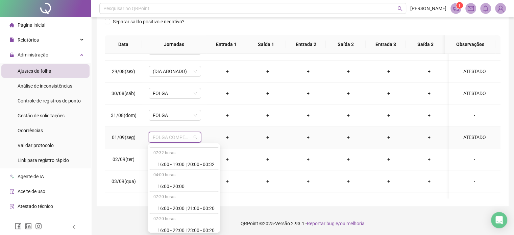
scroll to position [4297, 0]
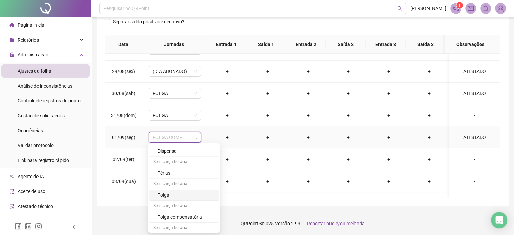
click at [176, 190] on div "Folga" at bounding box center [183, 195] width 69 height 11
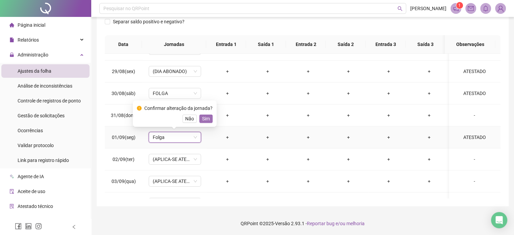
click at [206, 118] on span "Sim" at bounding box center [206, 118] width 8 height 7
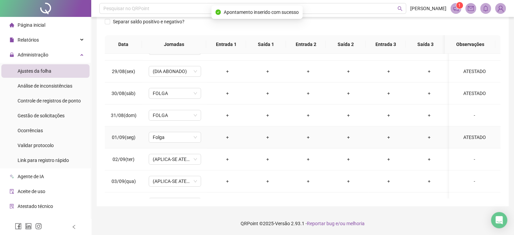
click at [469, 139] on div "ATESTADO" at bounding box center [475, 137] width 40 height 7
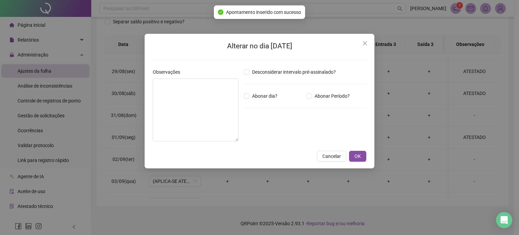
type textarea "********"
click at [362, 157] on button "OK" at bounding box center [357, 156] width 17 height 11
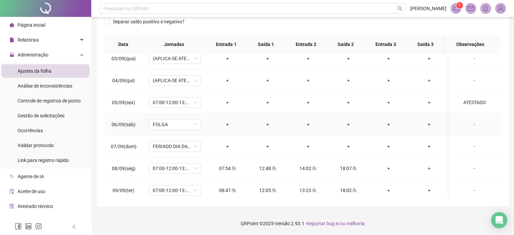
scroll to position [271, 0]
click at [476, 123] on div "ATESTADO" at bounding box center [475, 123] width 40 height 7
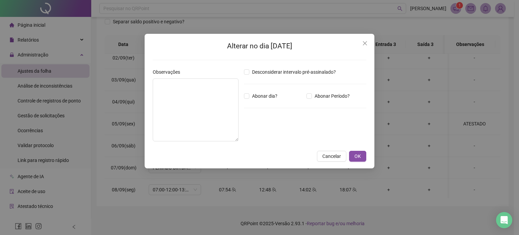
type textarea "********"
click at [360, 154] on span "OK" at bounding box center [358, 156] width 6 height 7
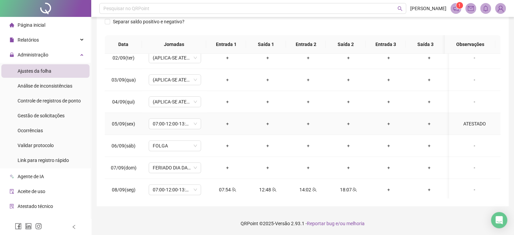
click at [462, 121] on div "ATESTADO" at bounding box center [475, 123] width 40 height 7
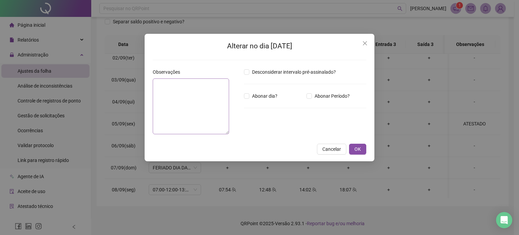
type textarea "********"
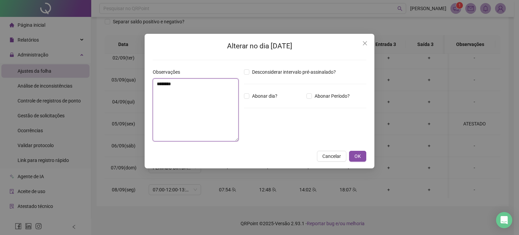
drag, startPoint x: 194, startPoint y: 99, endPoint x: 130, endPoint y: 92, distance: 65.3
click at [130, 92] on div "Alterar no dia [DATE] Observações ******** Desconsiderar intervalo pré-assinala…" at bounding box center [259, 117] width 519 height 235
click at [357, 155] on span "OK" at bounding box center [358, 156] width 6 height 7
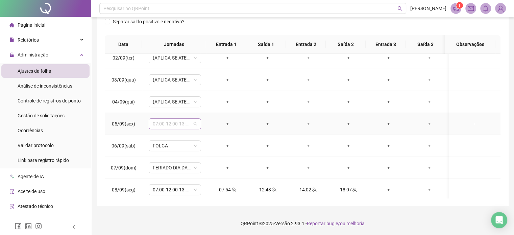
click at [198, 122] on div "07:00-12:00-13:12-17:00" at bounding box center [175, 123] width 52 height 11
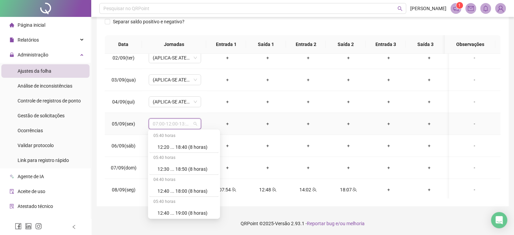
scroll to position [4297, 0]
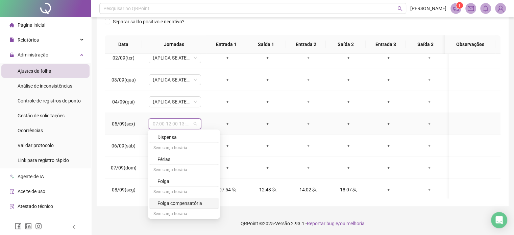
click at [197, 200] on div "Folga compensatória" at bounding box center [186, 203] width 57 height 7
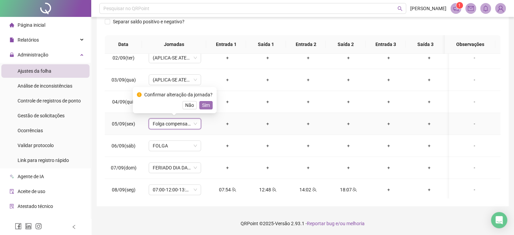
click at [205, 106] on span "Sim" at bounding box center [206, 104] width 8 height 7
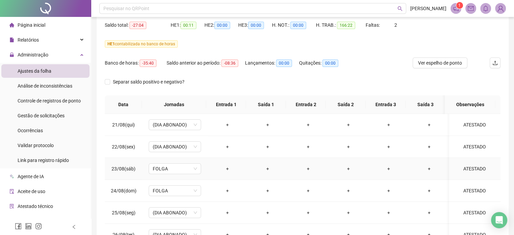
scroll to position [0, 0]
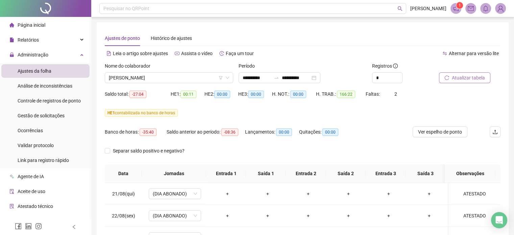
click at [460, 75] on span "Atualizar tabela" at bounding box center [468, 77] width 33 height 7
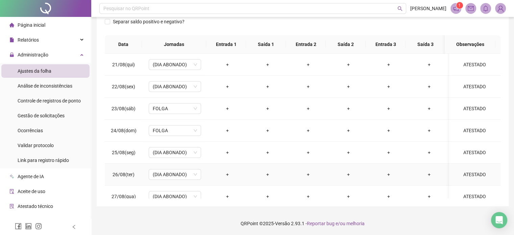
scroll to position [28, 0]
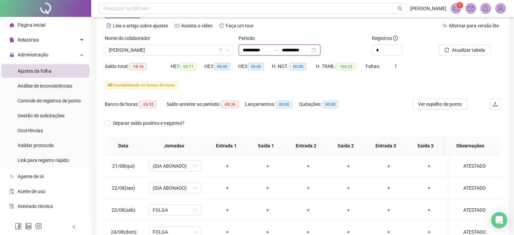
click at [263, 53] on input "**********" at bounding box center [257, 49] width 28 height 7
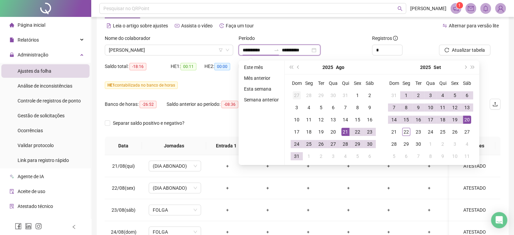
type input "**********"
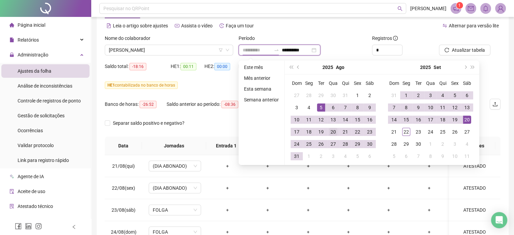
type input "**********"
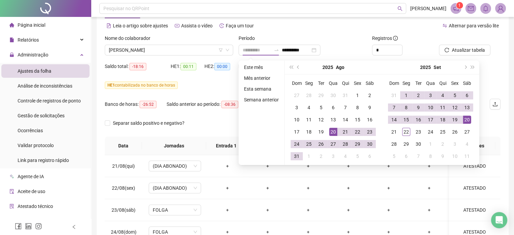
click at [331, 131] on div "20" at bounding box center [333, 132] width 8 height 8
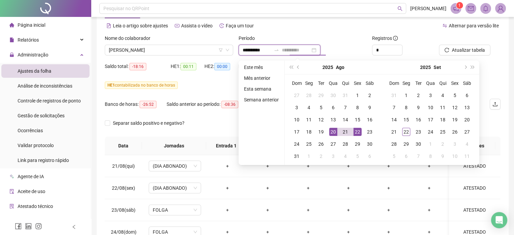
type input "**********"
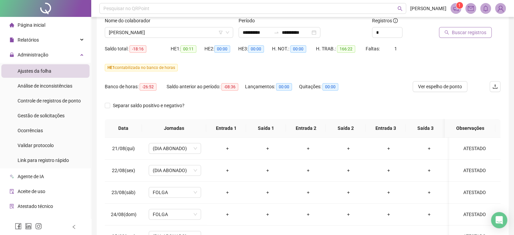
scroll to position [34, 0]
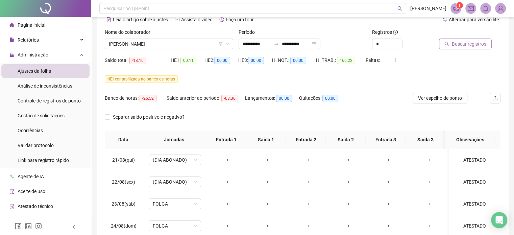
click at [457, 46] on span "Buscar registros" at bounding box center [469, 43] width 34 height 7
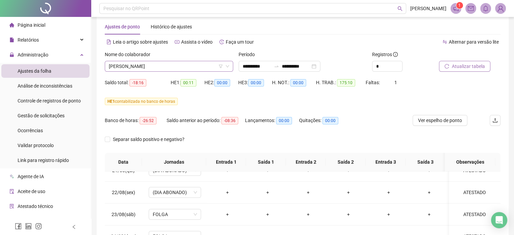
scroll to position [0, 0]
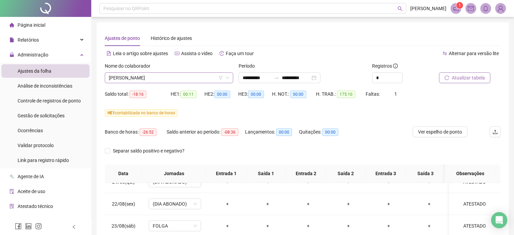
click at [220, 80] on span "[PERSON_NAME]" at bounding box center [169, 78] width 120 height 10
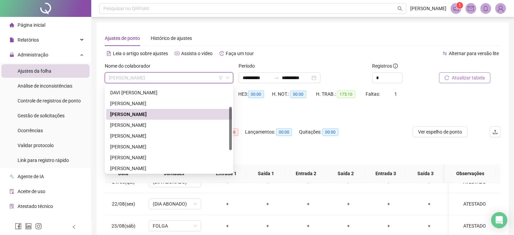
click at [169, 114] on div "[PERSON_NAME]" at bounding box center [169, 114] width 118 height 7
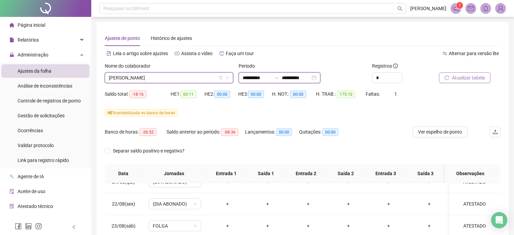
click at [271, 79] on input "**********" at bounding box center [257, 77] width 28 height 7
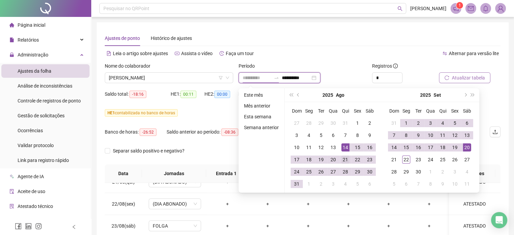
type input "**********"
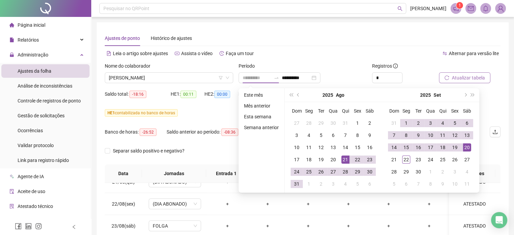
click at [342, 157] on div "21" at bounding box center [346, 160] width 8 height 8
click at [469, 148] on div "20" at bounding box center [467, 147] width 8 height 8
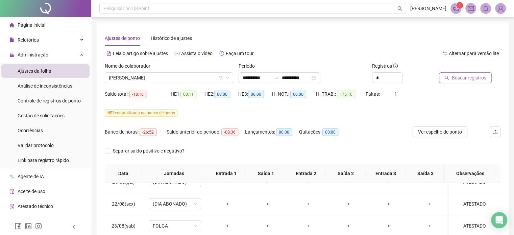
click at [461, 78] on span "Buscar registros" at bounding box center [469, 77] width 34 height 7
click at [310, 75] on input "**********" at bounding box center [296, 77] width 28 height 7
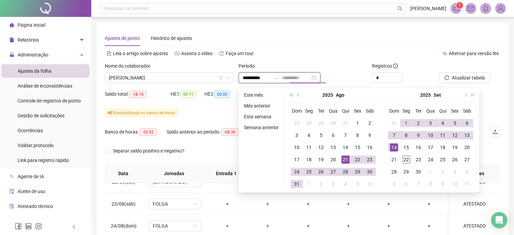
type input "**********"
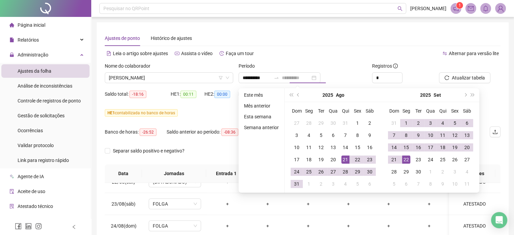
click at [405, 161] on div "22" at bounding box center [406, 160] width 8 height 8
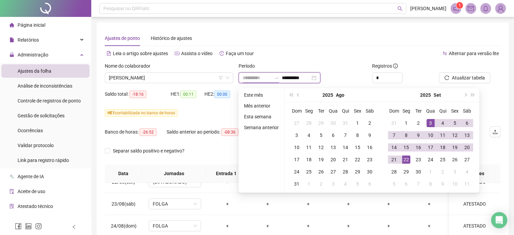
type input "**********"
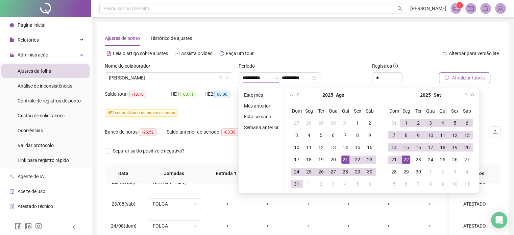
click at [447, 82] on button "Atualizar tabela" at bounding box center [464, 77] width 51 height 11
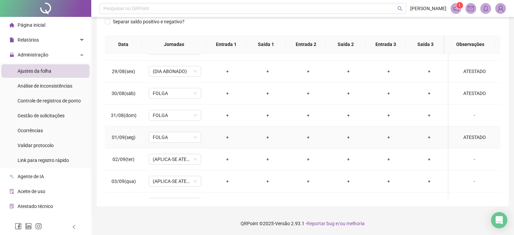
scroll to position [169, 0]
click at [473, 135] on div "ATESTADO" at bounding box center [475, 137] width 40 height 7
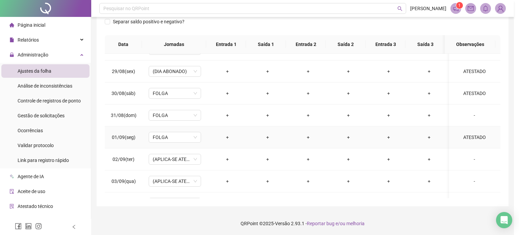
type textarea "********"
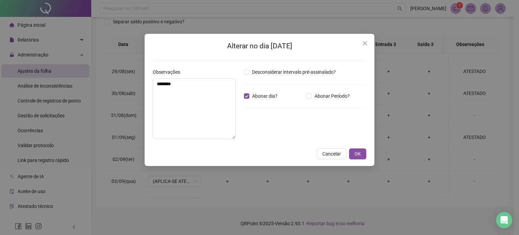
click at [473, 136] on div "Alterar no dia [DATE] Observações ******** Desconsiderar intervalo pré-assinala…" at bounding box center [259, 117] width 519 height 235
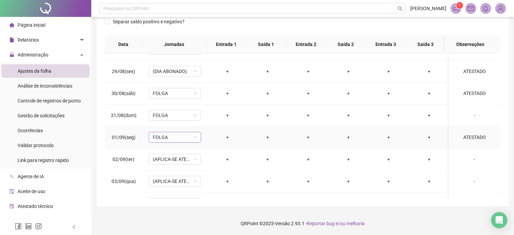
click at [191, 137] on span "FOLGA" at bounding box center [175, 137] width 44 height 10
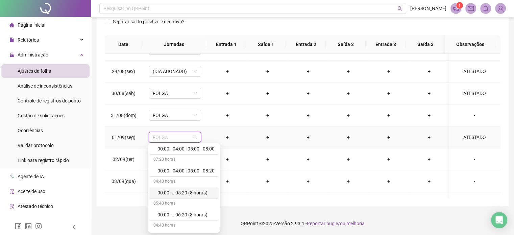
scroll to position [135, 0]
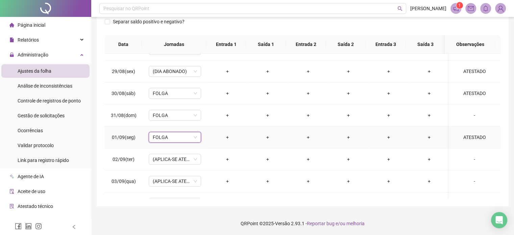
click at [174, 135] on span "FOLGA" at bounding box center [175, 137] width 44 height 10
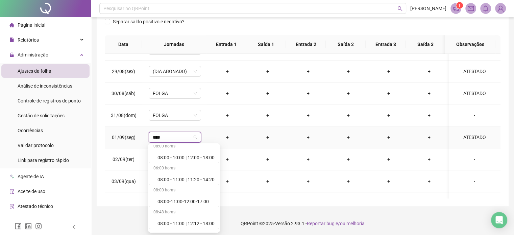
type input "*****"
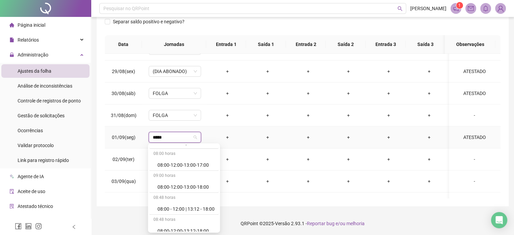
scroll to position [473, 0]
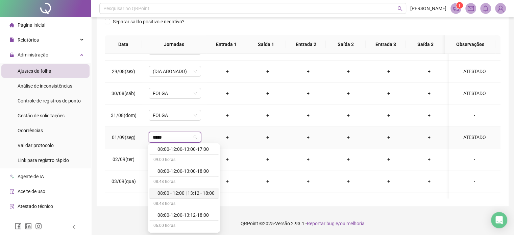
click at [191, 192] on div "08:00 - 12:00 | 13:12 - 18:00" at bounding box center [186, 192] width 57 height 7
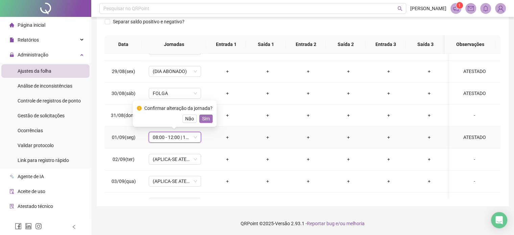
click at [208, 117] on span "Sim" at bounding box center [206, 118] width 8 height 7
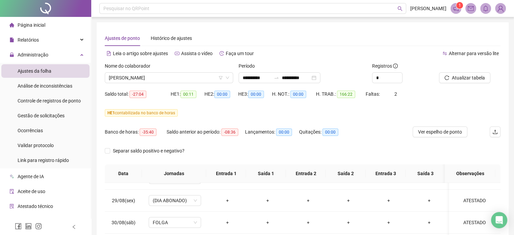
scroll to position [0, 0]
click at [460, 75] on span "Atualizar tabela" at bounding box center [468, 77] width 33 height 7
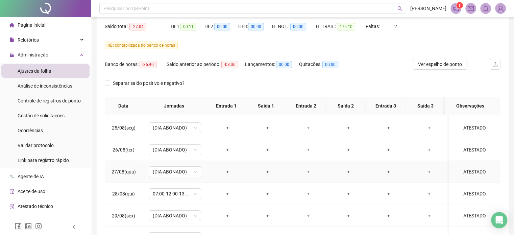
scroll to position [101, 0]
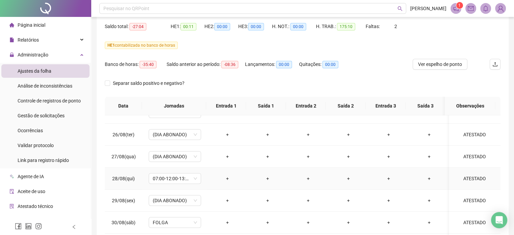
click at [479, 180] on div "ATESTADO" at bounding box center [475, 178] width 40 height 7
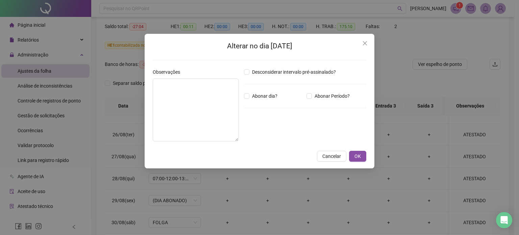
type textarea "********"
click at [359, 157] on span "OK" at bounding box center [358, 156] width 6 height 7
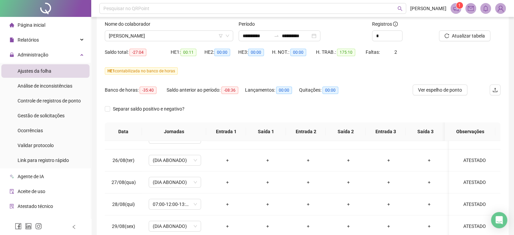
scroll to position [0, 0]
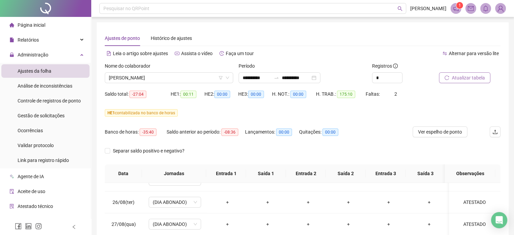
click at [454, 76] on span "Atualizar tabela" at bounding box center [468, 77] width 33 height 7
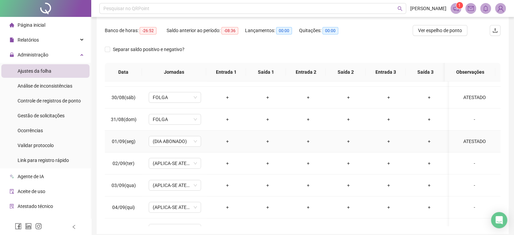
scroll to position [203, 0]
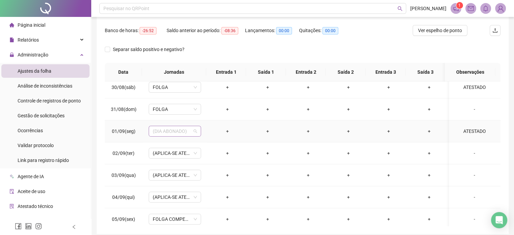
click at [195, 132] on span "(DIA ABONADO)" at bounding box center [175, 131] width 44 height 10
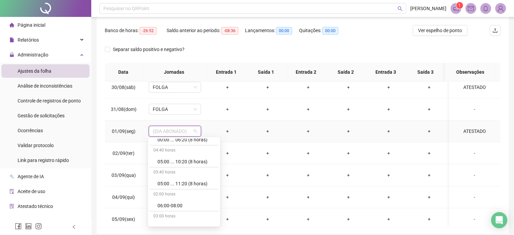
scroll to position [271, 0]
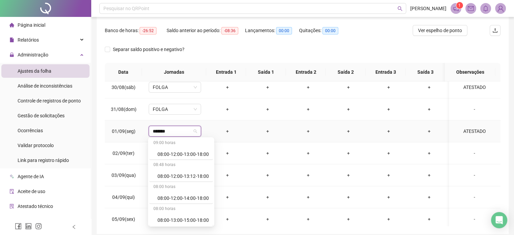
type input "********"
click at [191, 198] on div "08:00-12:00-13:12-18:00" at bounding box center [183, 197] width 51 height 7
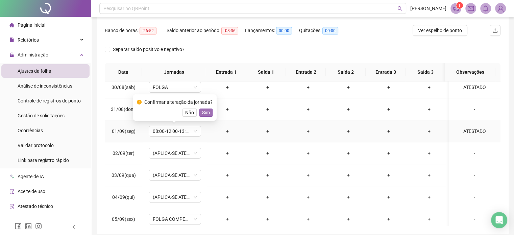
click at [207, 112] on span "Sim" at bounding box center [206, 112] width 8 height 7
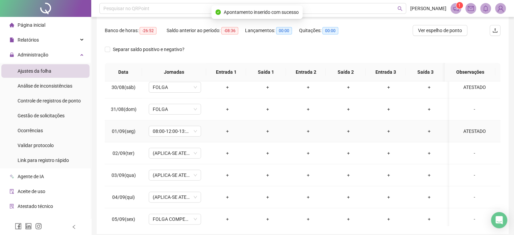
click at [467, 129] on div "ATESTADO" at bounding box center [475, 131] width 40 height 7
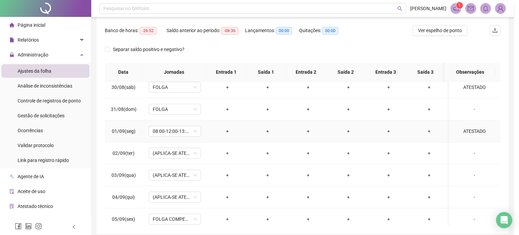
type textarea "********"
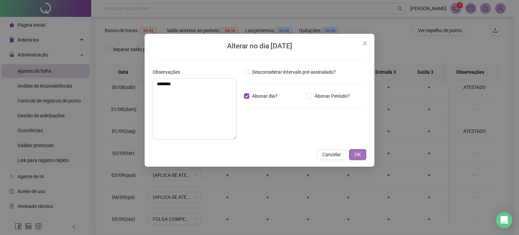
click at [363, 156] on button "OK" at bounding box center [357, 154] width 17 height 11
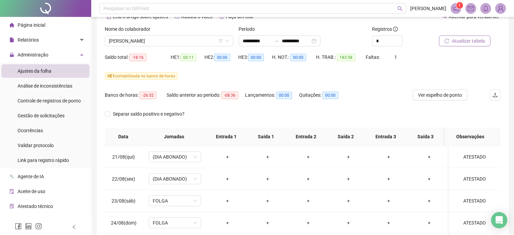
scroll to position [0, 0]
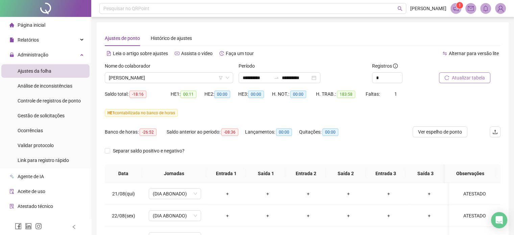
click at [447, 78] on icon "reload" at bounding box center [447, 77] width 5 height 5
click at [445, 81] on button "Atualizar tabela" at bounding box center [464, 77] width 51 height 11
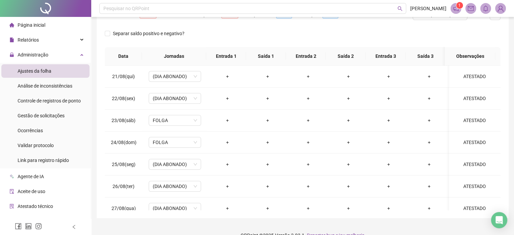
scroll to position [129, 0]
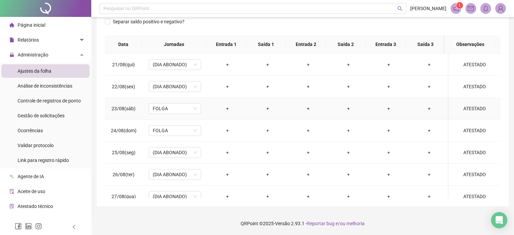
click at [479, 106] on div "ATESTADO" at bounding box center [475, 108] width 40 height 7
type textarea "********"
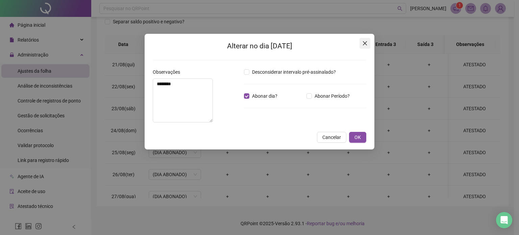
click at [368, 44] on span "Close" at bounding box center [365, 43] width 11 height 5
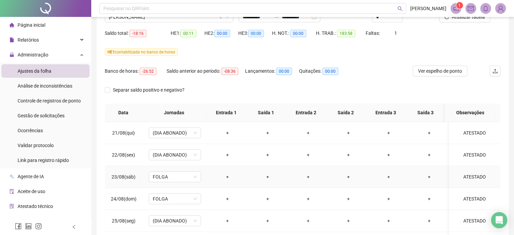
scroll to position [0, 0]
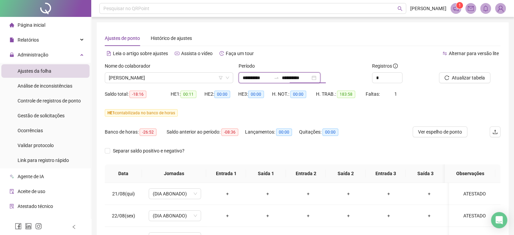
click at [310, 78] on input "**********" at bounding box center [296, 77] width 28 height 7
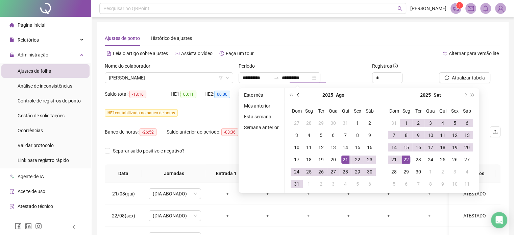
click at [296, 96] on button "prev-year" at bounding box center [298, 95] width 7 height 14
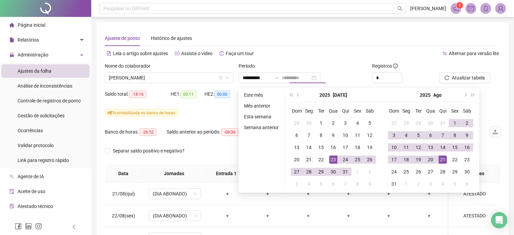
type input "**********"
drag, startPoint x: 306, startPoint y: 159, endPoint x: 326, endPoint y: 156, distance: 20.2
click at [308, 158] on div "21" at bounding box center [309, 160] width 8 height 8
click at [428, 156] on div "20" at bounding box center [431, 160] width 8 height 8
type input "**********"
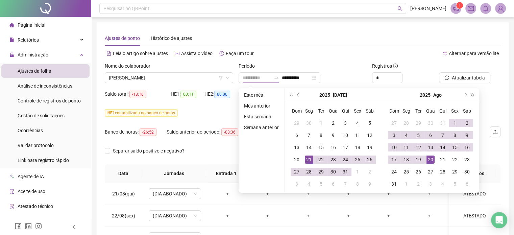
type input "**********"
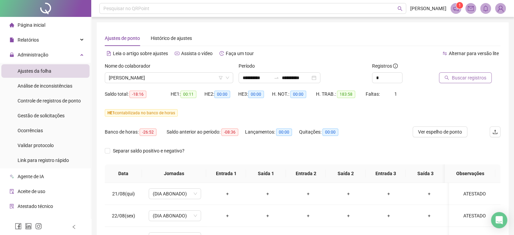
click at [463, 76] on span "Buscar registros" at bounding box center [469, 77] width 34 height 7
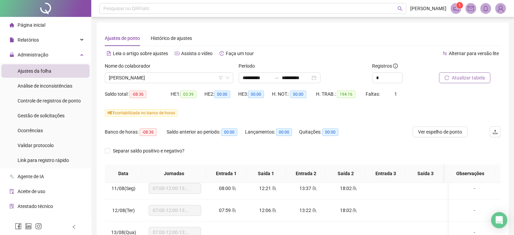
click at [452, 77] on button "Atualizar tabela" at bounding box center [464, 77] width 51 height 11
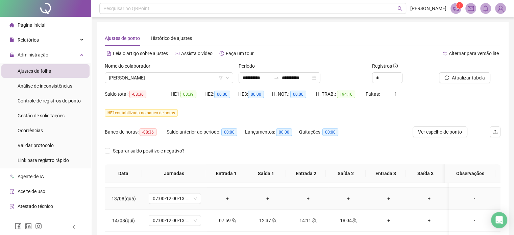
click at [473, 197] on div "-" at bounding box center [475, 198] width 40 height 7
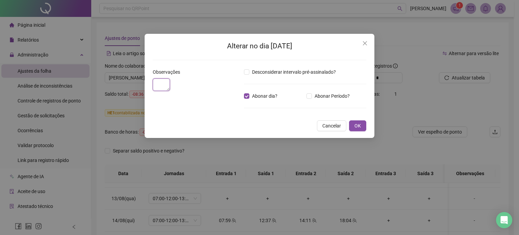
click at [170, 91] on textarea at bounding box center [161, 84] width 17 height 13
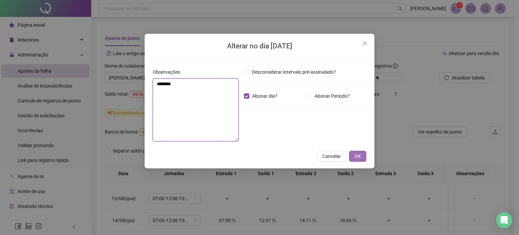
type textarea "********"
click at [358, 157] on span "OK" at bounding box center [358, 156] width 6 height 7
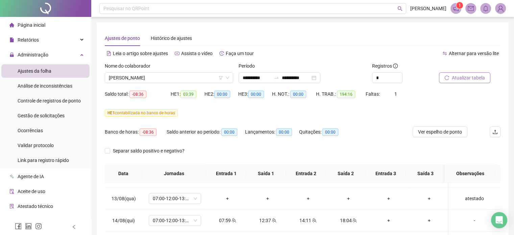
click at [459, 74] on span "Atualizar tabela" at bounding box center [468, 77] width 33 height 7
click at [462, 77] on span "Atualizar tabela" at bounding box center [468, 77] width 33 height 7
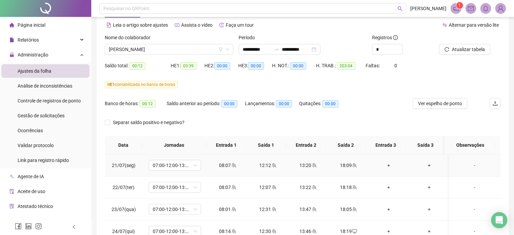
scroll to position [0, 0]
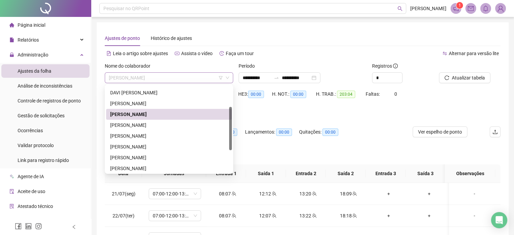
click at [210, 79] on span "[PERSON_NAME]" at bounding box center [169, 78] width 120 height 10
click at [209, 79] on span "[PERSON_NAME]" at bounding box center [169, 78] width 120 height 10
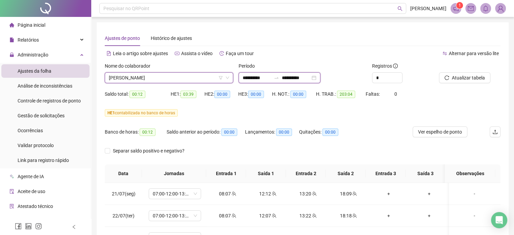
click at [310, 77] on input "**********" at bounding box center [296, 77] width 28 height 7
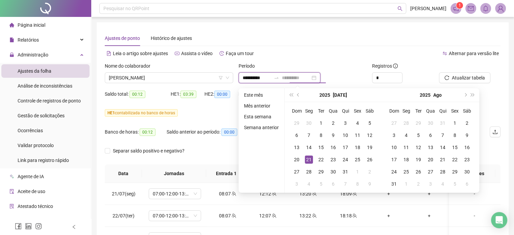
type input "**********"
click at [308, 159] on div "21" at bounding box center [309, 160] width 8 height 8
click at [465, 94] on span "next-year" at bounding box center [465, 94] width 3 height 3
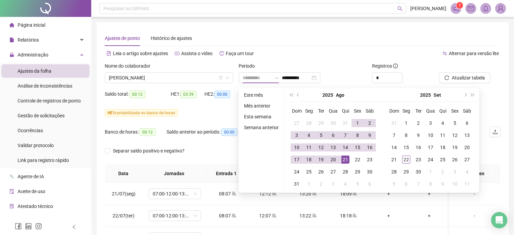
click at [345, 157] on div "21" at bounding box center [346, 160] width 8 height 8
type input "**********"
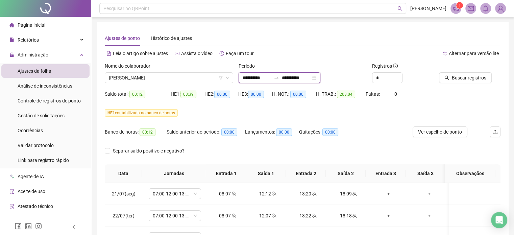
click at [305, 79] on input "**********" at bounding box center [296, 77] width 28 height 7
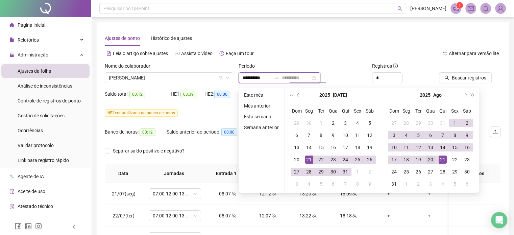
type input "**********"
click at [431, 159] on div "20" at bounding box center [431, 160] width 8 height 8
type input "**********"
click at [475, 76] on span "Buscar registros" at bounding box center [469, 77] width 34 height 7
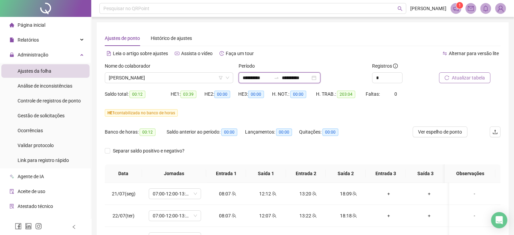
click at [309, 75] on input "**********" at bounding box center [296, 77] width 28 height 7
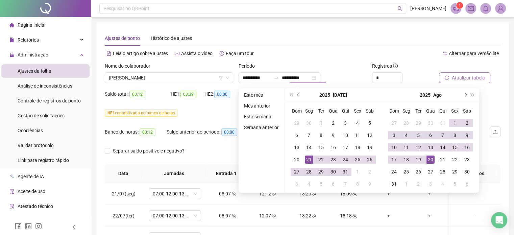
click at [465, 94] on span "next-year" at bounding box center [465, 94] width 3 height 3
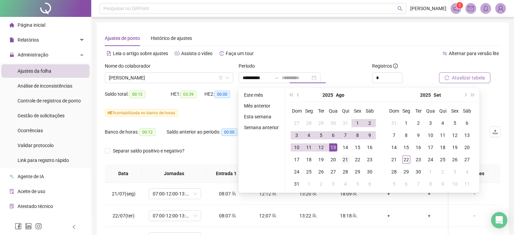
type input "**********"
click at [344, 161] on div "21" at bounding box center [346, 160] width 8 height 8
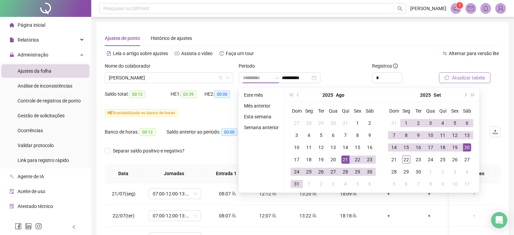
click at [465, 147] on div "20" at bounding box center [467, 147] width 8 height 8
type input "**********"
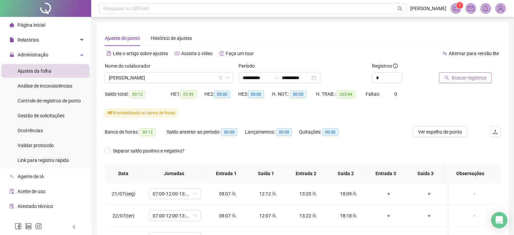
click at [466, 74] on button "Buscar registros" at bounding box center [465, 77] width 53 height 11
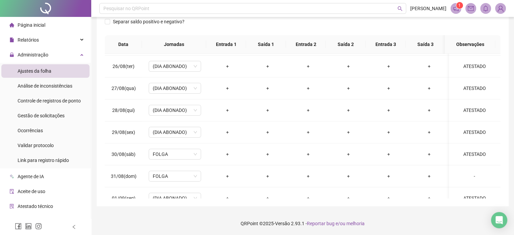
scroll to position [95, 0]
